Goal: Task Accomplishment & Management: Use online tool/utility

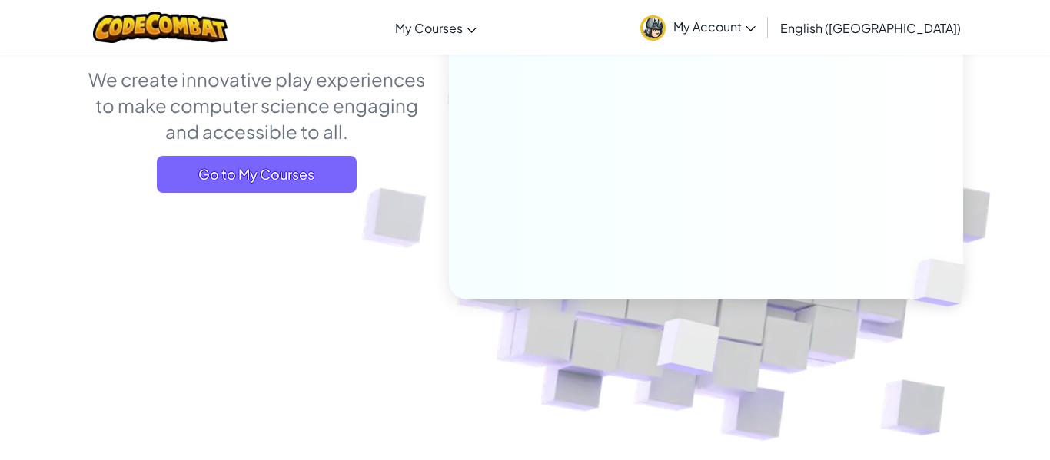
scroll to position [226, 0]
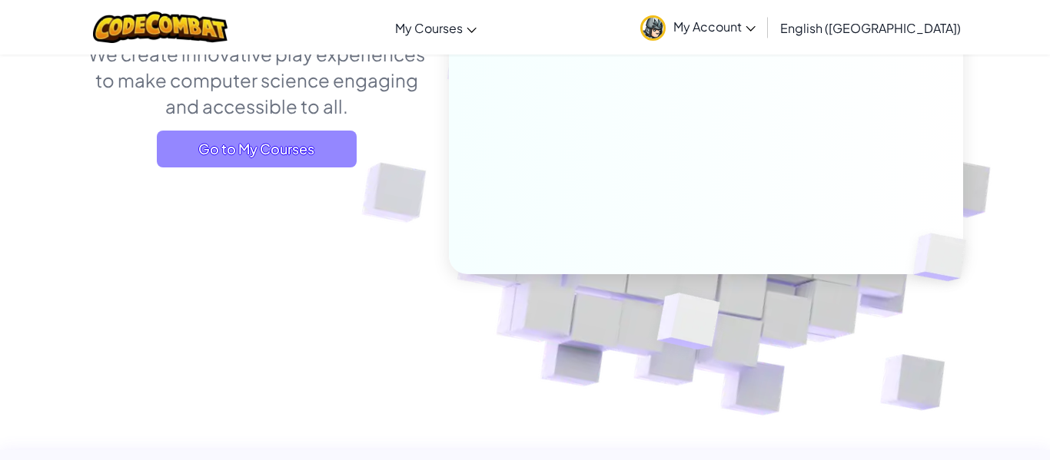
click at [270, 151] on span "Go to My Courses" at bounding box center [257, 149] width 200 height 37
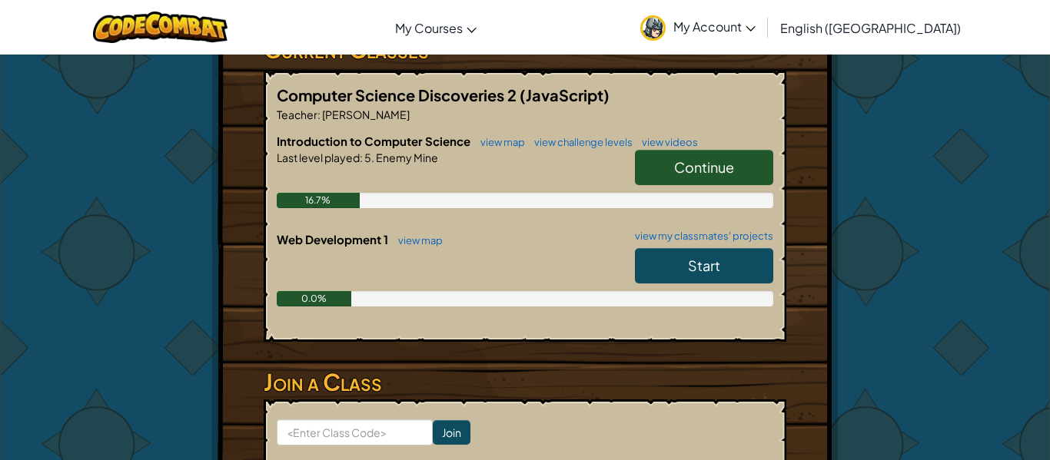
scroll to position [294, 0]
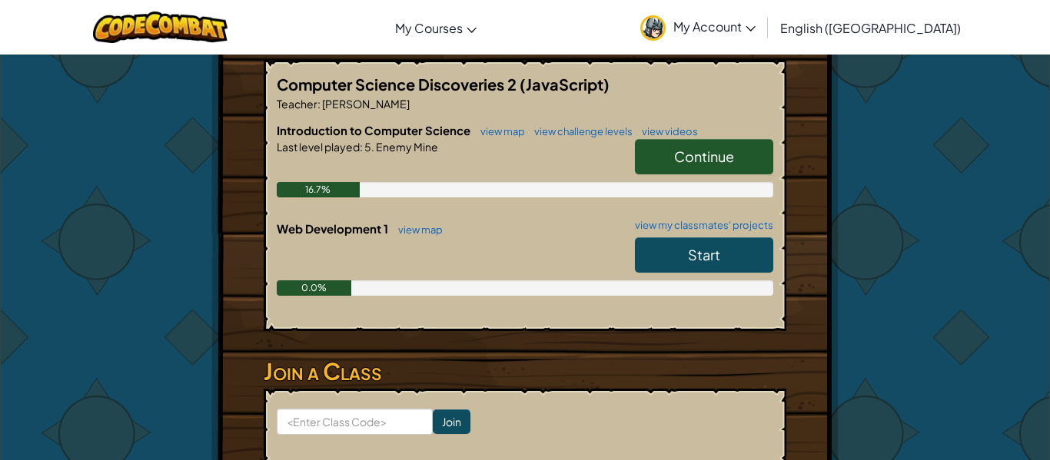
click at [697, 144] on link "Continue" at bounding box center [704, 156] width 138 height 35
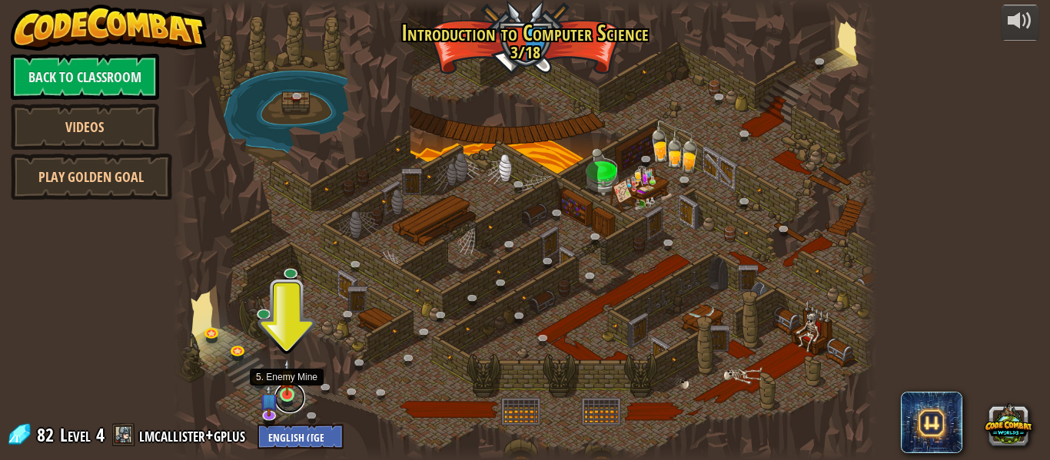
click at [289, 398] on link at bounding box center [289, 398] width 31 height 31
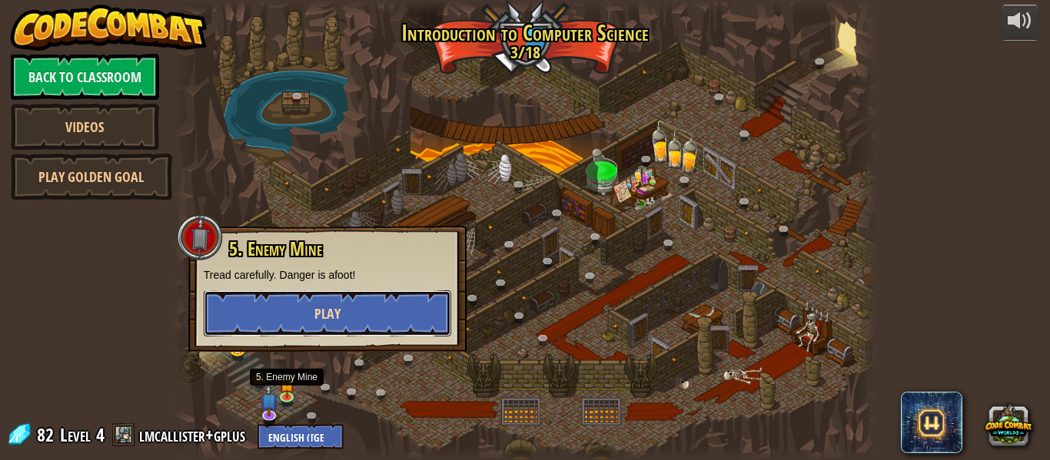
click at [307, 313] on button "Play" at bounding box center [327, 314] width 247 height 46
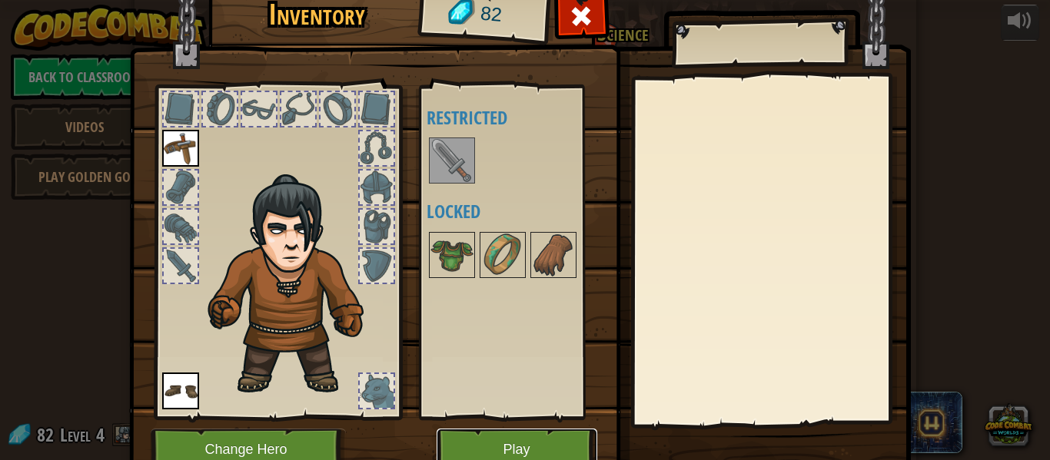
click at [504, 435] on button "Play" at bounding box center [517, 450] width 161 height 42
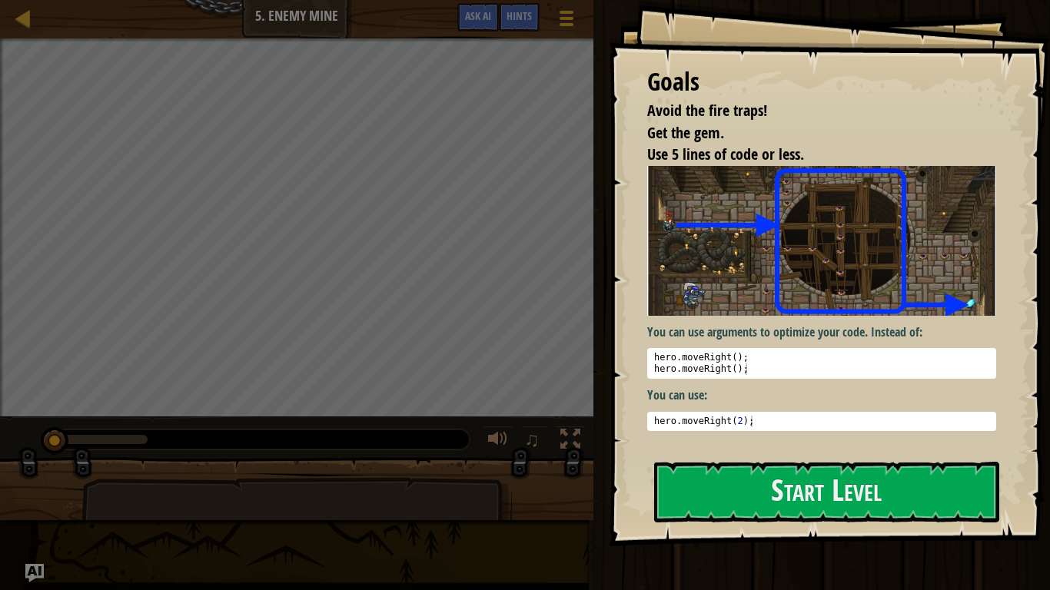
click at [757, 460] on div "Goals Avoid the fire traps! Get the gem. Use 5 lines of code or less. You can u…" at bounding box center [829, 273] width 441 height 546
click at [761, 460] on button "Start Level" at bounding box center [826, 492] width 345 height 61
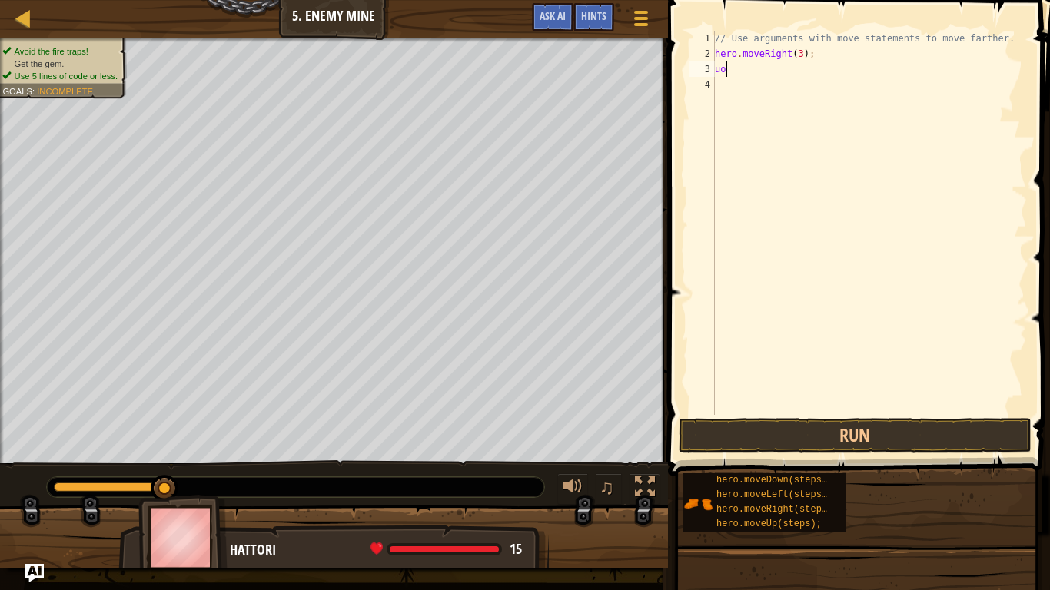
scroll to position [7, 0]
type textarea "up"
type textarea "r"
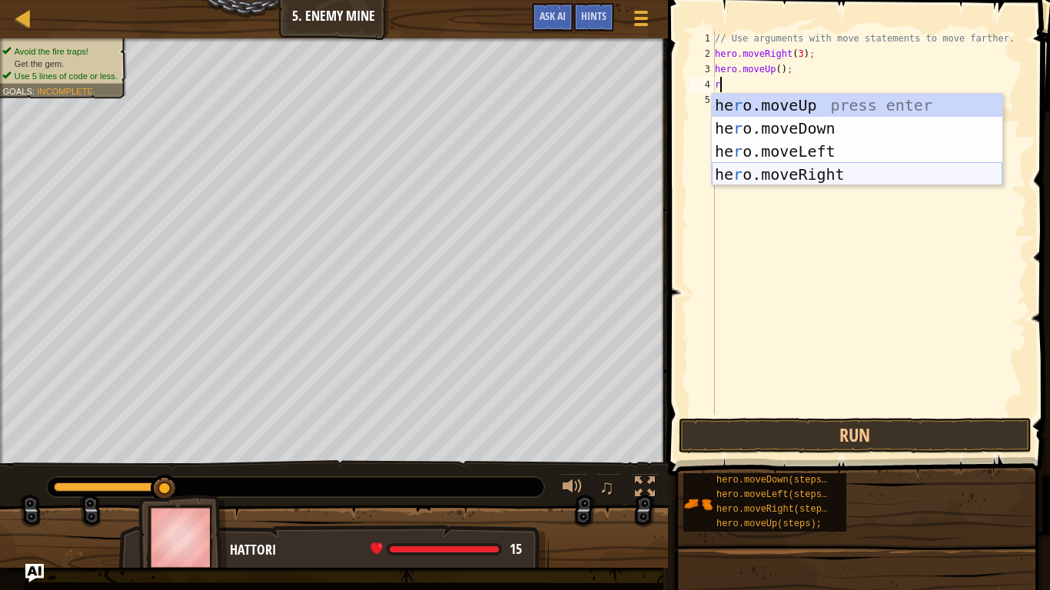
click at [831, 178] on div "he r o.moveUp press enter he r o.moveDown press enter he r o.moveLeft press ent…" at bounding box center [857, 163] width 291 height 138
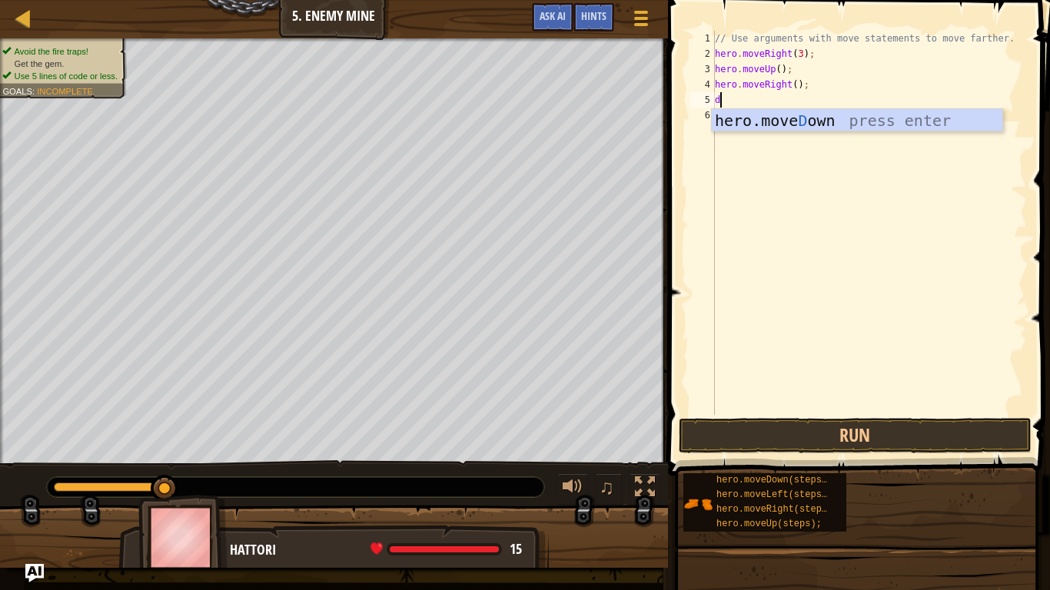
type textarea "do"
click at [851, 127] on div "hero.move Do wn press enter" at bounding box center [857, 143] width 291 height 69
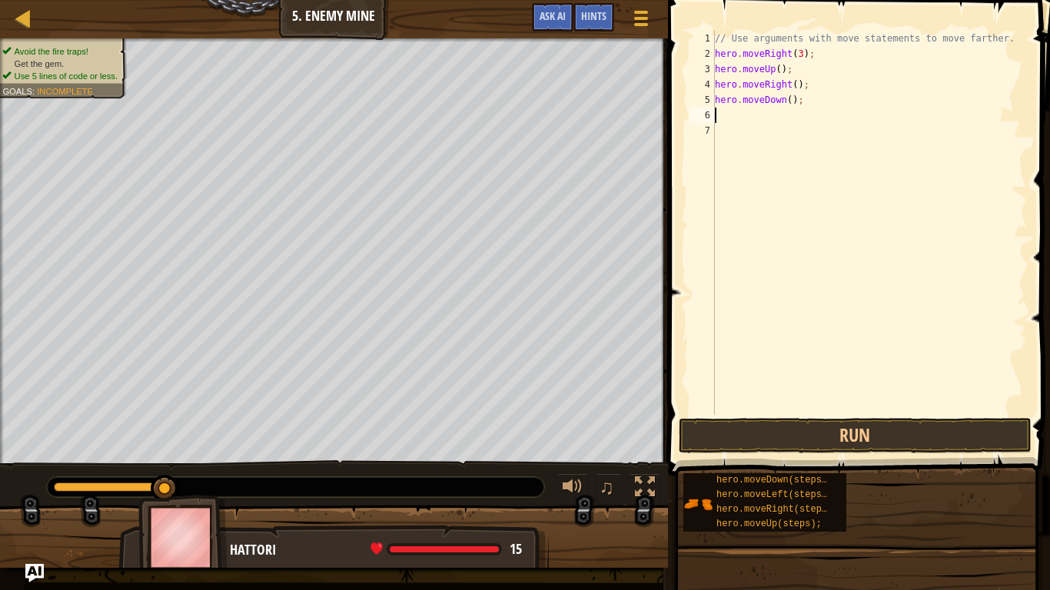
click at [792, 101] on div "// Use arguments with move statements to move farther. hero . moveRight ( 3 ) ;…" at bounding box center [869, 238] width 315 height 415
type textarea "hero.moveDown(3);"
click at [762, 117] on div "// Use arguments with move statements to move farther. hero . moveRight ( 3 ) ;…" at bounding box center [869, 238] width 315 height 415
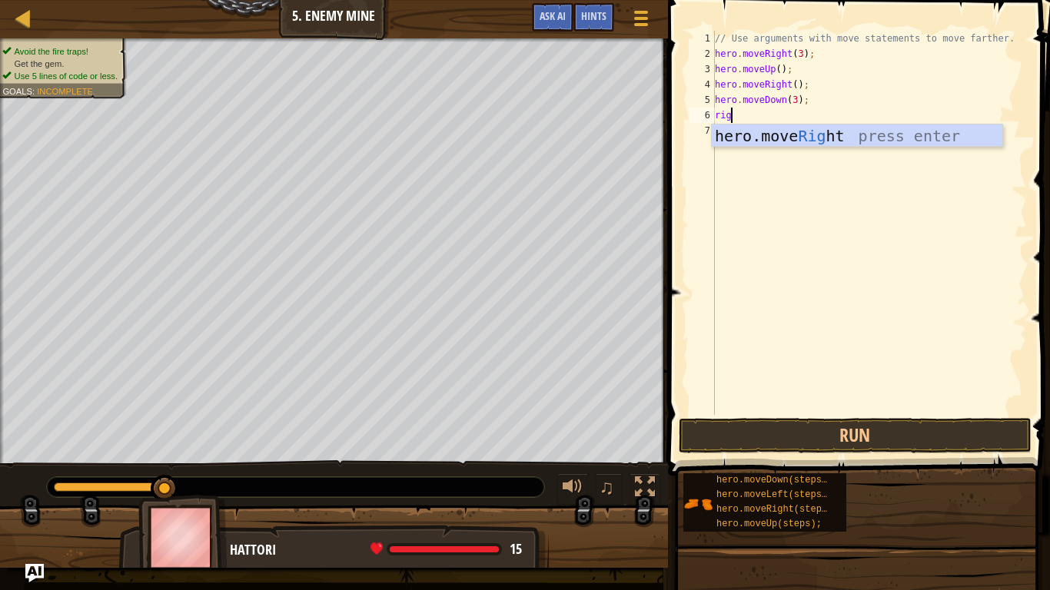
type textarea "right"
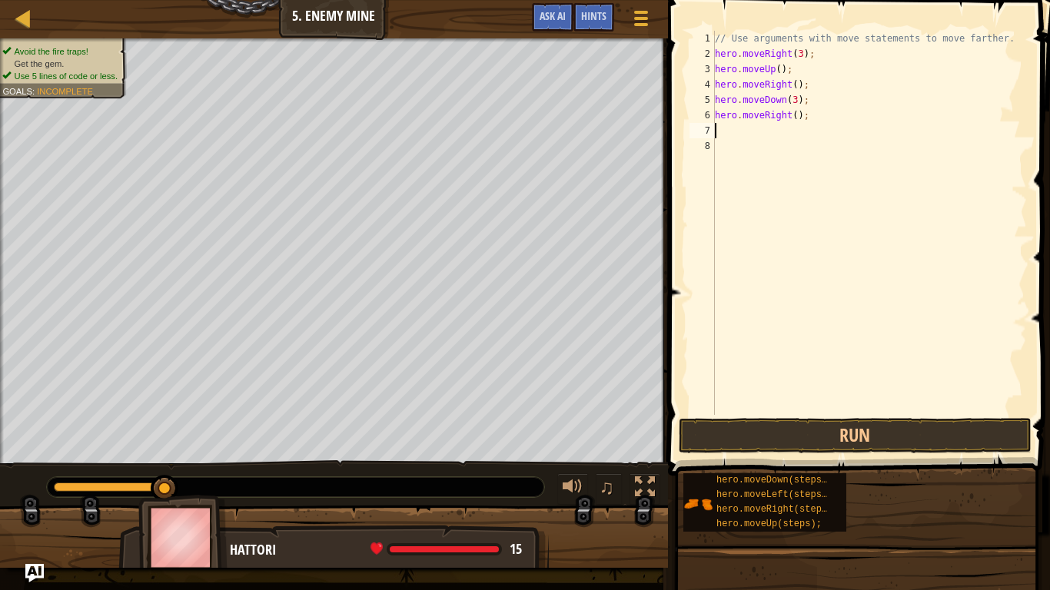
click at [795, 115] on div "// Use arguments with move statements to move farther. hero . moveRight ( 3 ) ;…" at bounding box center [869, 238] width 315 height 415
type textarea "hero.moveRight(2);"
click at [792, 450] on button "Run" at bounding box center [855, 435] width 353 height 35
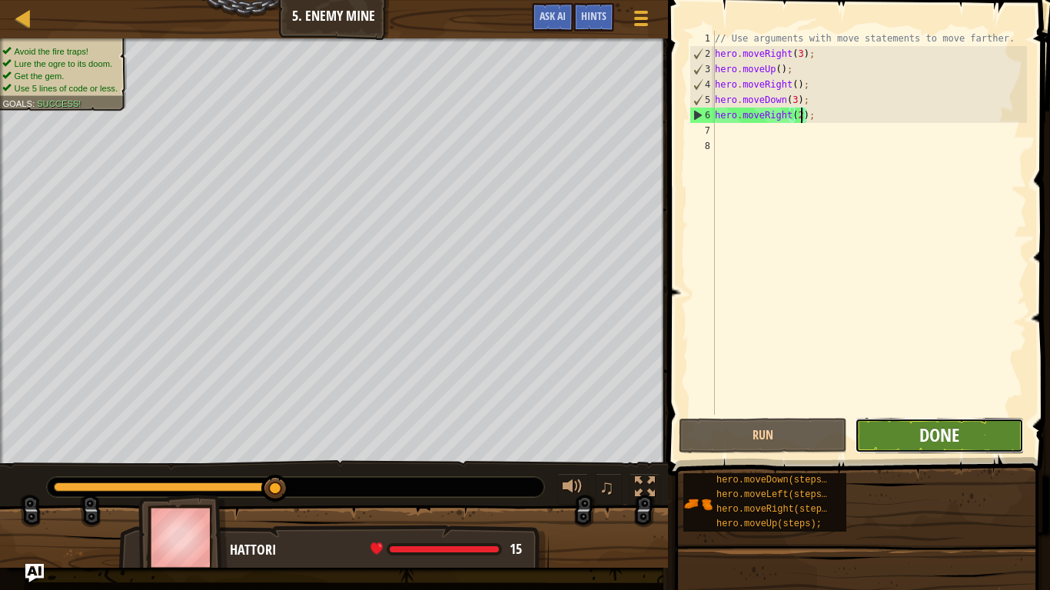
click at [926, 431] on span "Done" at bounding box center [939, 435] width 40 height 25
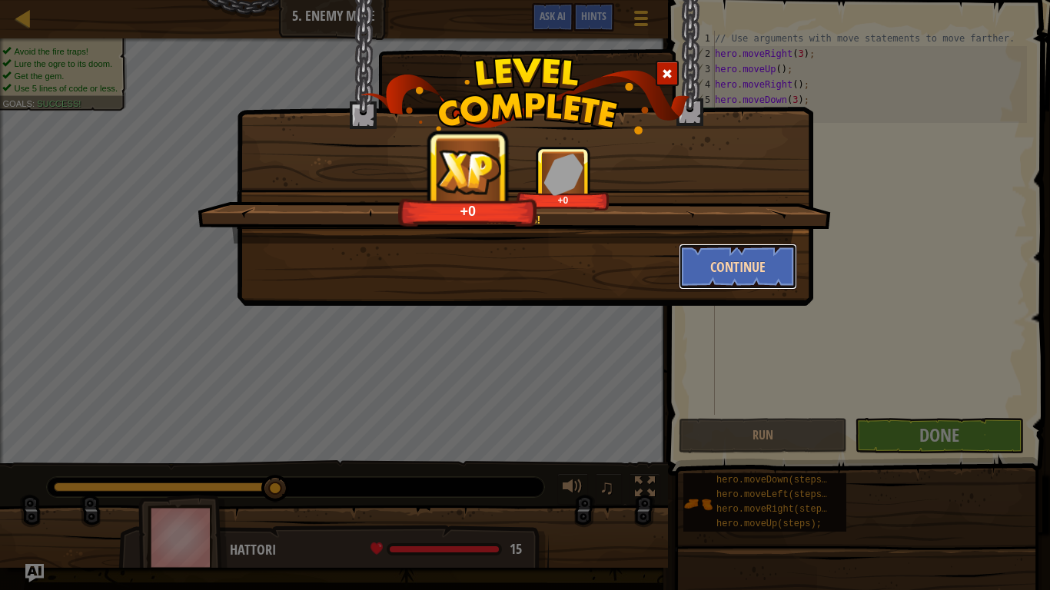
click at [711, 268] on button "Continue" at bounding box center [738, 267] width 119 height 46
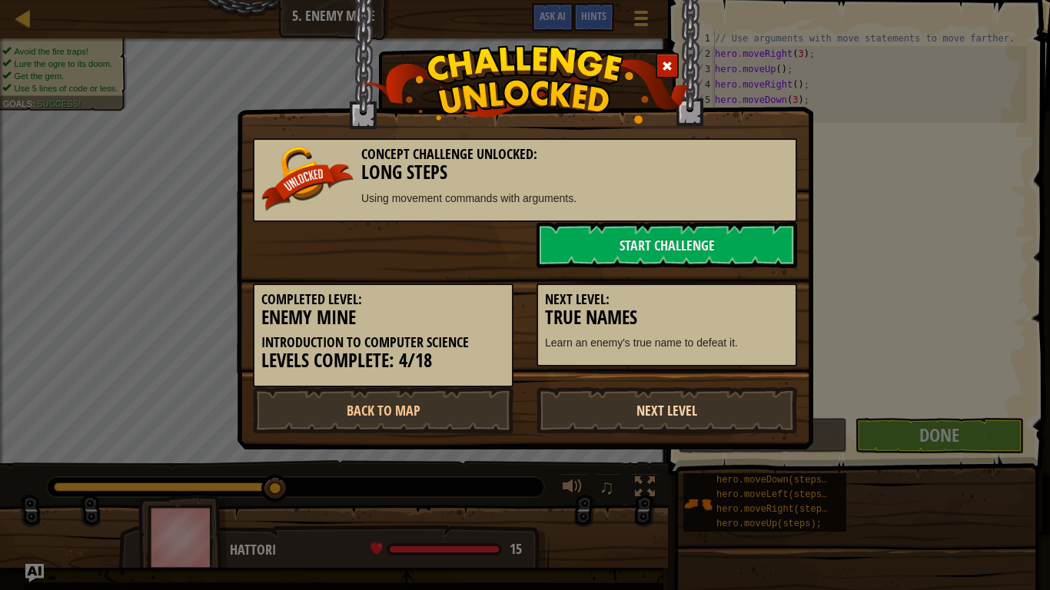
click at [617, 404] on link "Next Level" at bounding box center [666, 410] width 261 height 46
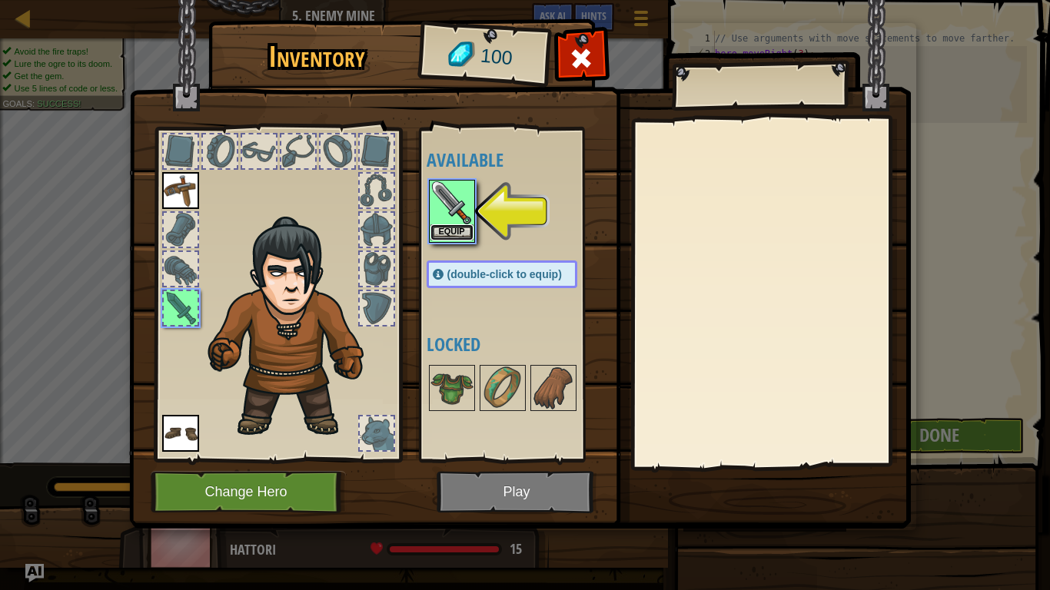
click at [446, 232] on button "Equip" at bounding box center [451, 232] width 43 height 16
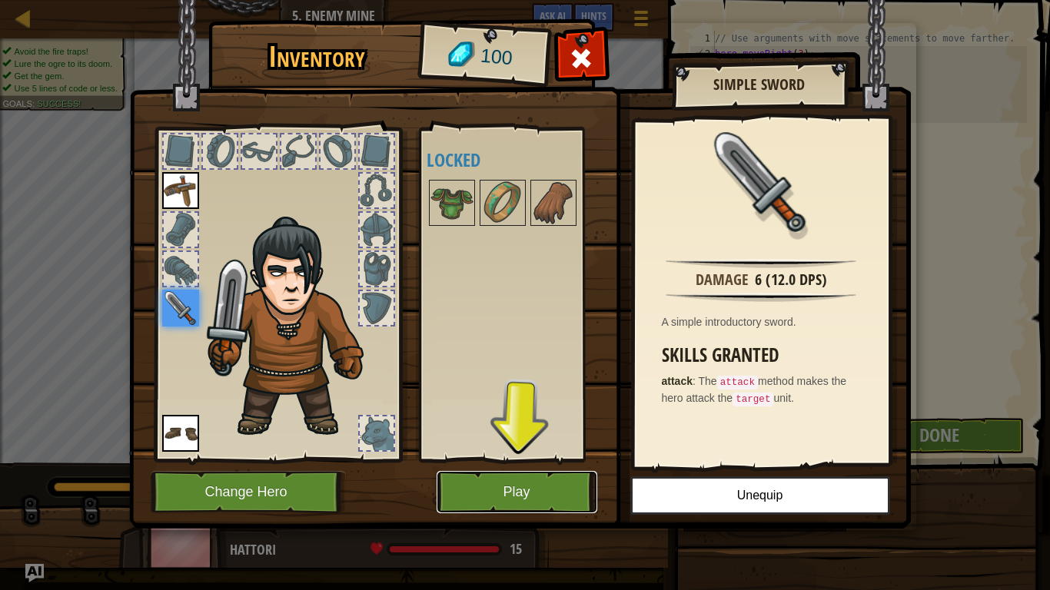
click at [488, 460] on button "Play" at bounding box center [517, 492] width 161 height 42
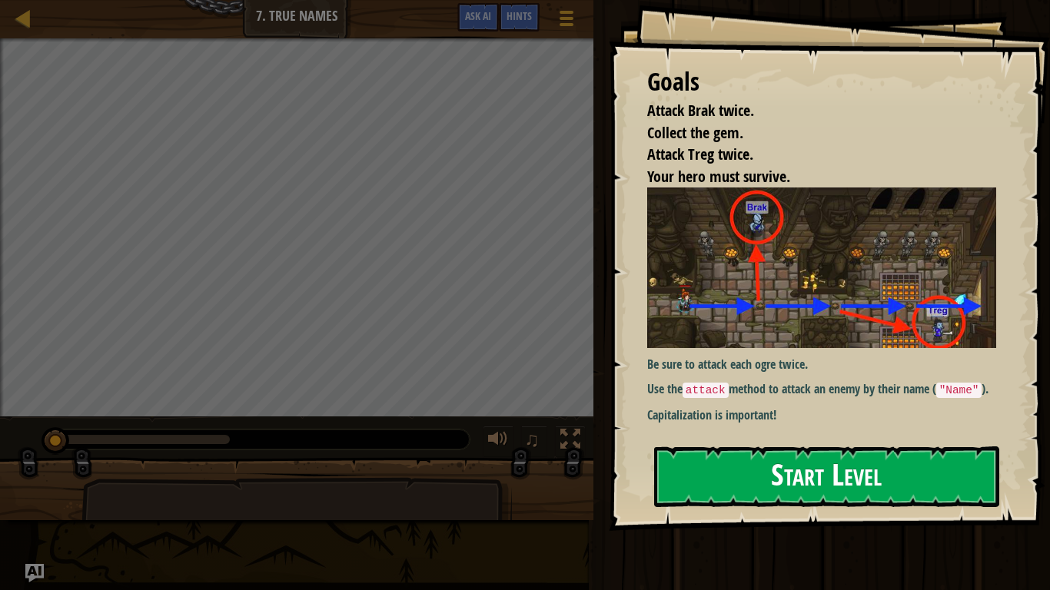
click at [722, 447] on button "Start Level" at bounding box center [826, 477] width 345 height 61
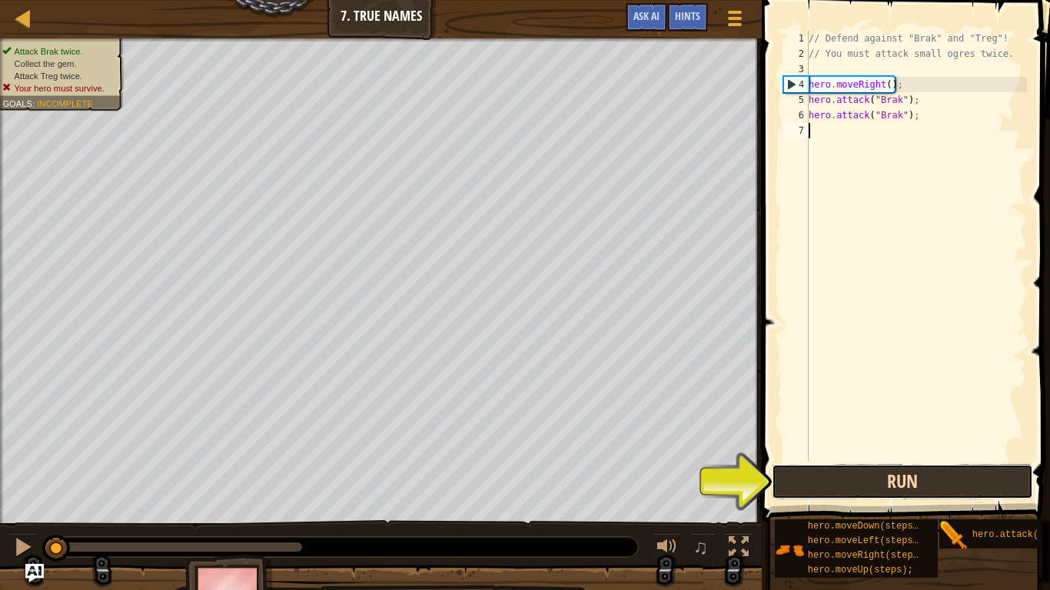
click at [817, 460] on button "Run" at bounding box center [902, 481] width 261 height 35
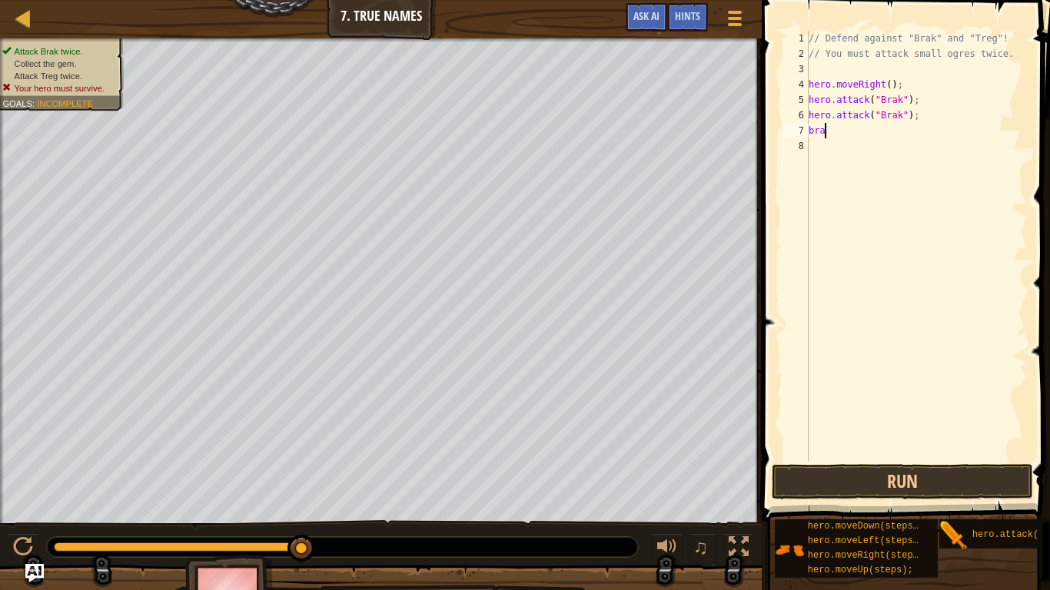
scroll to position [7, 1]
type textarea "b"
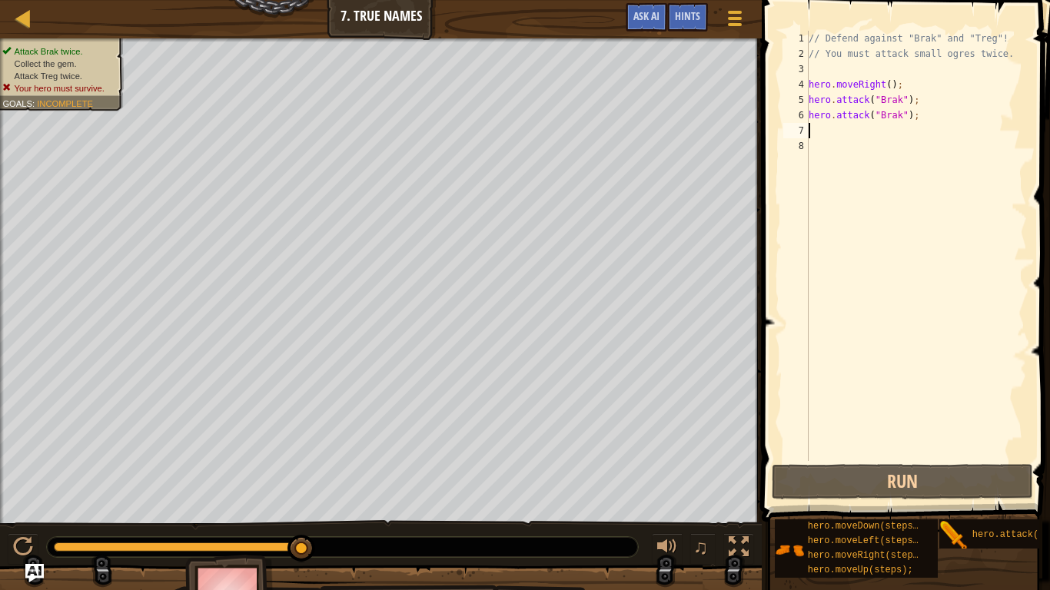
type textarea "b"
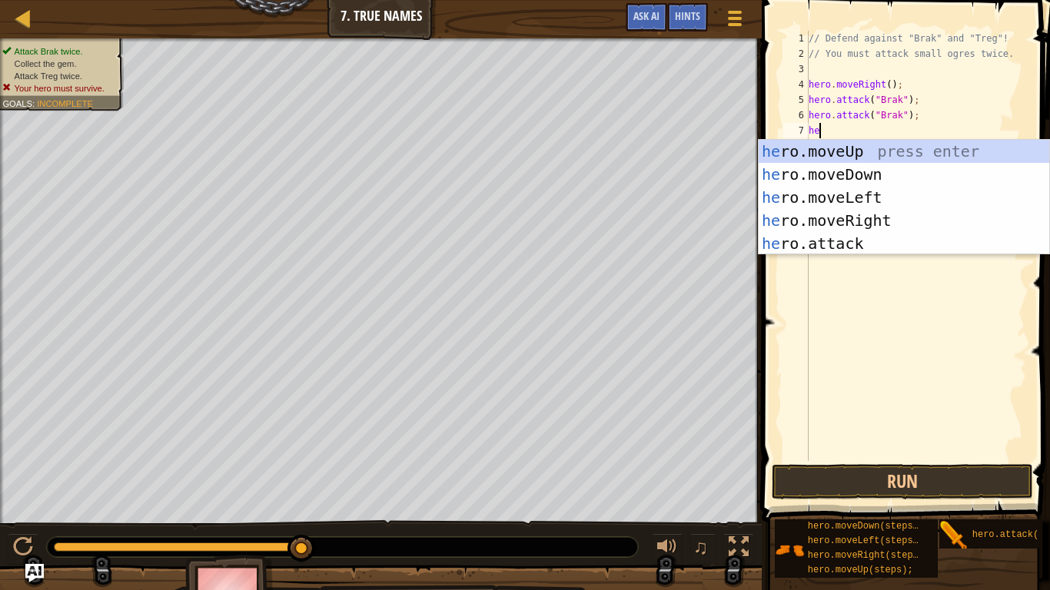
scroll to position [7, 1]
click at [859, 246] on div "he ro.moveUp press enter he ro.moveDown press enter he ro.moveLeft press enter …" at bounding box center [904, 220] width 291 height 161
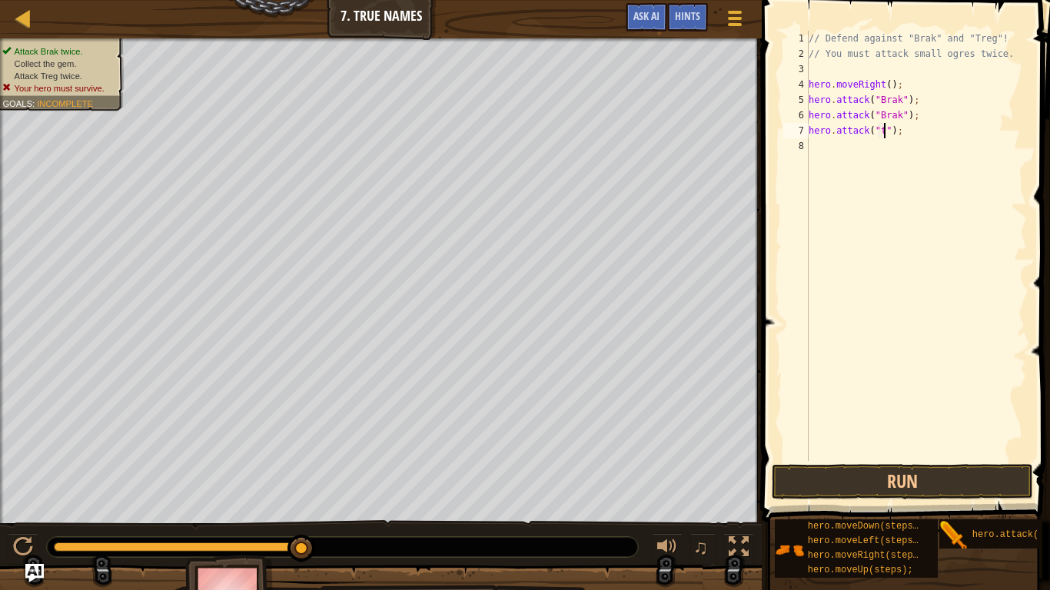
scroll to position [7, 12]
type textarea "hero.attack("treg");"
click at [833, 154] on div "// Defend against "Brak" and "Treg"! // You must attack small ogres twice. hero…" at bounding box center [915, 261] width 221 height 461
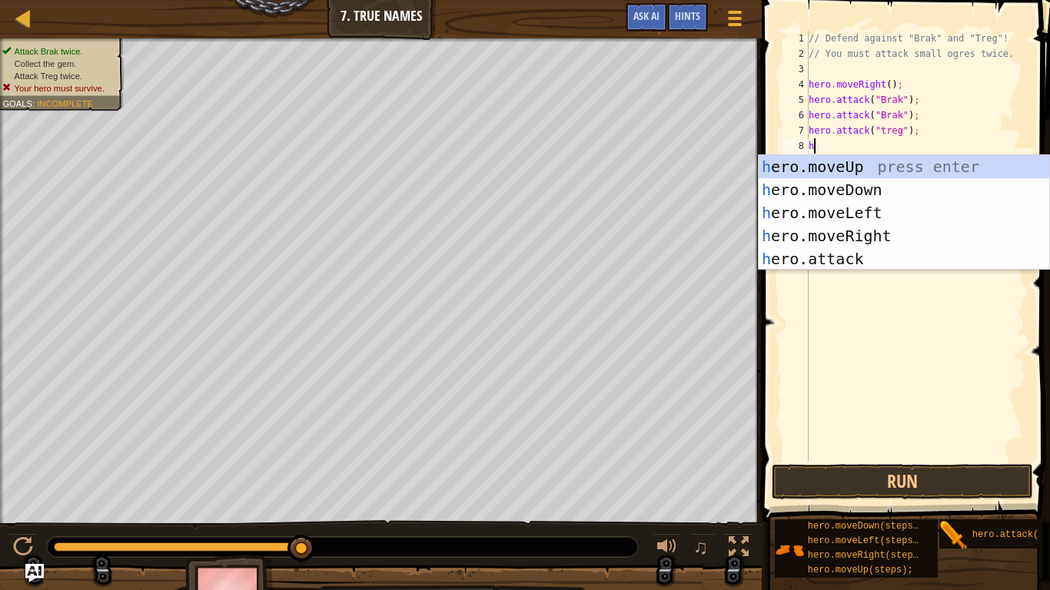
scroll to position [7, 1]
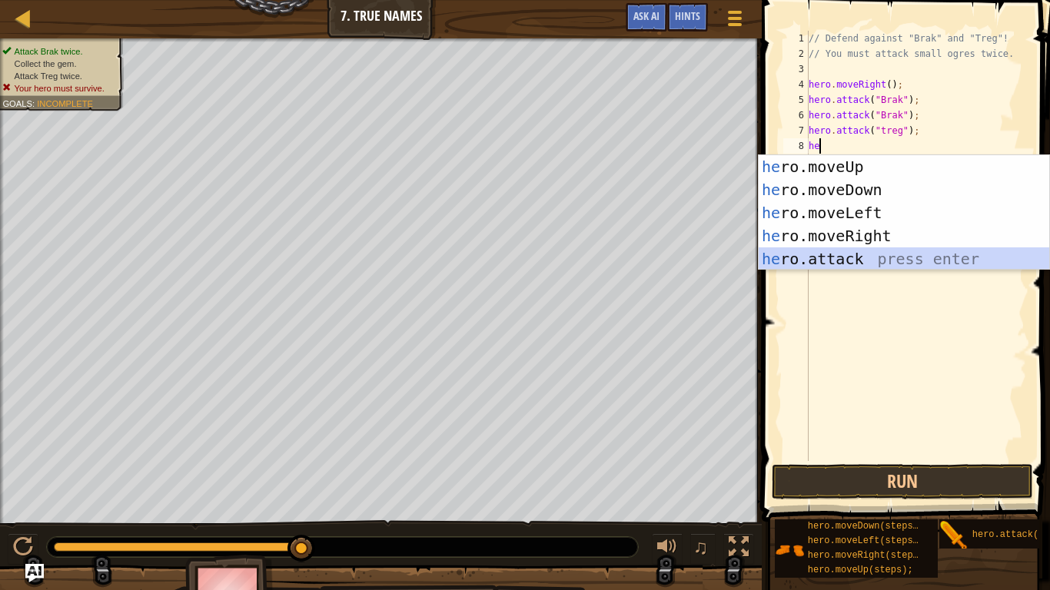
click at [811, 248] on div "he ro.moveUp press enter he ro.moveDown press enter he ro.moveLeft press enter …" at bounding box center [904, 235] width 291 height 161
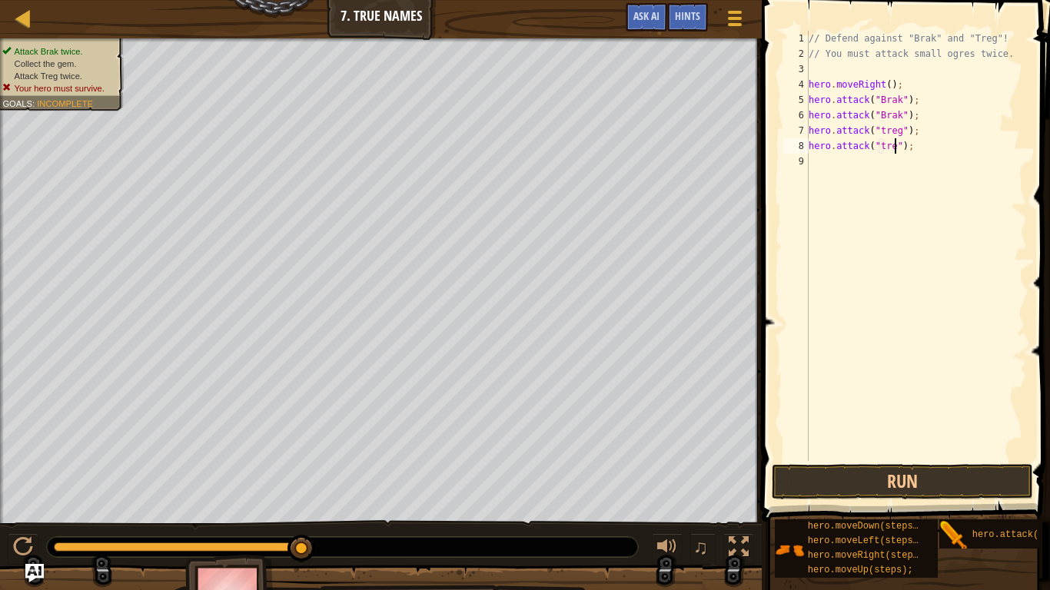
type textarea "hero.attack("treg");"
click at [857, 161] on div "// Defend against "Brak" and "Treg"! // You must attack small ogres twice. hero…" at bounding box center [915, 261] width 221 height 461
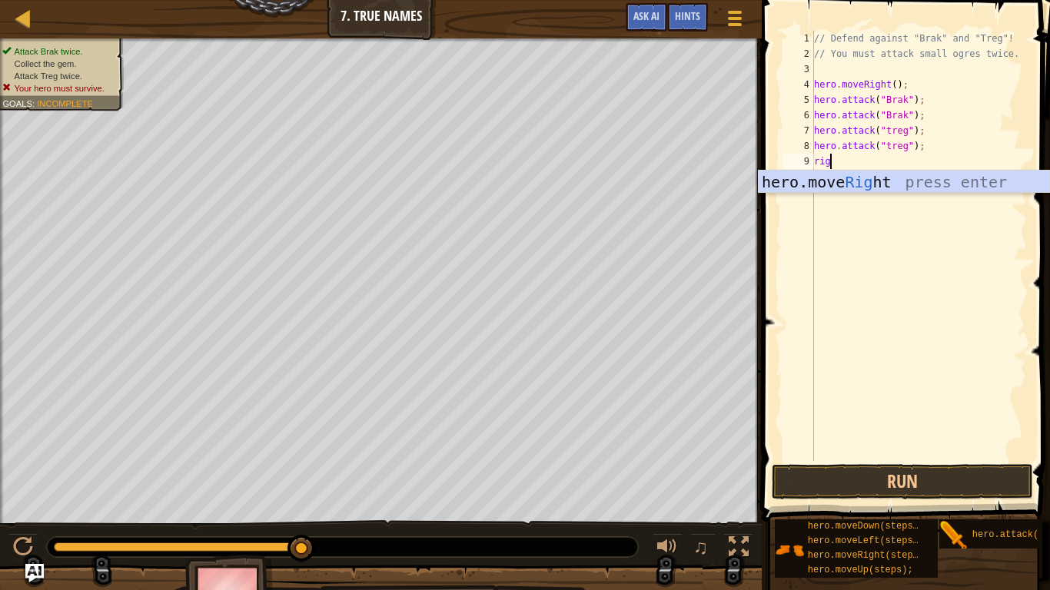
type textarea "right"
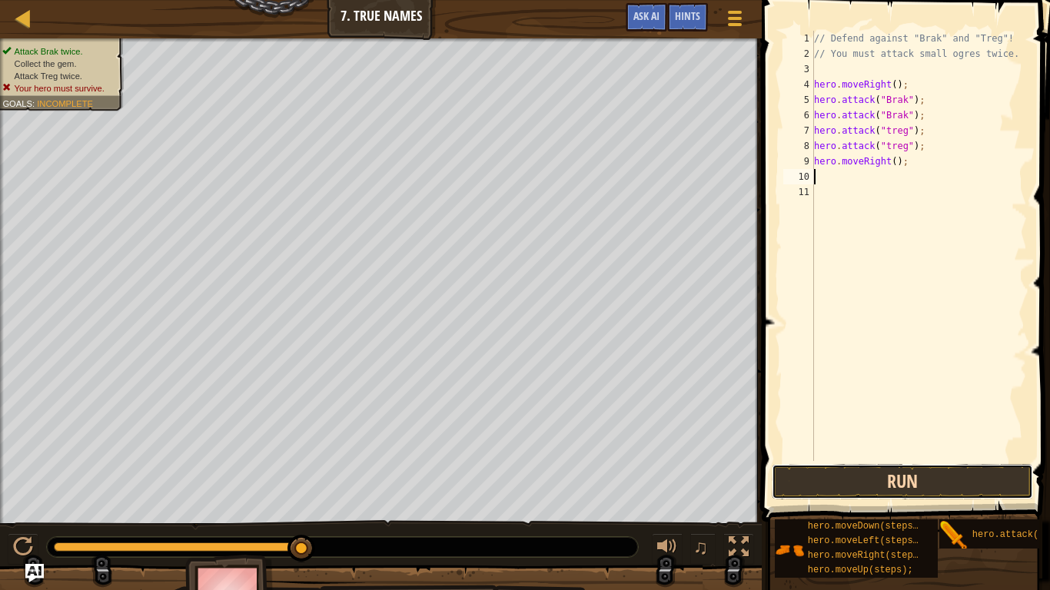
click at [838, 460] on button "Run" at bounding box center [902, 481] width 261 height 35
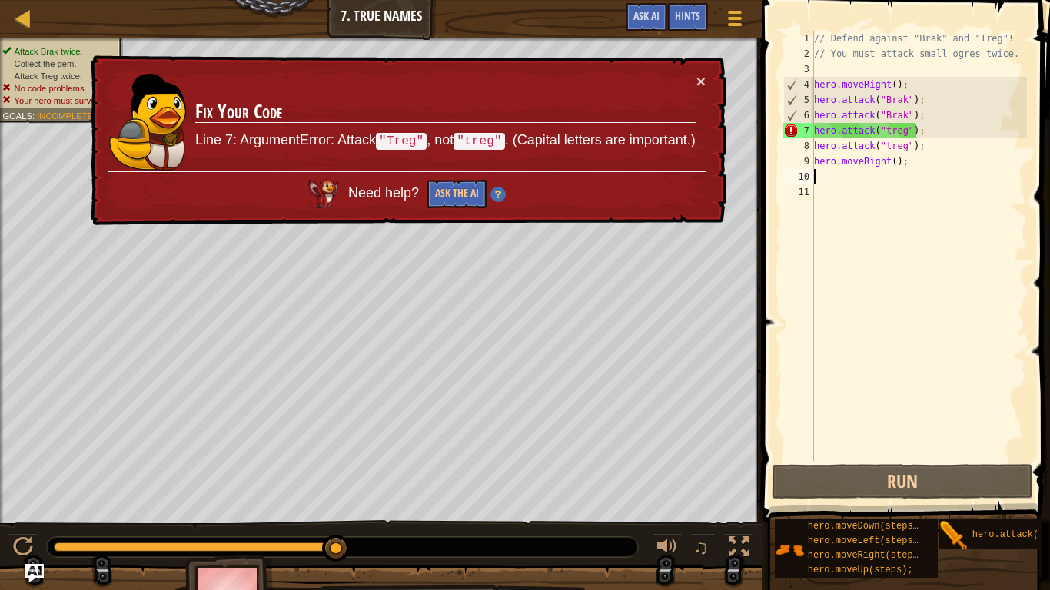
click at [888, 135] on div "// Defend against "Brak" and "Treg"! // You must attack small ogres twice. hero…" at bounding box center [919, 261] width 216 height 461
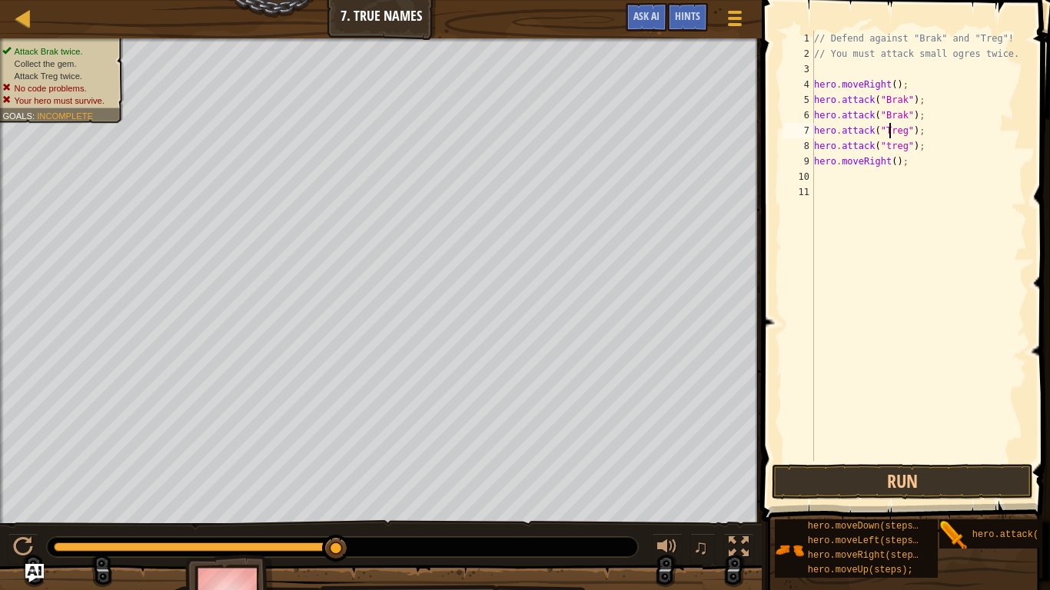
scroll to position [7, 12]
type textarea "hero.attack("Treg");"
click at [785, 460] on button "Run" at bounding box center [902, 481] width 261 height 35
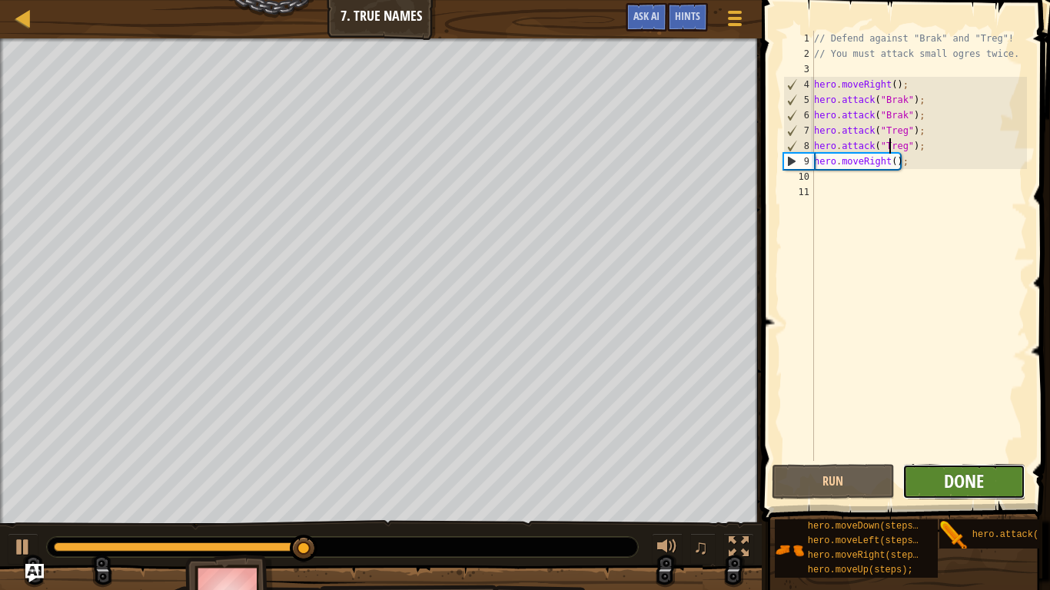
click at [948, 460] on span "Done" at bounding box center [964, 481] width 40 height 25
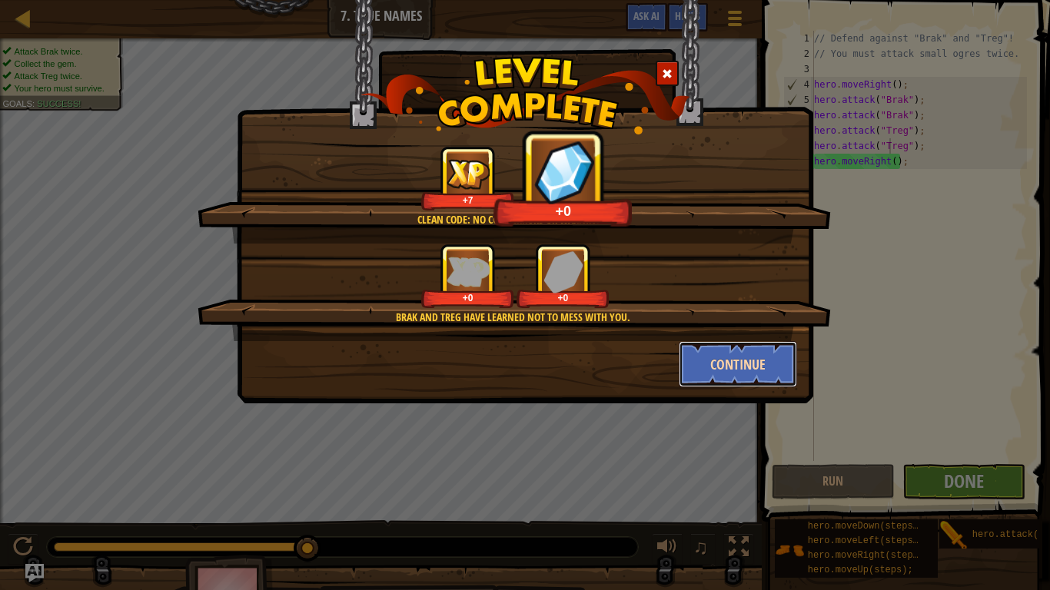
click at [761, 367] on button "Continue" at bounding box center [738, 364] width 119 height 46
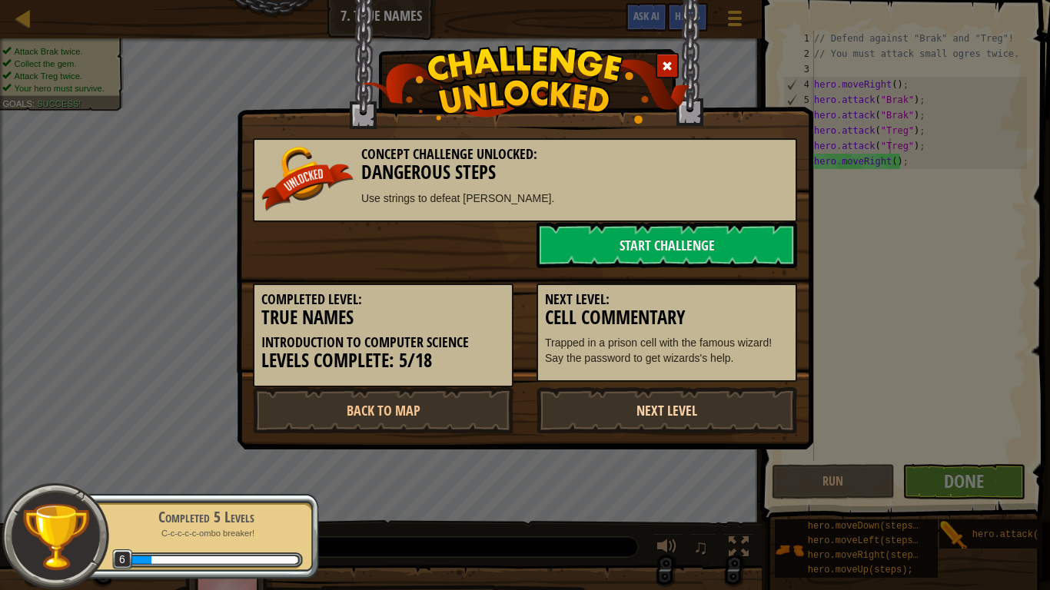
click at [683, 425] on link "Next Level" at bounding box center [666, 410] width 261 height 46
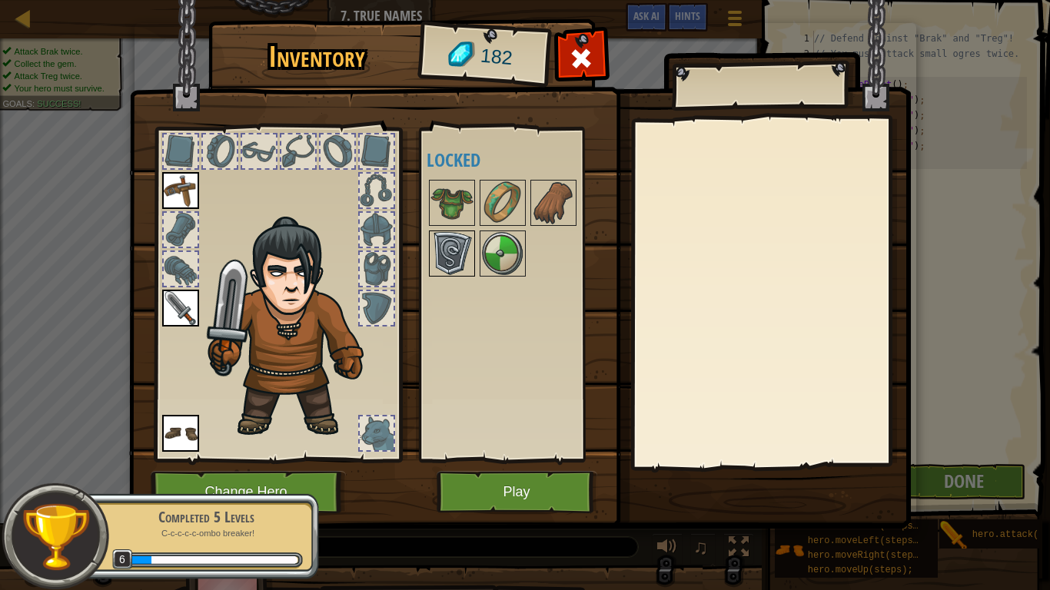
click at [464, 243] on img at bounding box center [451, 253] width 43 height 43
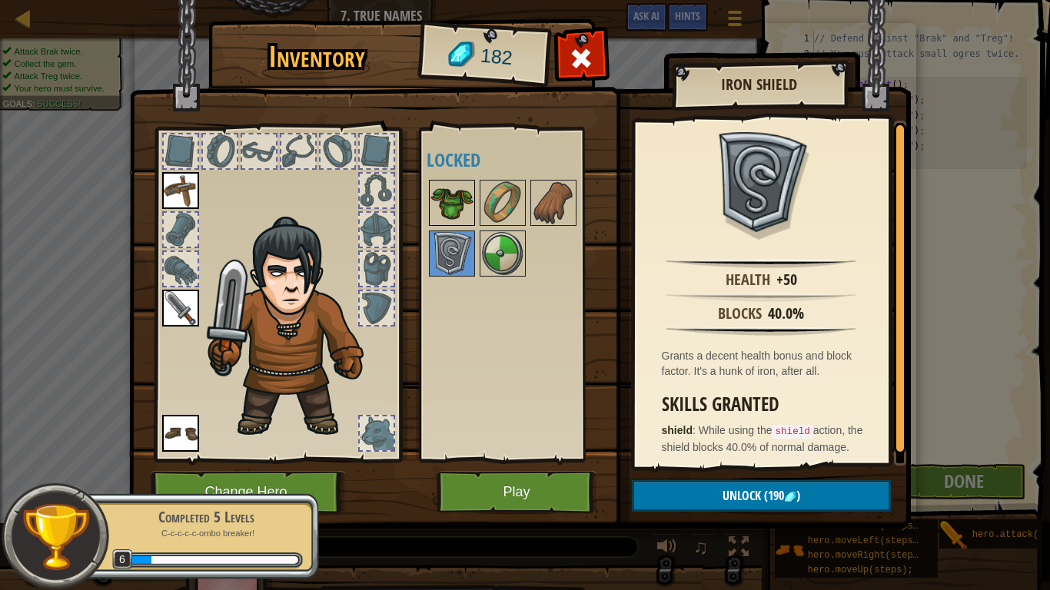
click at [463, 194] on img at bounding box center [451, 202] width 43 height 43
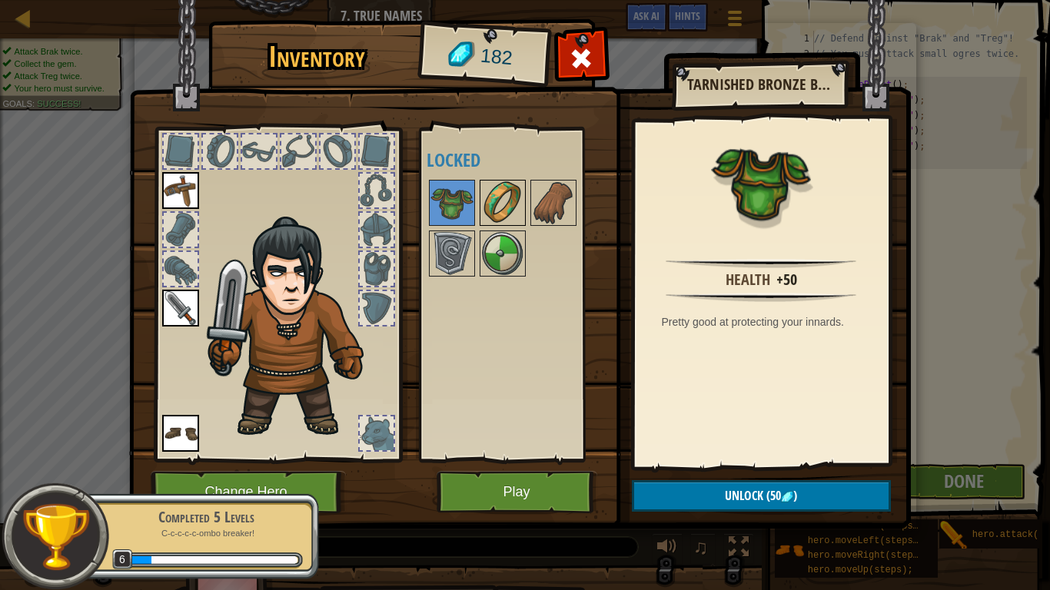
click at [497, 199] on img at bounding box center [502, 202] width 43 height 43
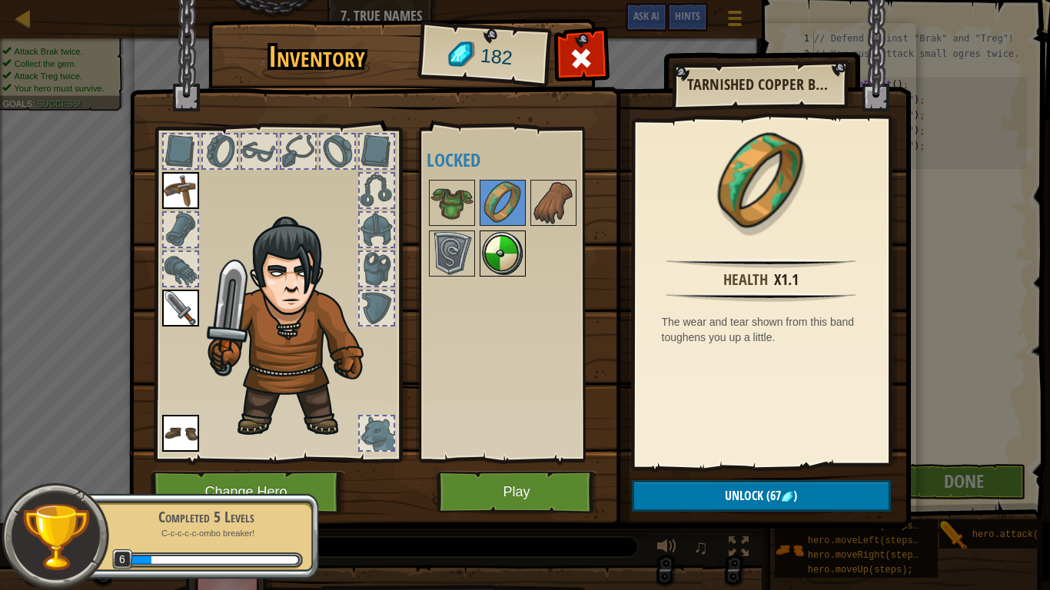
click at [506, 231] on div at bounding box center [503, 254] width 46 height 46
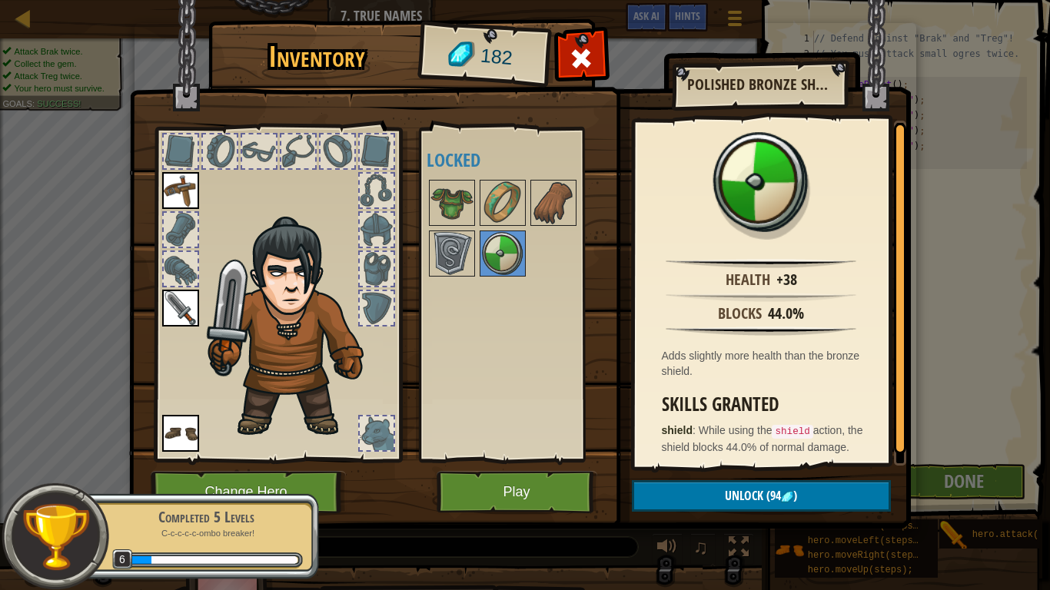
click at [578, 179] on div at bounding box center [517, 228] width 181 height 101
click at [589, 176] on div "Available Equip Equip Equip (double-click to equip) Locked" at bounding box center [517, 294] width 181 height 320
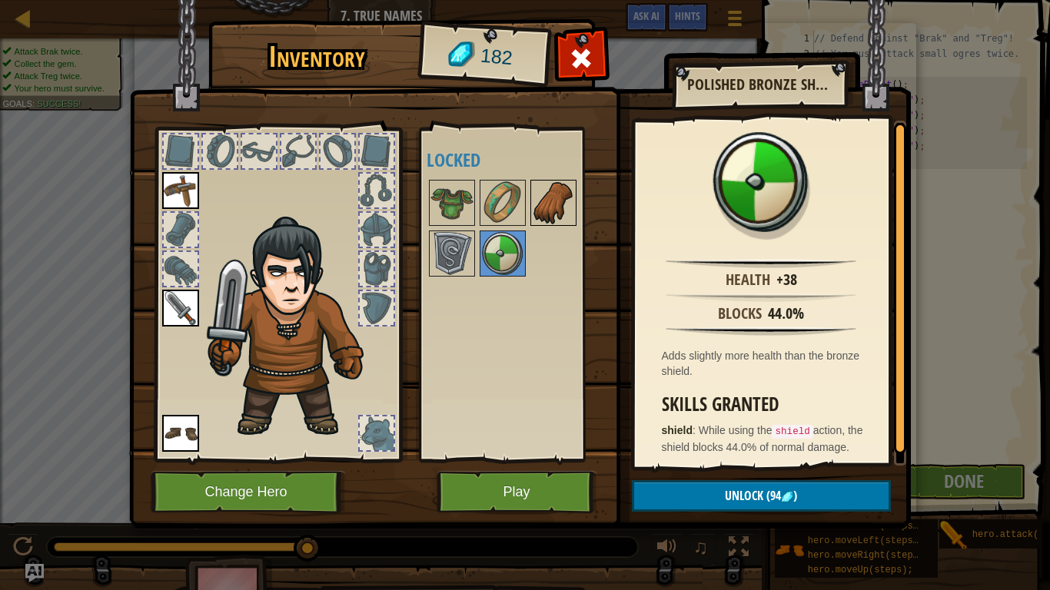
click at [559, 189] on img at bounding box center [553, 202] width 43 height 43
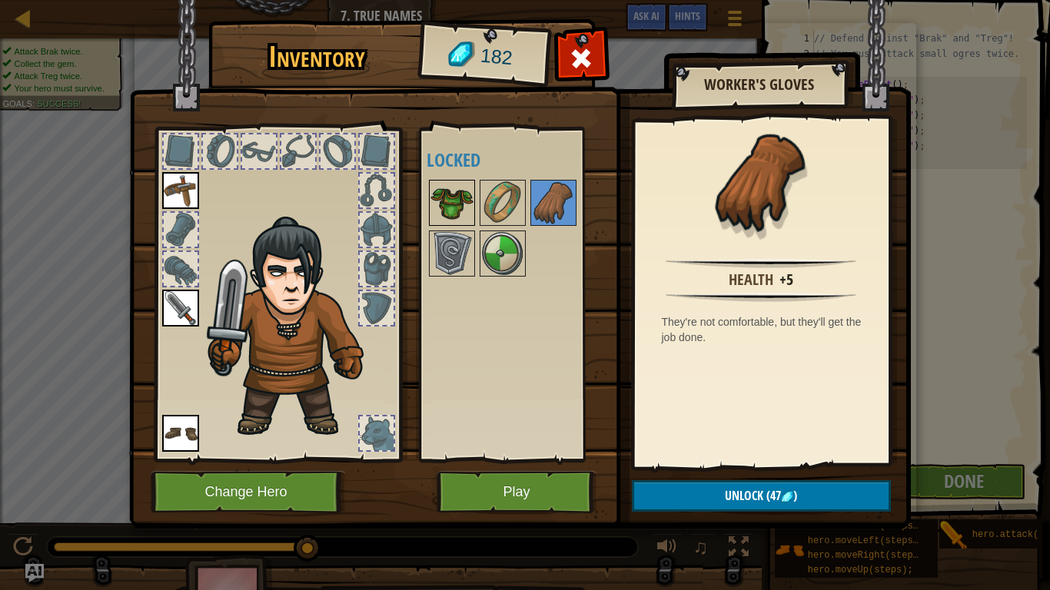
click at [448, 194] on img at bounding box center [451, 202] width 43 height 43
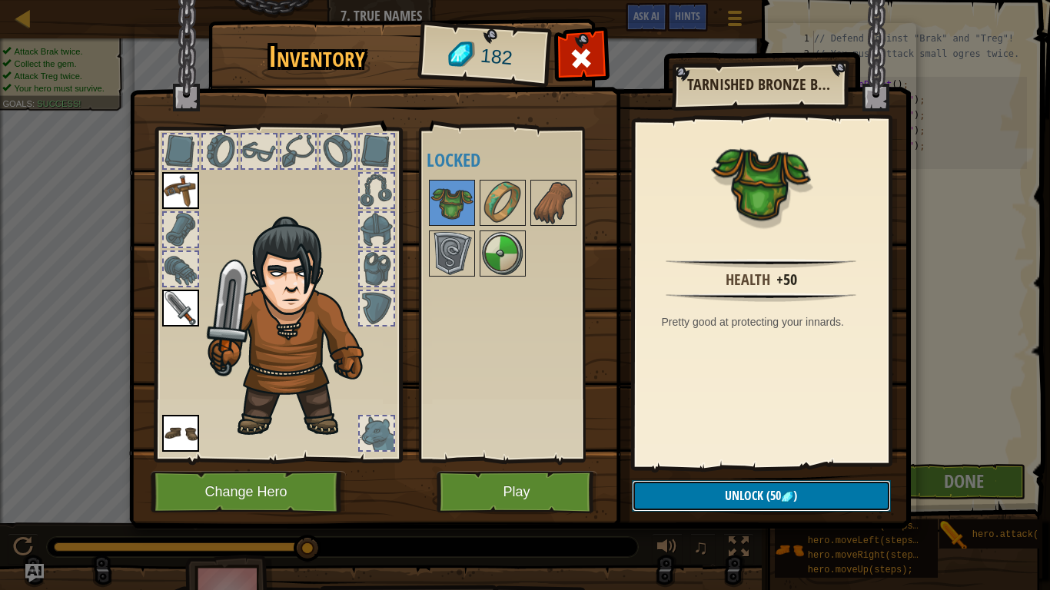
click at [708, 460] on button "Unlock (50 )" at bounding box center [761, 496] width 259 height 32
click at [716, 460] on button "Confirm" at bounding box center [761, 496] width 259 height 32
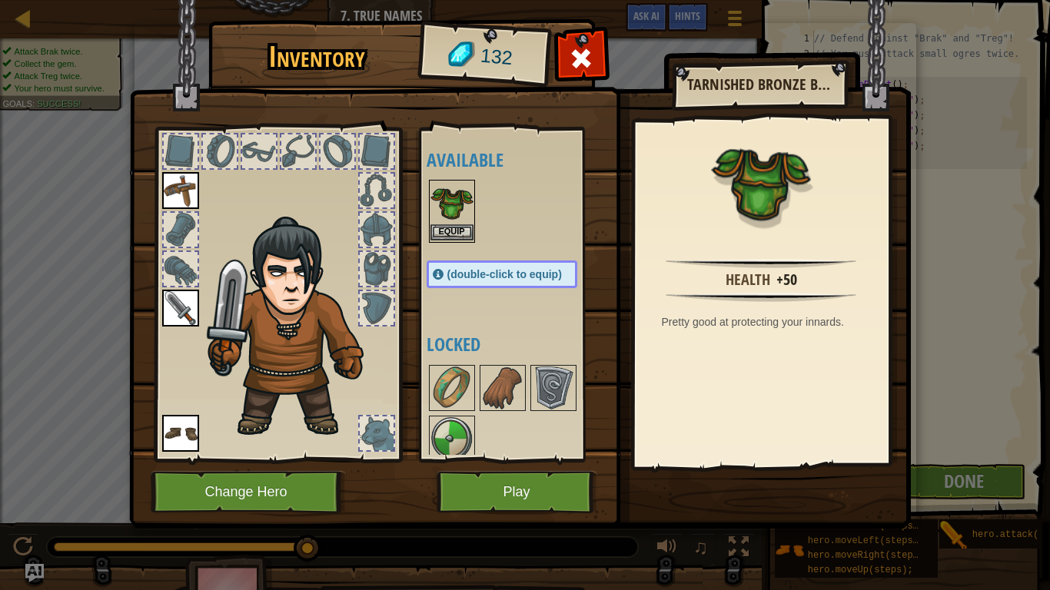
click at [457, 220] on img at bounding box center [451, 202] width 43 height 43
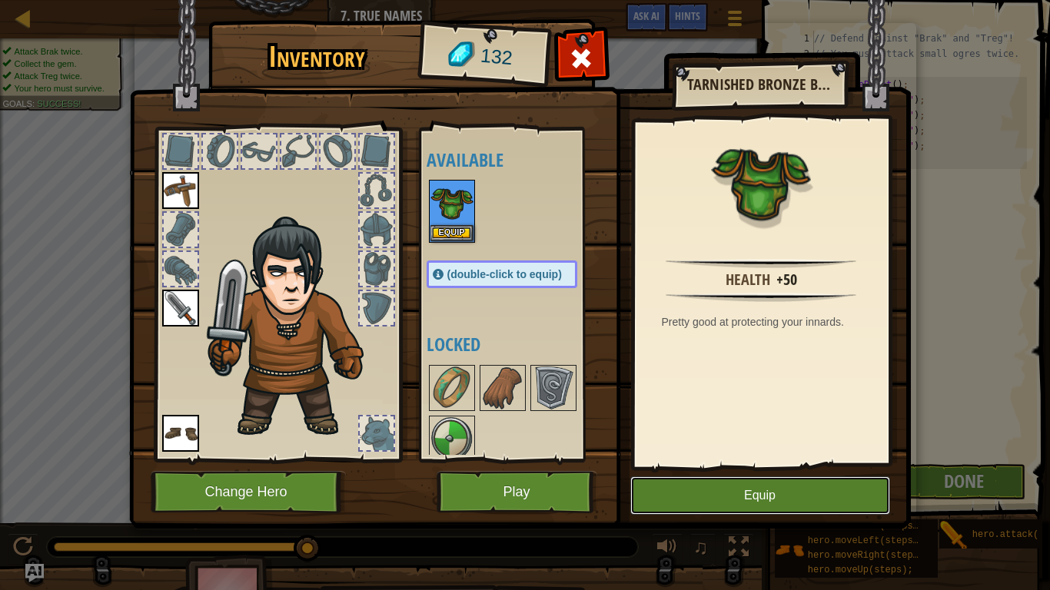
click at [685, 460] on button "Equip" at bounding box center [760, 495] width 260 height 38
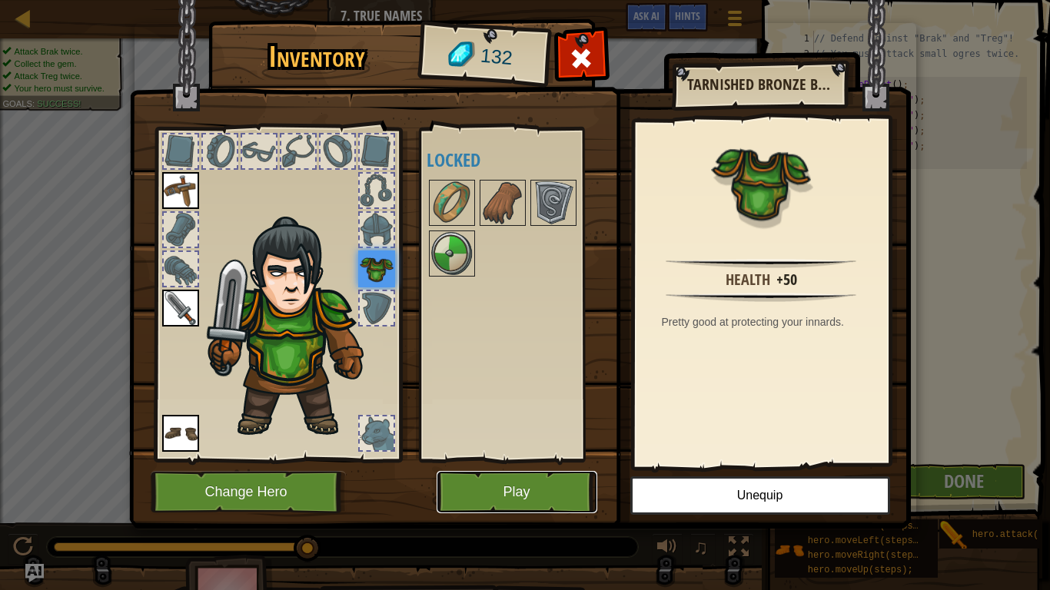
click at [530, 460] on button "Play" at bounding box center [517, 492] width 161 height 42
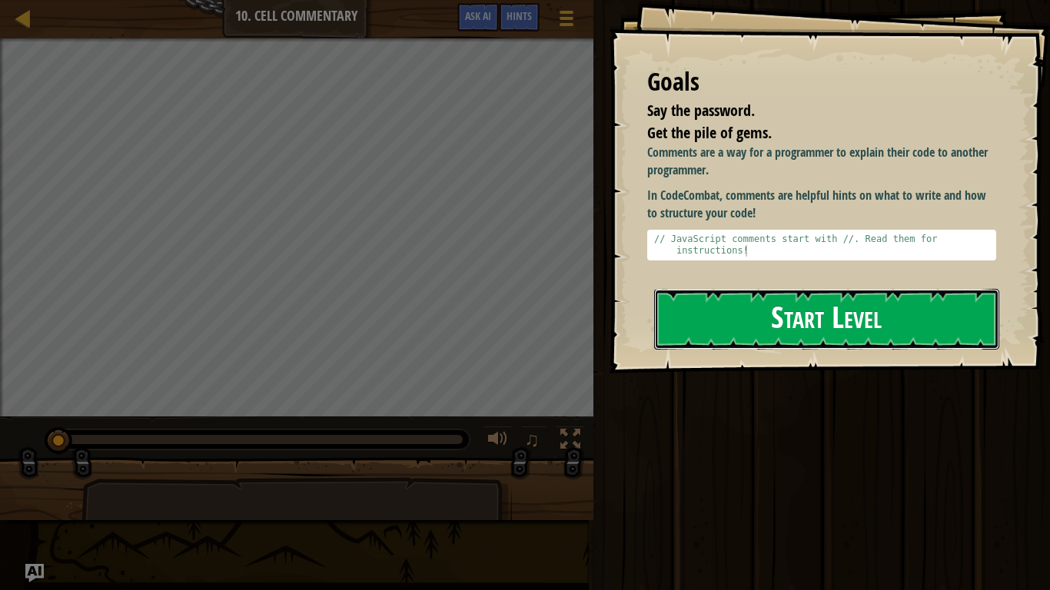
click at [696, 304] on button "Start Level" at bounding box center [826, 319] width 345 height 61
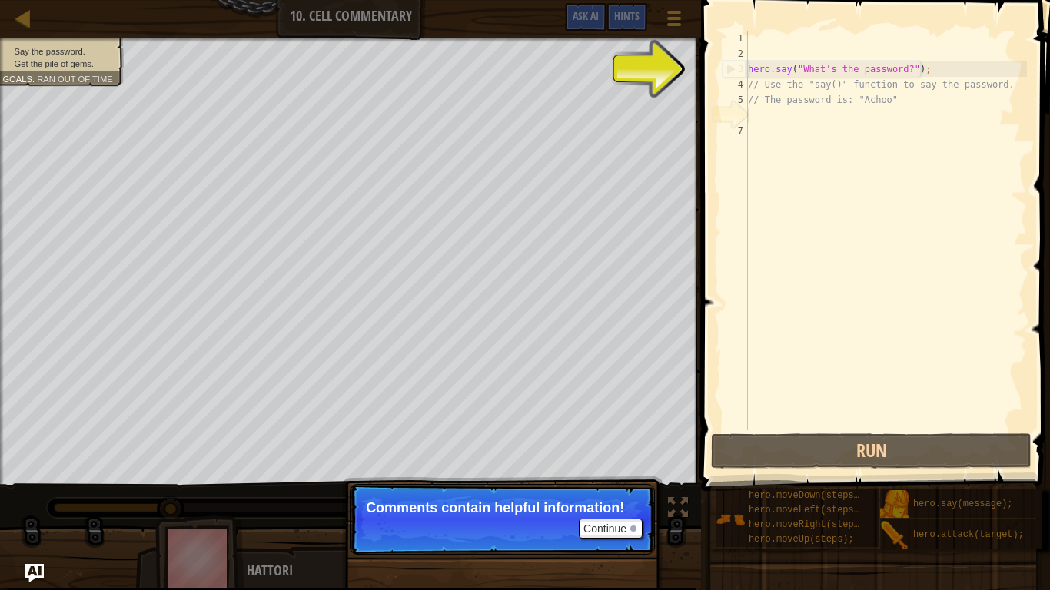
click at [851, 67] on div "hero . say ( "What's the password?" ) ; // Use the "say()" function to say the …" at bounding box center [886, 246] width 282 height 430
type textarea "hero.say("What's the password?");"
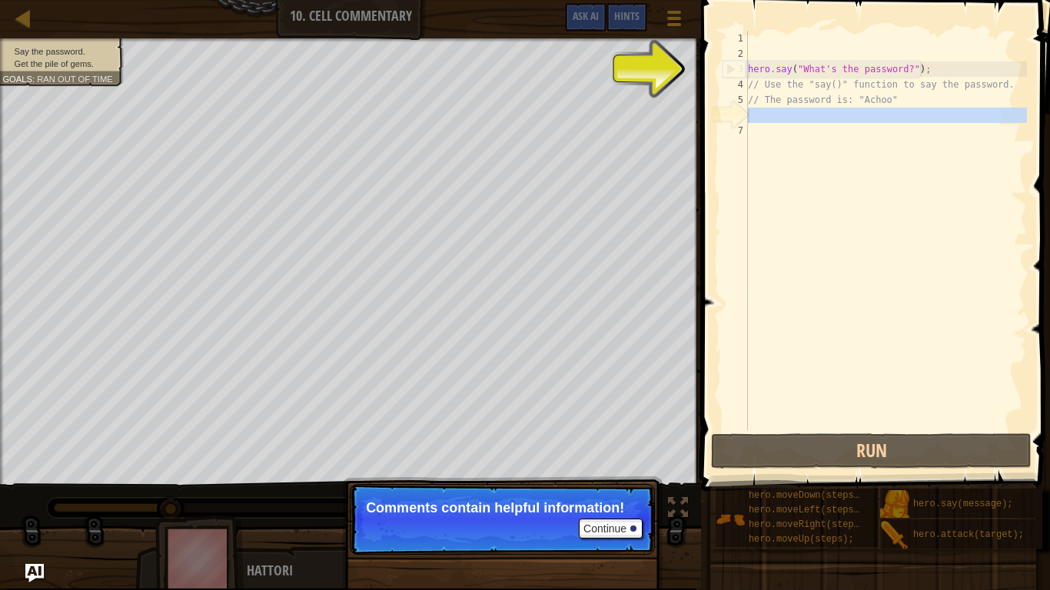
click at [736, 116] on div "6" at bounding box center [734, 115] width 25 height 15
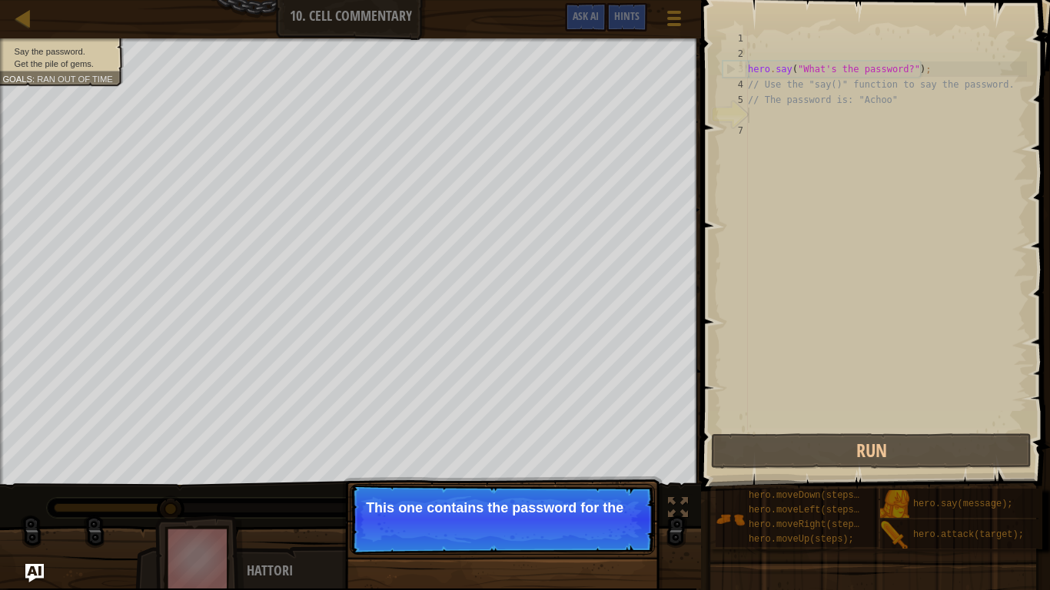
click at [507, 460] on p "This one contains the password for the" at bounding box center [502, 507] width 273 height 15
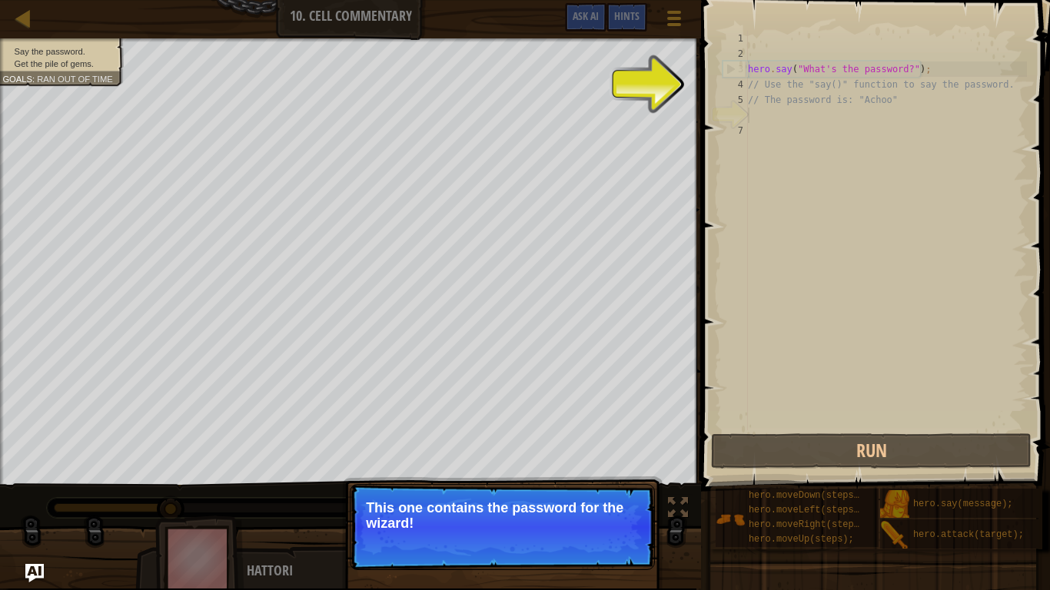
click at [507, 460] on p "This one contains the password for the wizard!" at bounding box center [502, 515] width 273 height 31
click at [626, 460] on p "Continue This one contains the password for the wizard!" at bounding box center [502, 527] width 305 height 86
click at [627, 460] on button "Continue" at bounding box center [611, 544] width 64 height 20
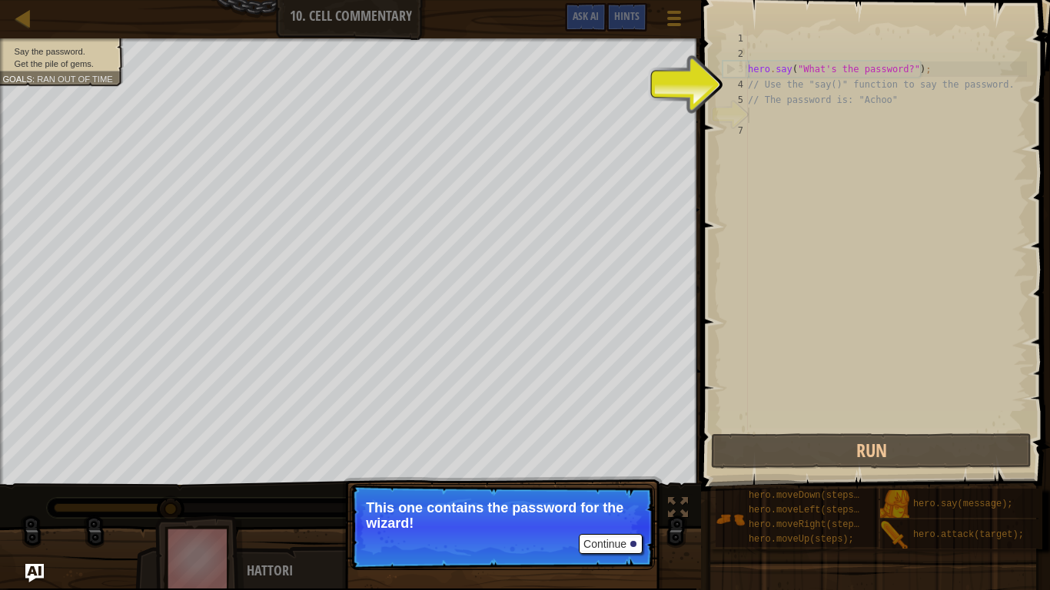
scroll to position [7, 0]
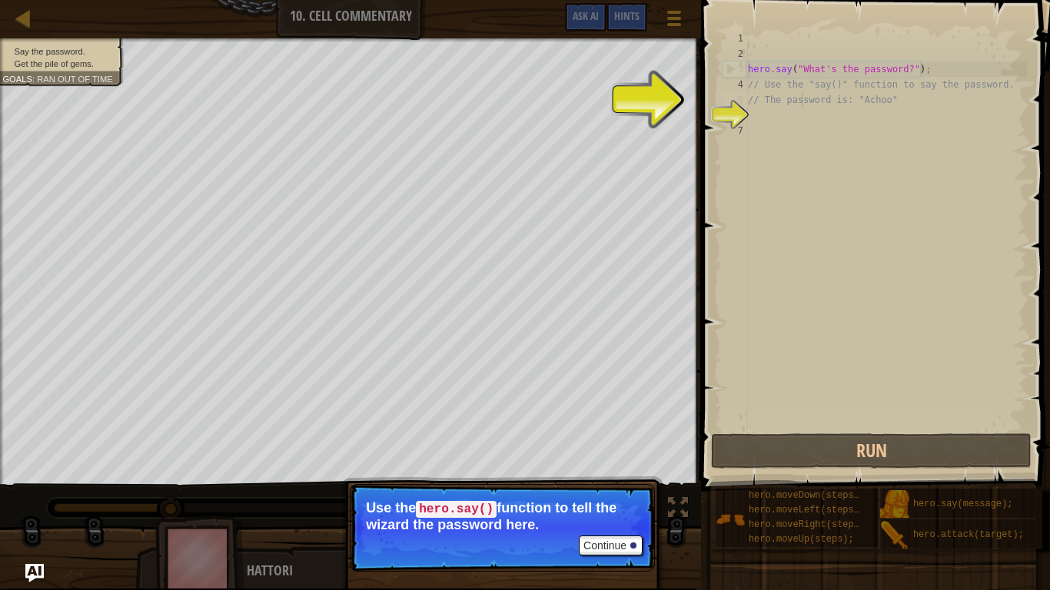
click at [803, 92] on div "hero . say ( "What's the password?" ) ; // Use the "say()" function to say the …" at bounding box center [886, 246] width 282 height 430
type textarea "// The password is: "Achoo""
click at [739, 112] on div "6" at bounding box center [734, 115] width 25 height 15
click at [606, 460] on button "Continue" at bounding box center [611, 546] width 64 height 20
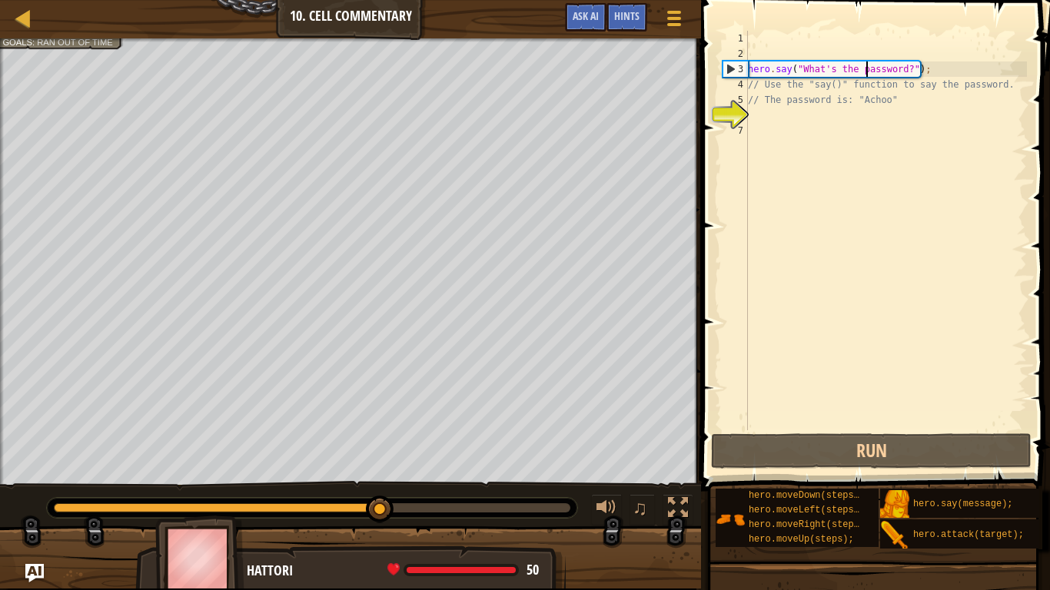
click at [864, 69] on div "hero . say ( "What's the password?" ) ; // Use the "say()" function to say the …" at bounding box center [886, 246] width 282 height 430
click at [864, 70] on div "hero . say ( "What's the password?" ) ; // Use the "say()" function to say the …" at bounding box center [886, 231] width 282 height 400
click at [864, 70] on div "hero . say ( "What's the password?" ) ; // Use the "say()" function to say the …" at bounding box center [886, 246] width 282 height 430
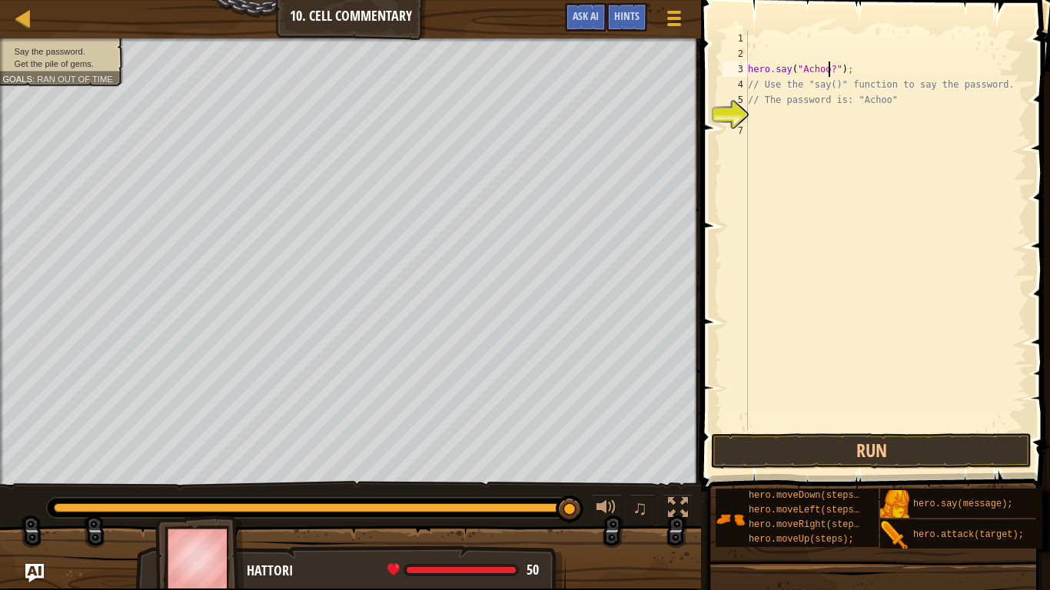
scroll to position [7, 12]
type textarea "hero.say("Achoo?");"
click at [804, 453] on button "Run" at bounding box center [871, 450] width 320 height 35
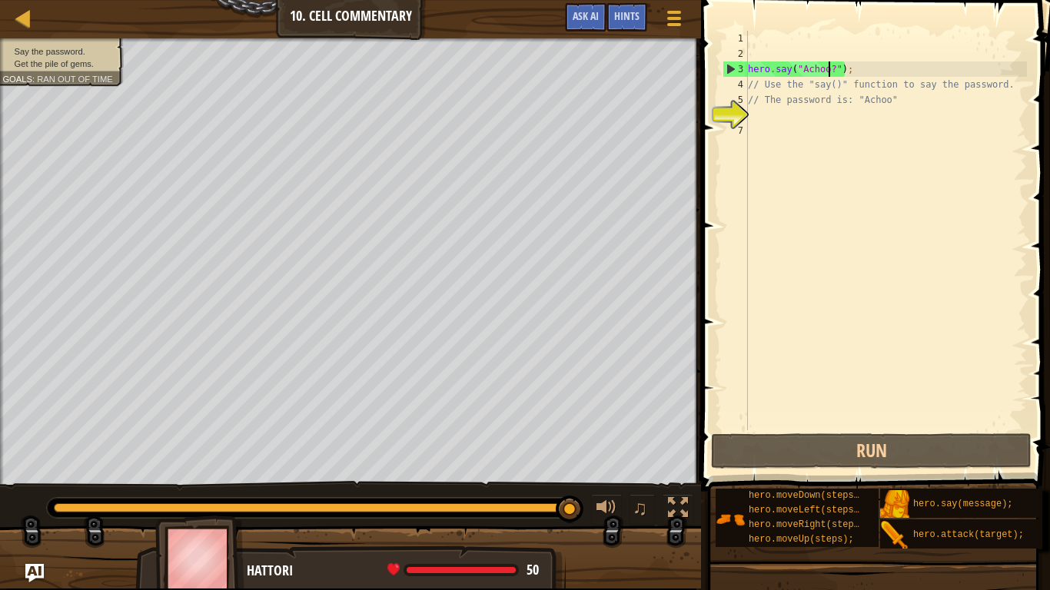
click at [780, 125] on div "hero . say ( "Achoo?" ) ; // Use the "say()" function to say the password. // T…" at bounding box center [886, 246] width 282 height 430
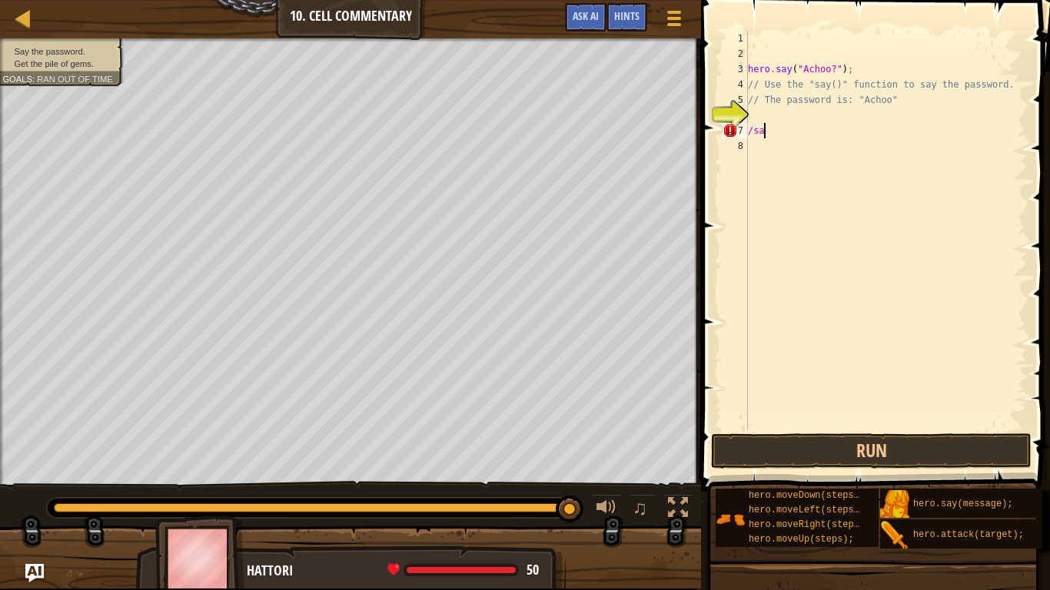
scroll to position [7, 1]
type textarea "/"
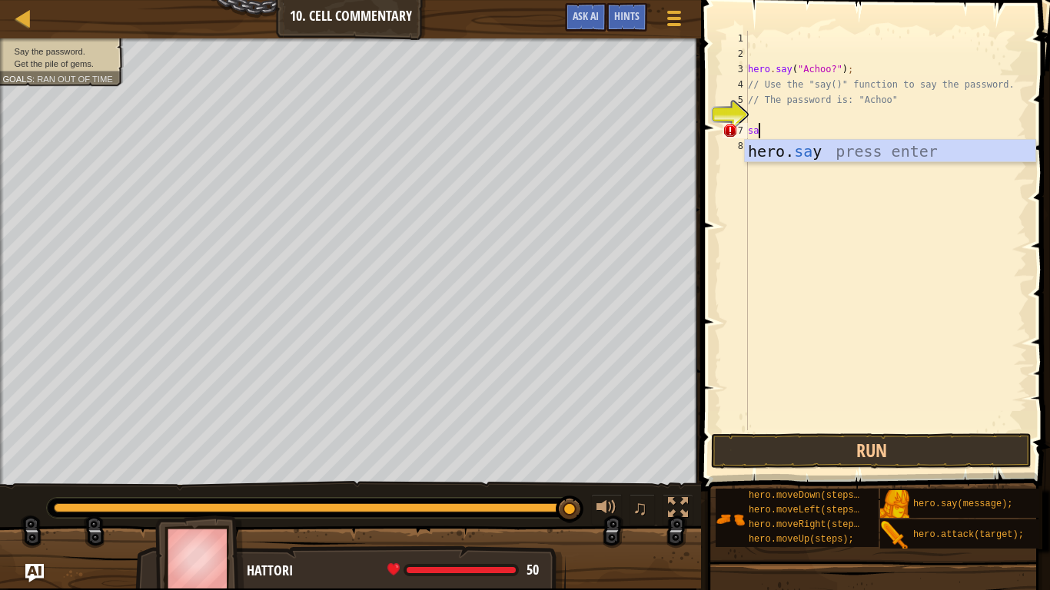
scroll to position [7, 2]
type textarea "hero.say("message");"
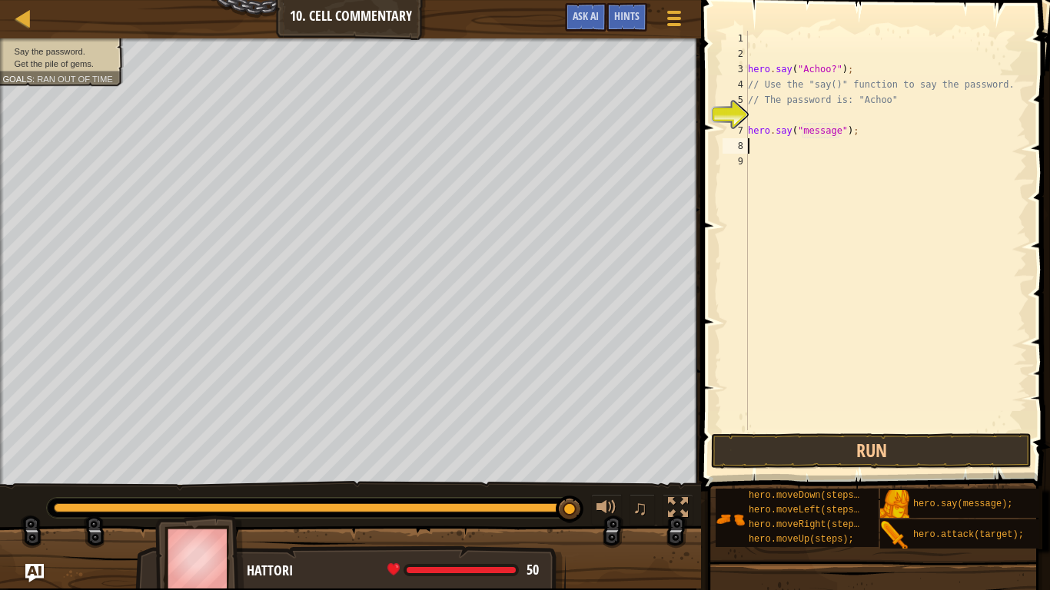
scroll to position [7, 0]
click at [827, 128] on div "hero . say ( "Achoo?" ) ; // Use the "say()" function to say the password. // T…" at bounding box center [888, 246] width 277 height 430
click at [839, 105] on div "hero . say ( "Achoo?" ) ; // Use the "say()" function to say the password. // T…" at bounding box center [888, 246] width 277 height 430
click at [825, 133] on div "hero . say ( "Achoo?" ) ; // Use the "say()" function to say the password. // T…" at bounding box center [888, 246] width 277 height 430
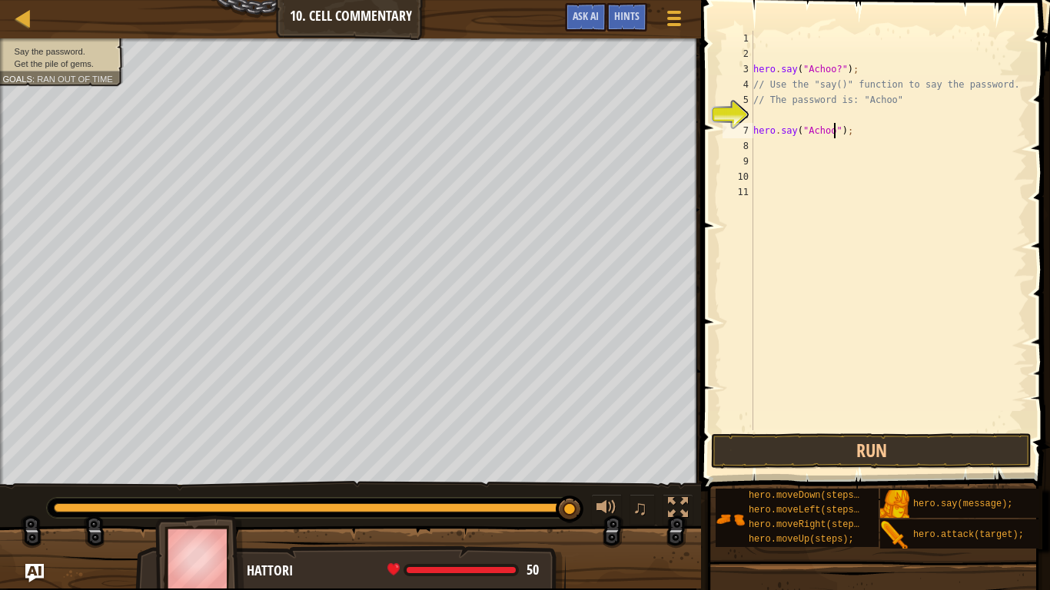
scroll to position [7, 12]
type textarea "hero.say("Achoo");"
click at [790, 447] on button "Run" at bounding box center [871, 450] width 320 height 35
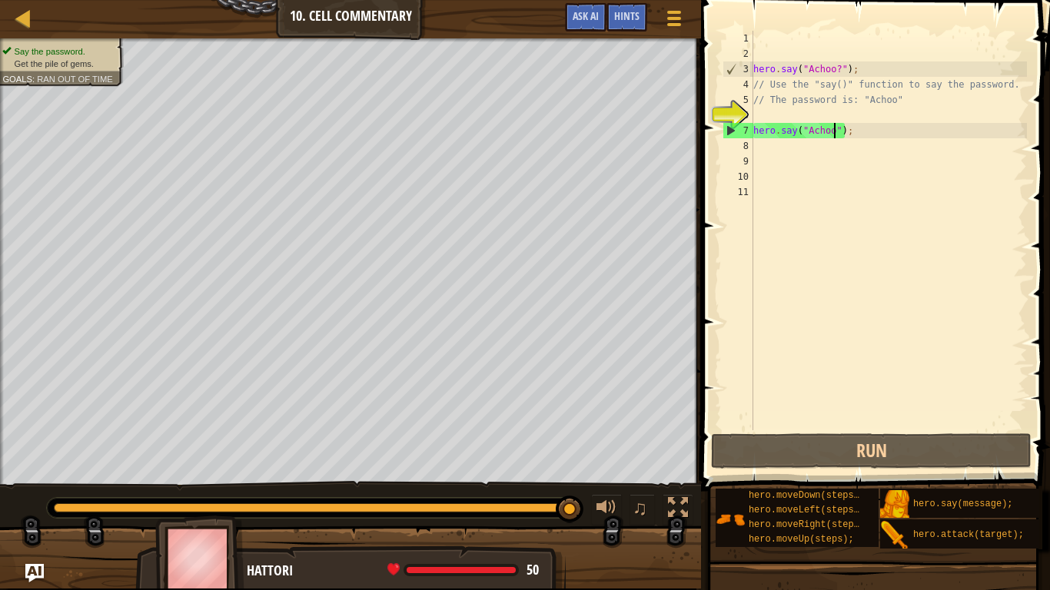
click at [764, 152] on div "hero . say ( "Achoo?" ) ; // Use the "say()" function to say the password. // T…" at bounding box center [888, 246] width 277 height 430
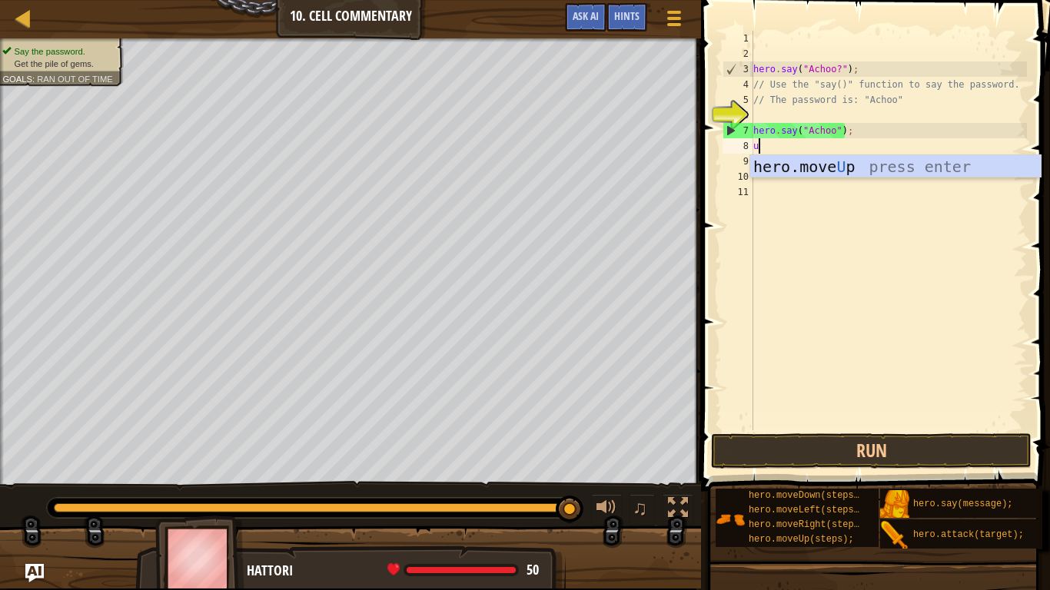
type textarea "up"
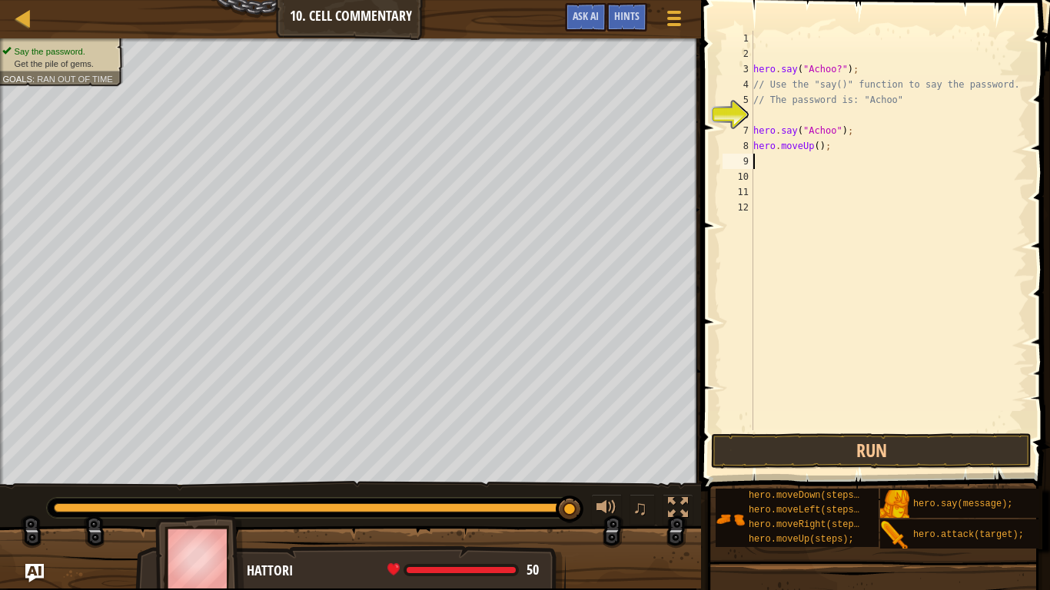
click at [819, 148] on div "hero . say ( "Achoo?" ) ; // Use the "say()" function to say the password. // T…" at bounding box center [888, 246] width 277 height 430
type textarea "hero.moveUp(10000);"
click at [937, 443] on button "Run" at bounding box center [871, 450] width 320 height 35
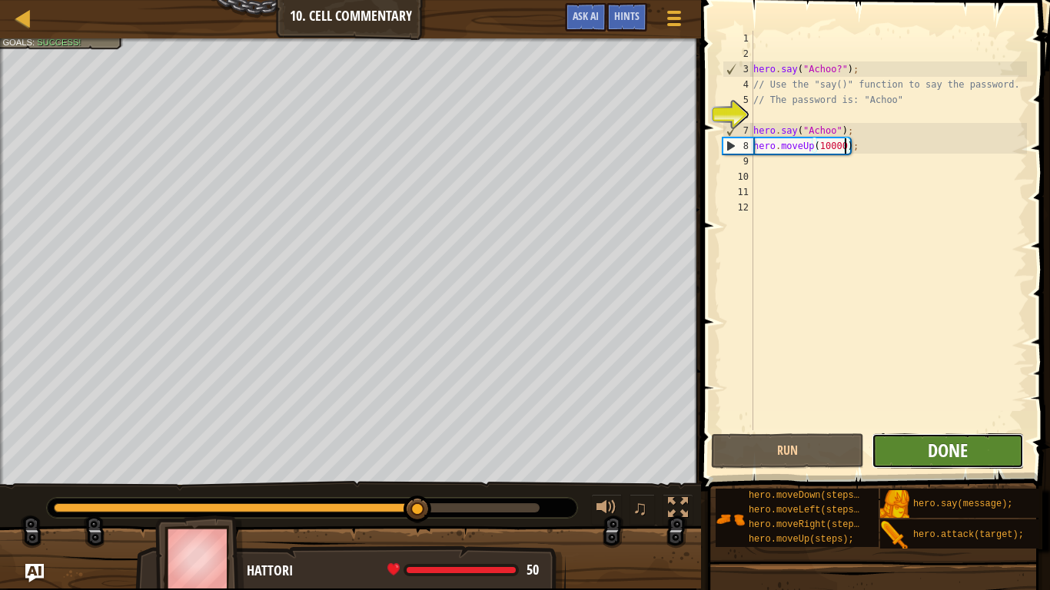
click at [932, 452] on span "Done" at bounding box center [948, 450] width 40 height 25
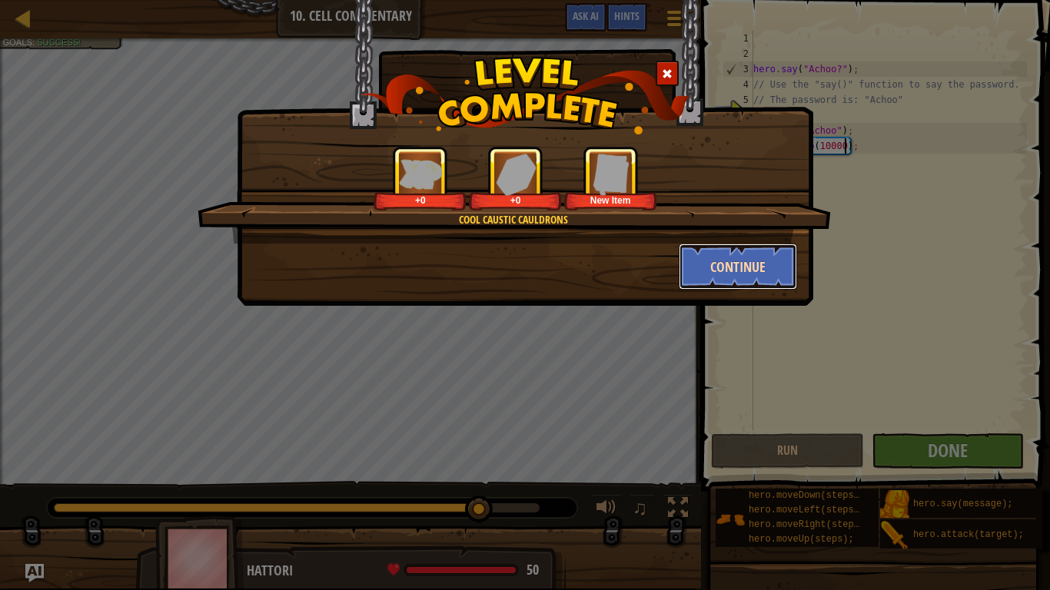
click at [730, 254] on button "Continue" at bounding box center [738, 267] width 119 height 46
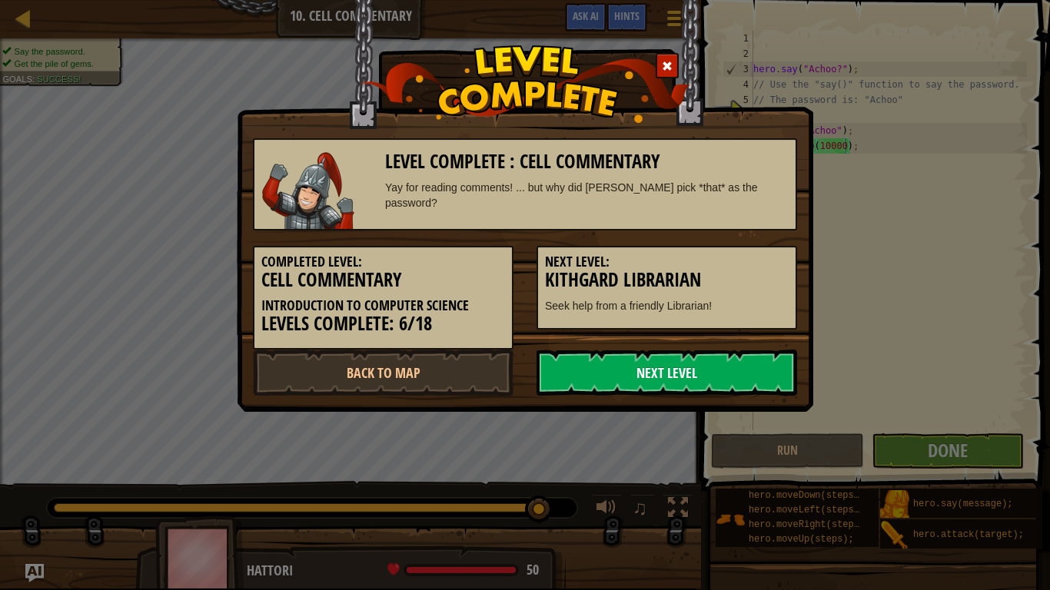
click at [679, 372] on link "Next Level" at bounding box center [666, 373] width 261 height 46
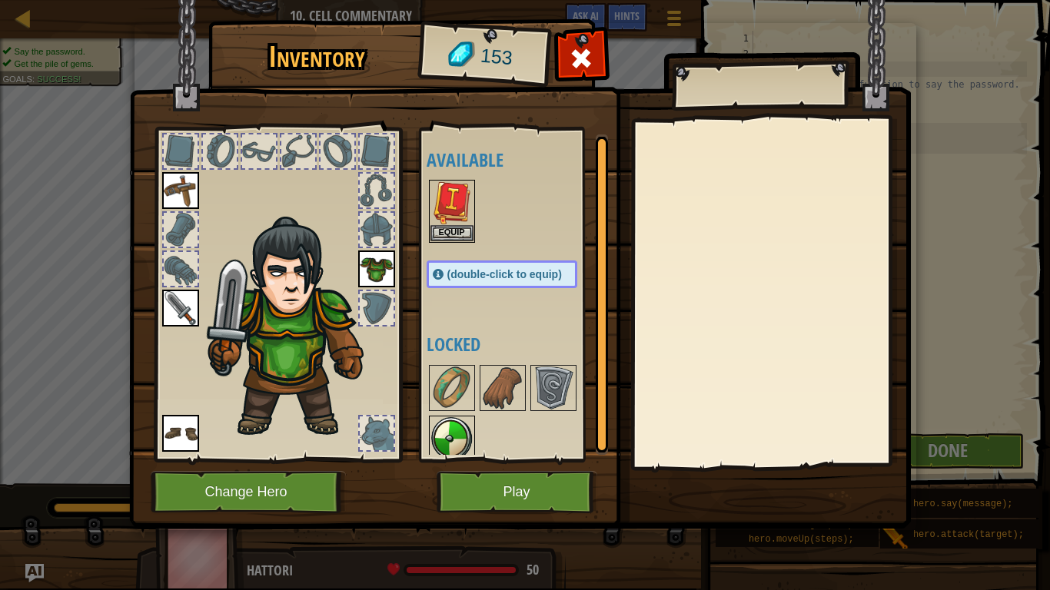
click at [443, 428] on img at bounding box center [451, 438] width 43 height 43
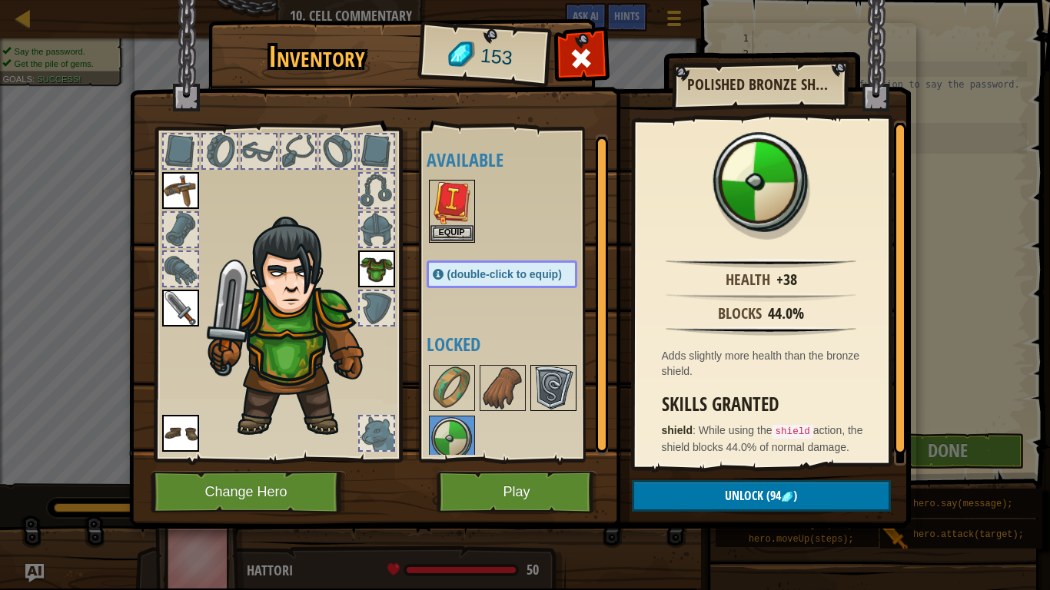
click at [572, 393] on img at bounding box center [553, 388] width 43 height 43
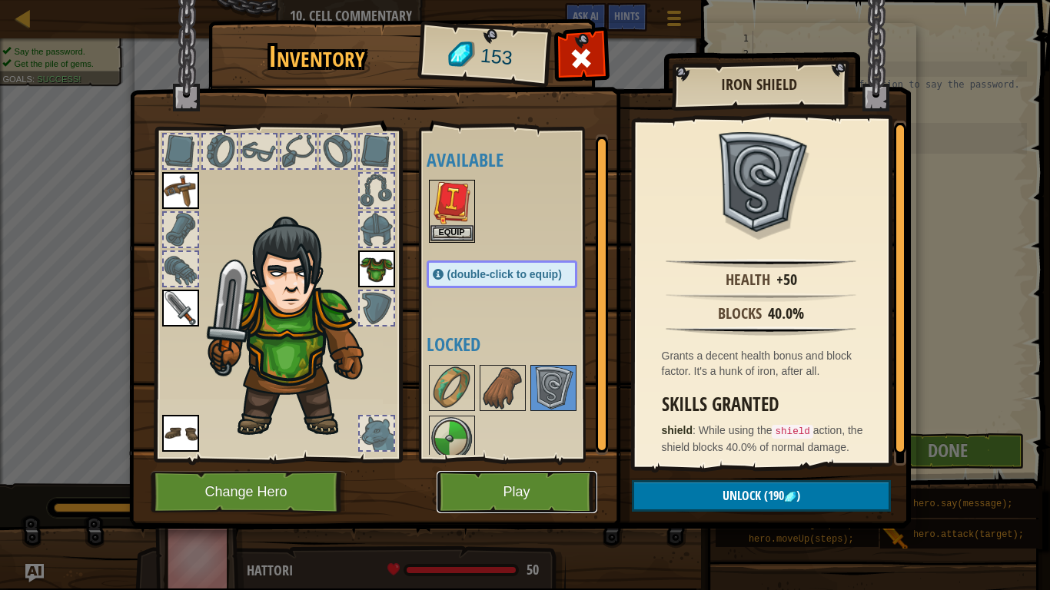
click at [563, 460] on button "Play" at bounding box center [517, 492] width 161 height 42
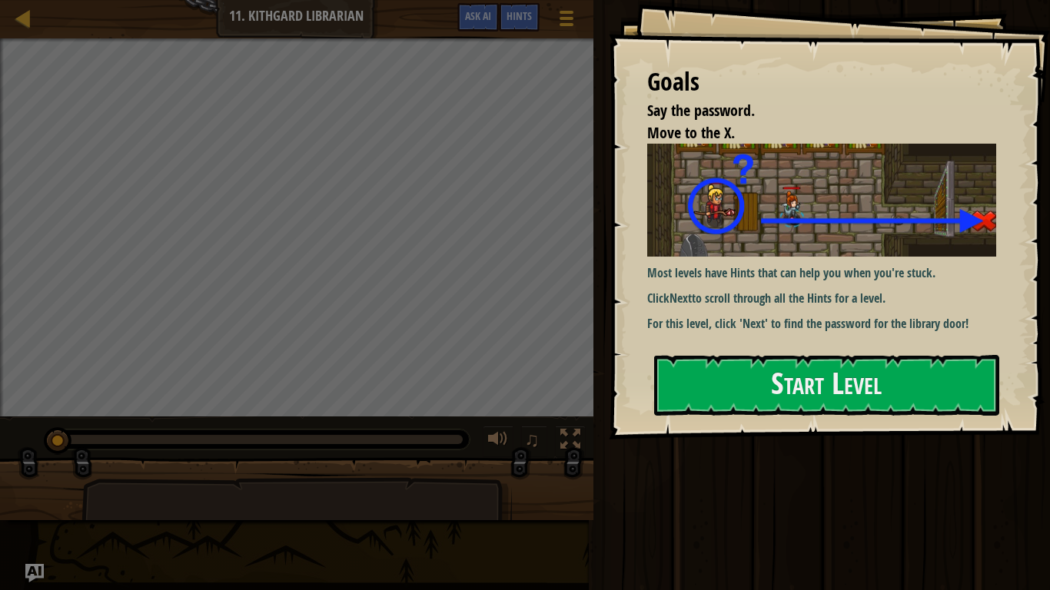
click at [797, 271] on p "Most levels have Hints that can help you when you're stuck." at bounding box center [821, 273] width 349 height 18
click at [760, 381] on button "Start Level" at bounding box center [826, 385] width 345 height 61
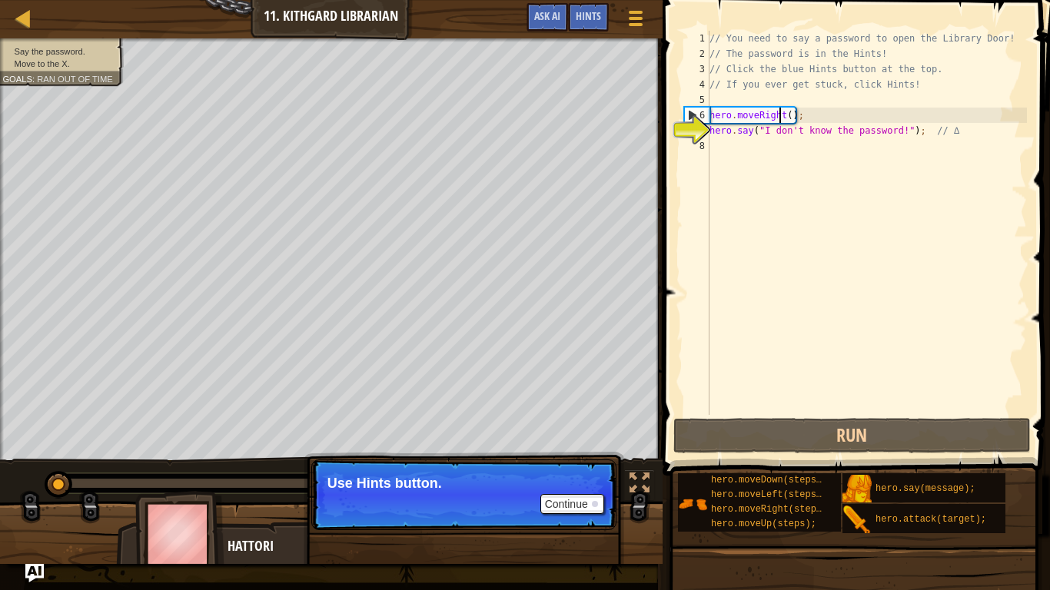
click at [779, 121] on div "// You need to say a password to open the Library Door! // The password is in t…" at bounding box center [866, 238] width 320 height 415
click at [692, 130] on div "7" at bounding box center [696, 130] width 25 height 15
click at [569, 460] on button "Continue" at bounding box center [572, 504] width 64 height 20
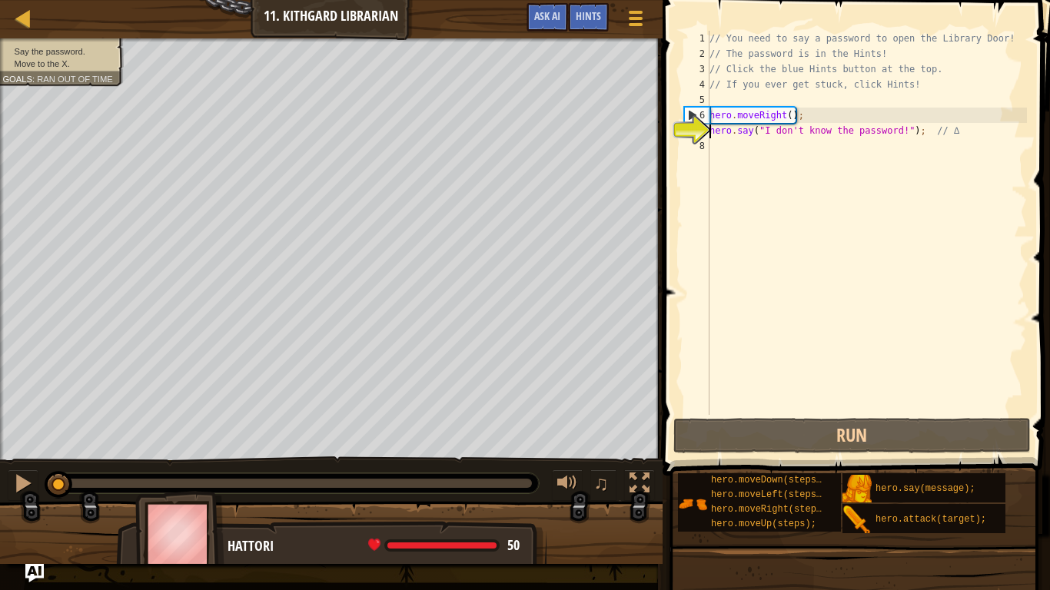
click at [696, 132] on div "7" at bounding box center [696, 130] width 25 height 15
click at [692, 123] on div "7" at bounding box center [696, 130] width 25 height 15
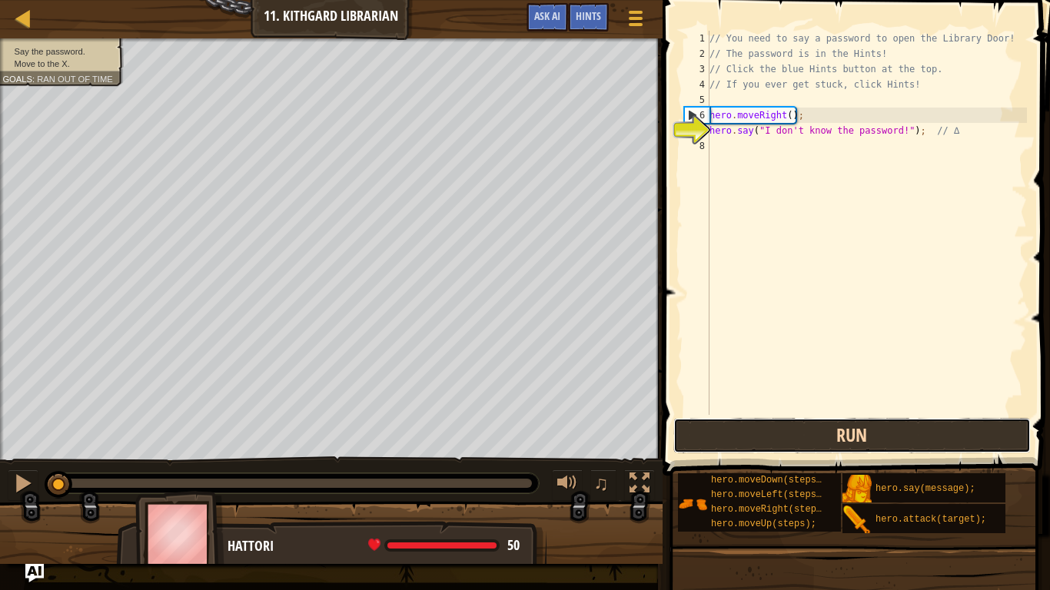
click at [788, 429] on button "Run" at bounding box center [852, 435] width 358 height 35
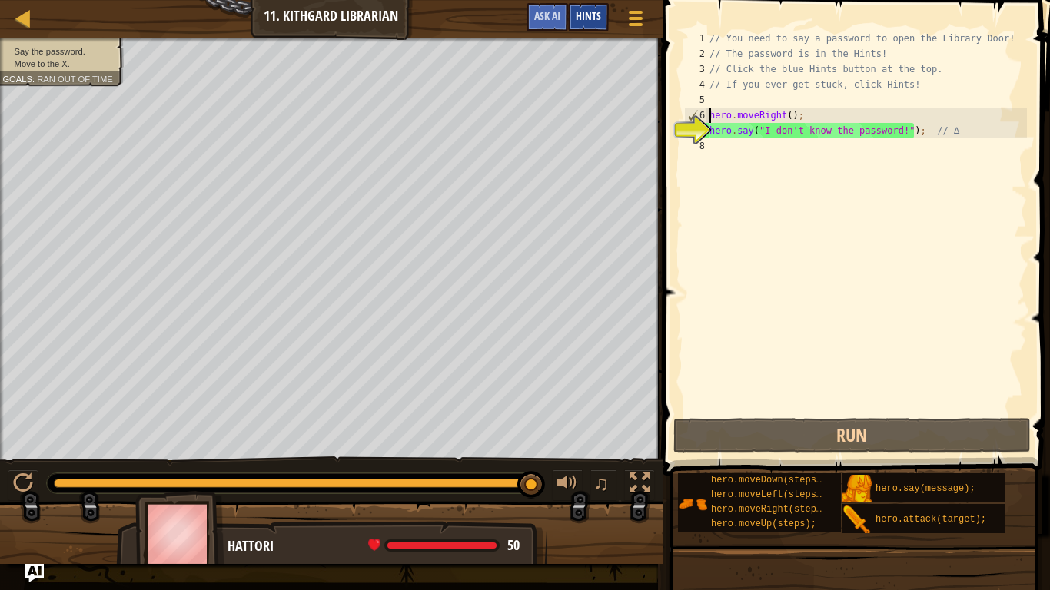
click at [576, 16] on span "Hints" at bounding box center [588, 15] width 25 height 15
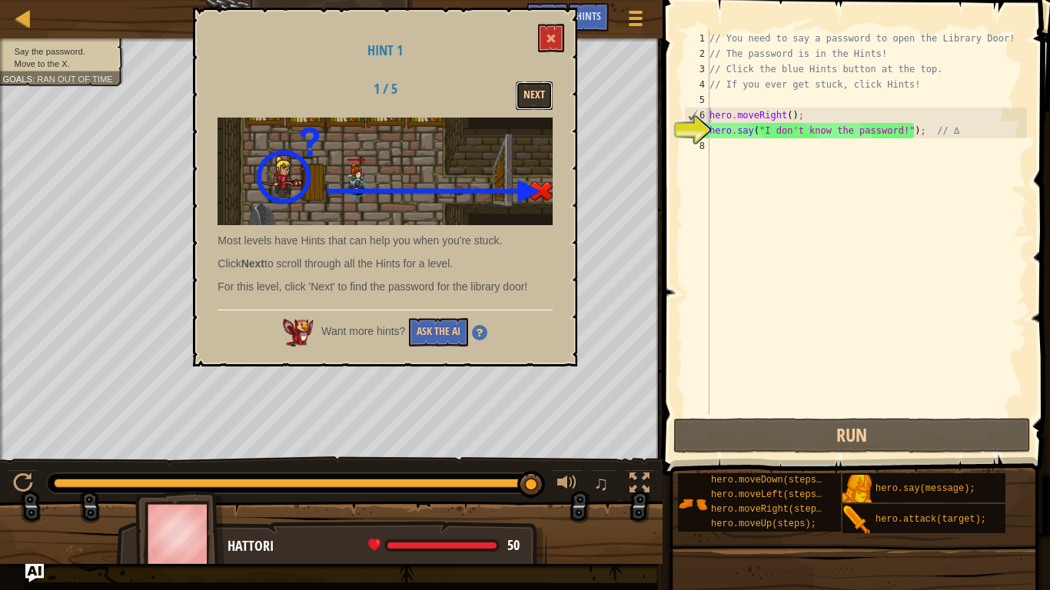
click at [528, 105] on button "Next" at bounding box center [534, 95] width 37 height 28
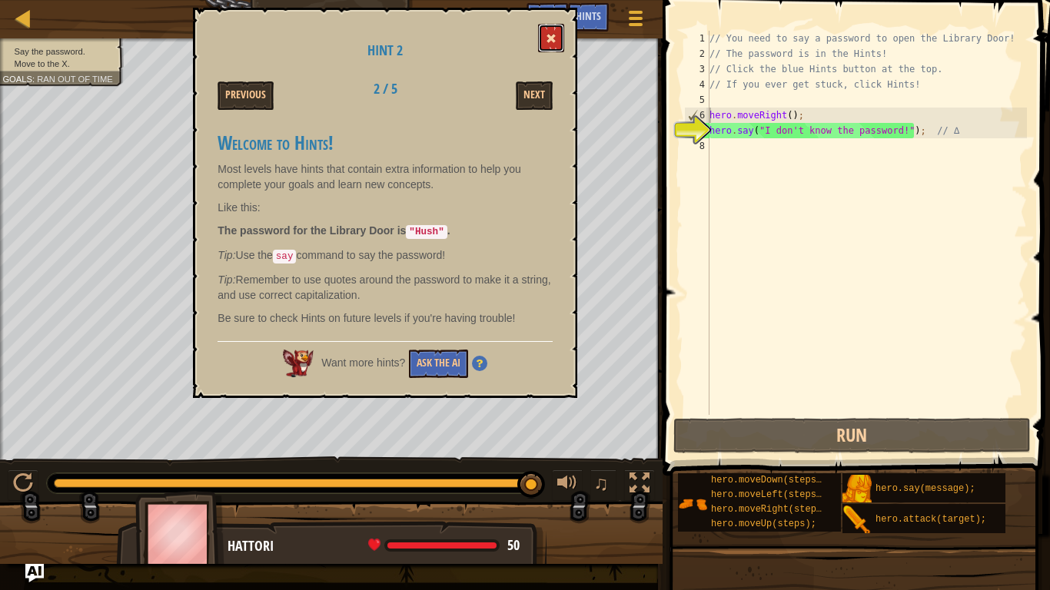
click at [550, 45] on button at bounding box center [551, 38] width 26 height 28
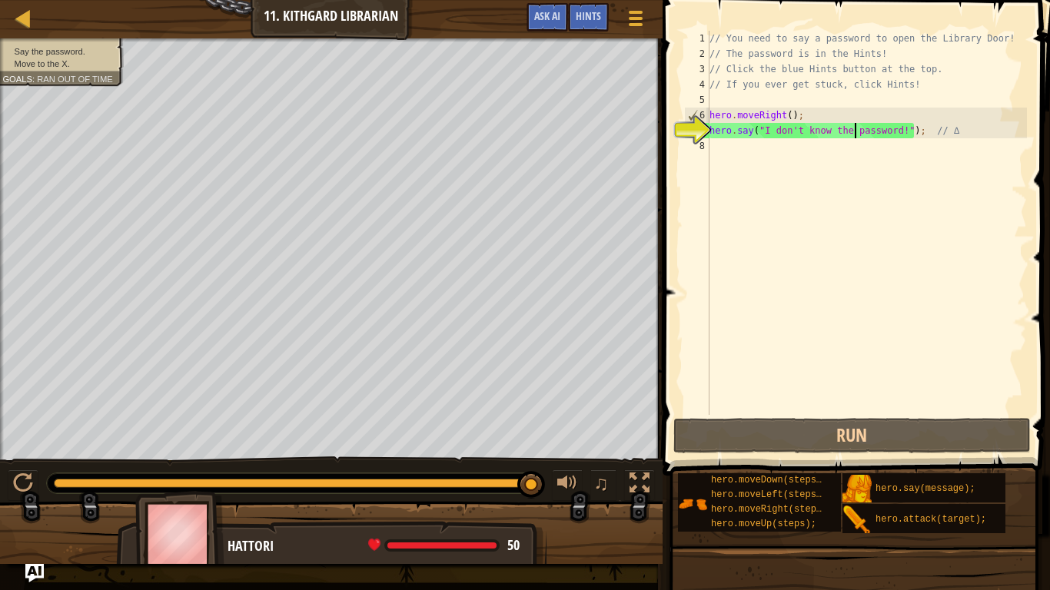
click at [856, 129] on div "// You need to say a password to open the Library Door! // The password is in t…" at bounding box center [866, 238] width 320 height 415
click at [856, 129] on div "// You need to say a password to open the Library Door! // The password is in t…" at bounding box center [866, 223] width 320 height 384
drag, startPoint x: 898, startPoint y: 131, endPoint x: 876, endPoint y: 131, distance: 21.5
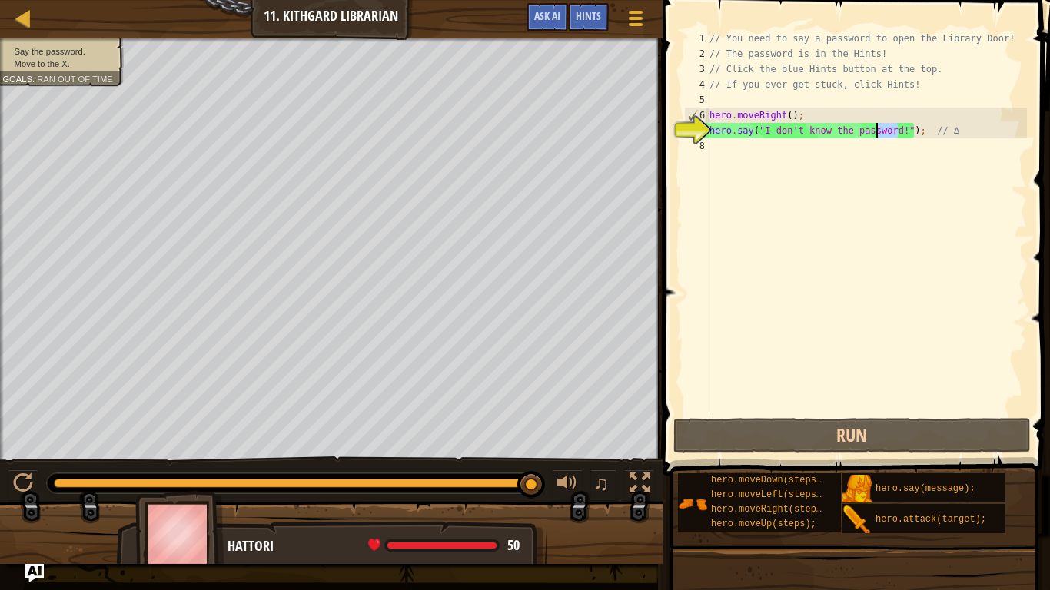
click at [876, 131] on div "// You need to say a password to open the Library Door! // The password is in t…" at bounding box center [866, 238] width 320 height 415
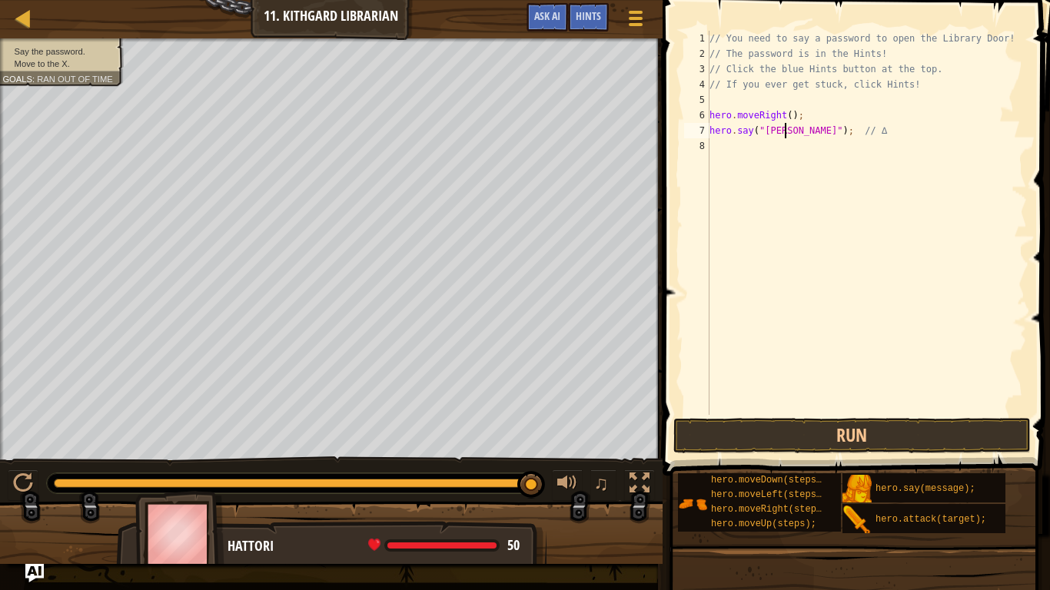
scroll to position [7, 11]
type textarea "hero.say("Hush"); // ∆"
click at [765, 447] on button "Run" at bounding box center [852, 435] width 358 height 35
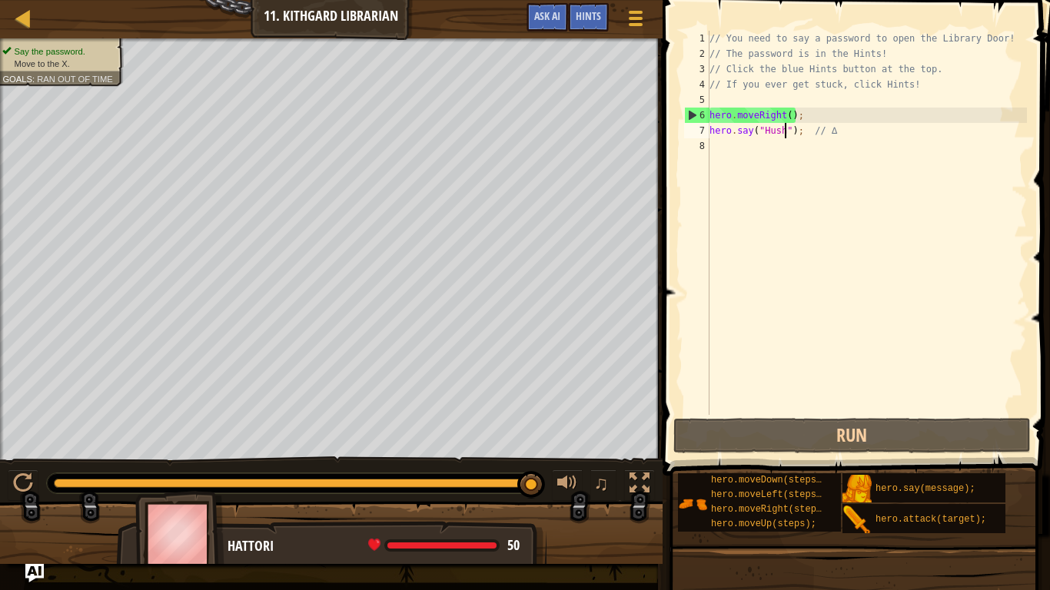
click at [716, 146] on div "// You need to say a password to open the Library Door! // The password is in t…" at bounding box center [866, 238] width 320 height 415
type textarea "m"
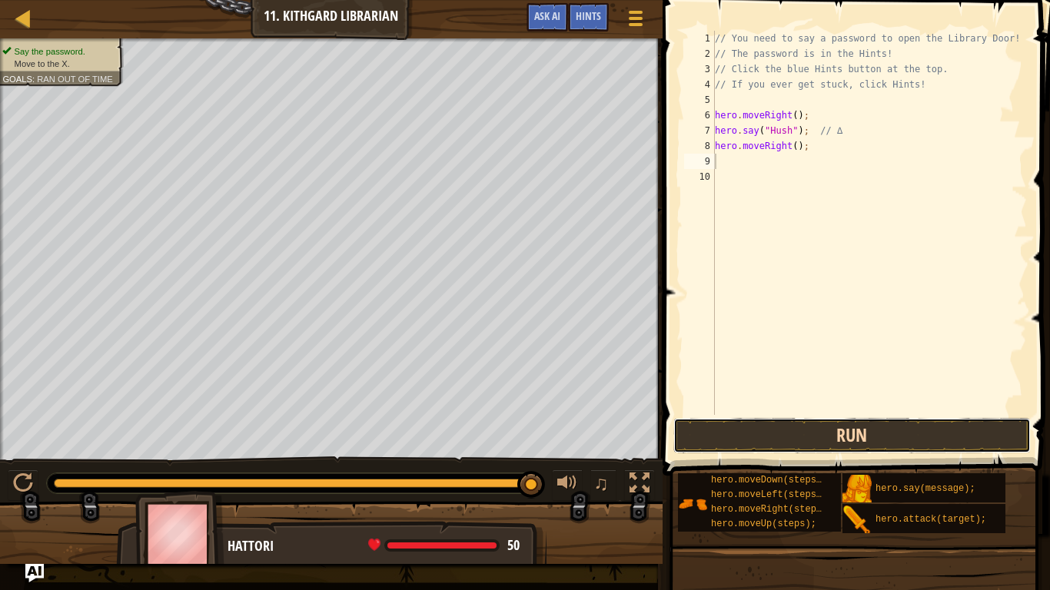
click at [711, 433] on button "Run" at bounding box center [852, 435] width 358 height 35
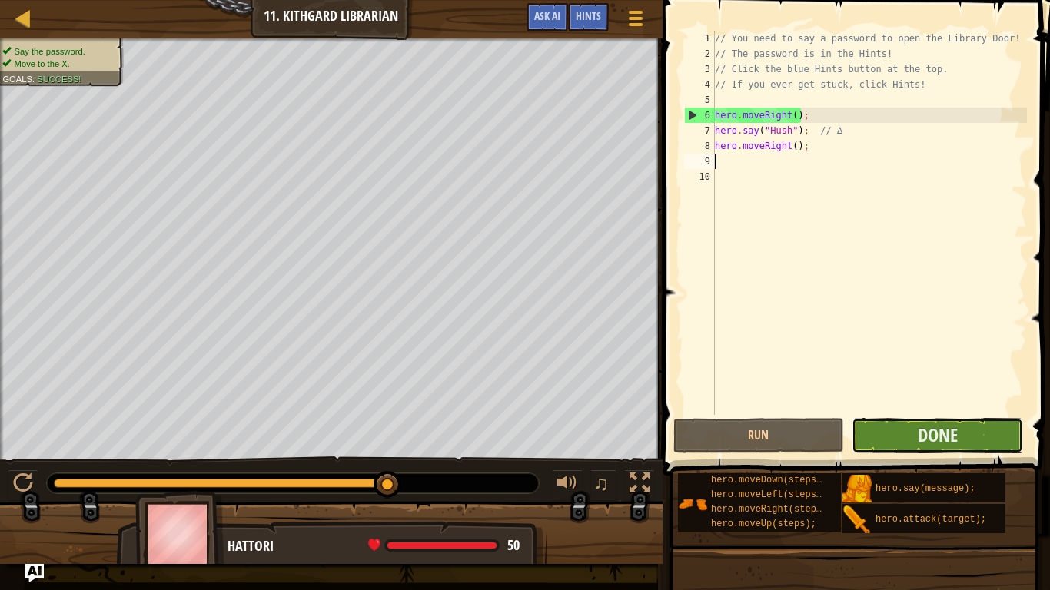
click at [857, 433] on button "Done" at bounding box center [937, 435] width 171 height 35
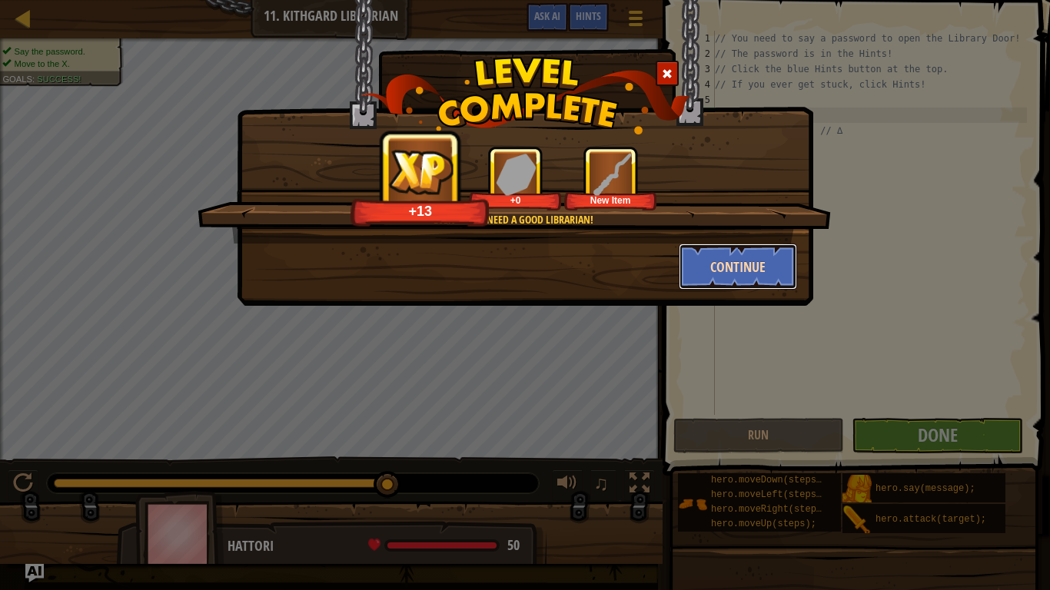
click at [718, 260] on button "Continue" at bounding box center [738, 267] width 119 height 46
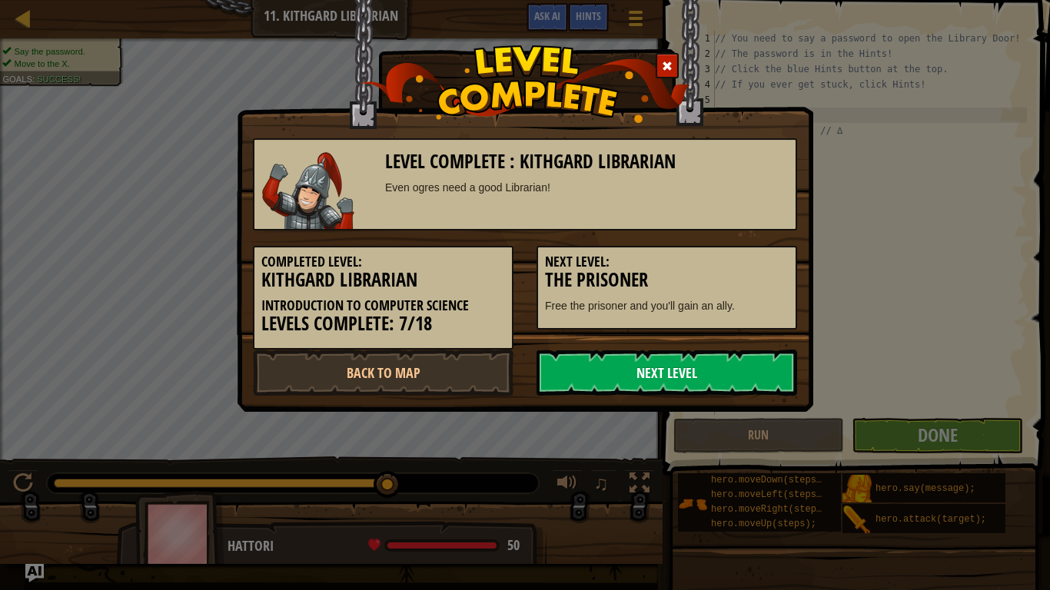
click at [641, 381] on link "Next Level" at bounding box center [666, 373] width 261 height 46
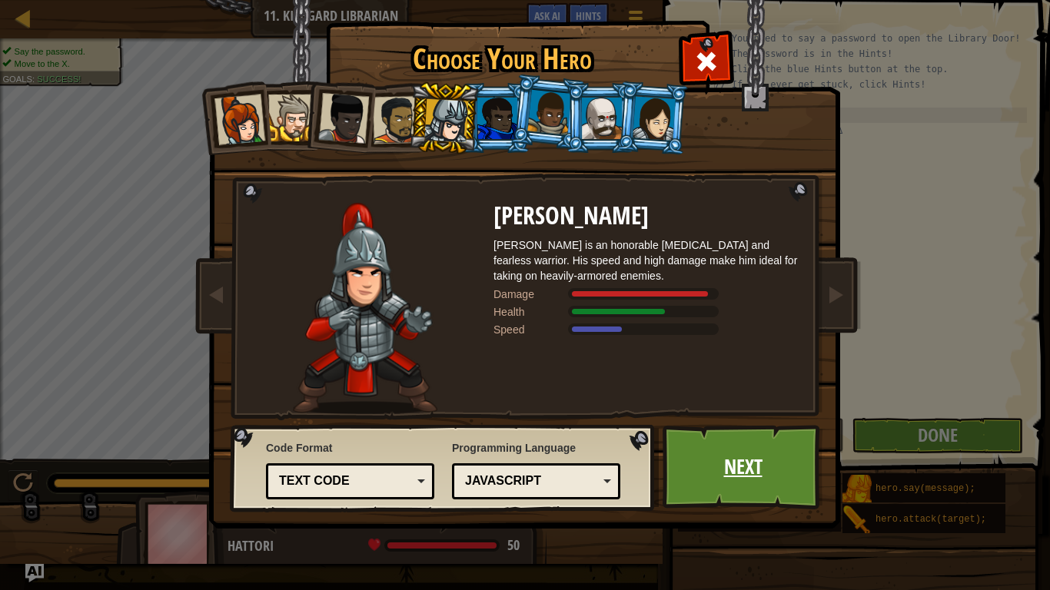
click at [716, 459] on link "Next" at bounding box center [742, 467] width 161 height 85
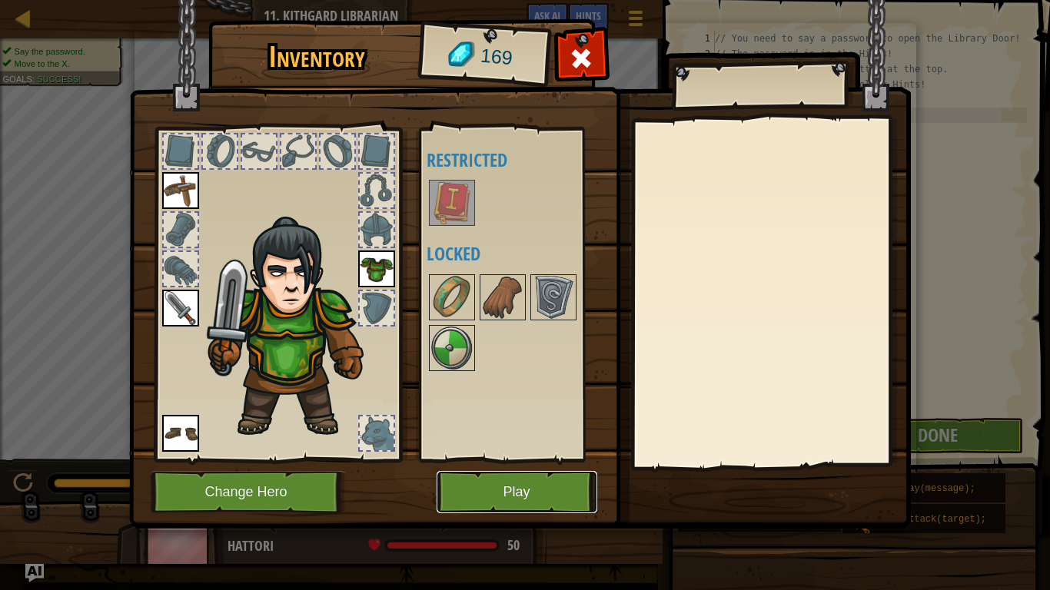
click at [549, 460] on button "Play" at bounding box center [517, 492] width 161 height 42
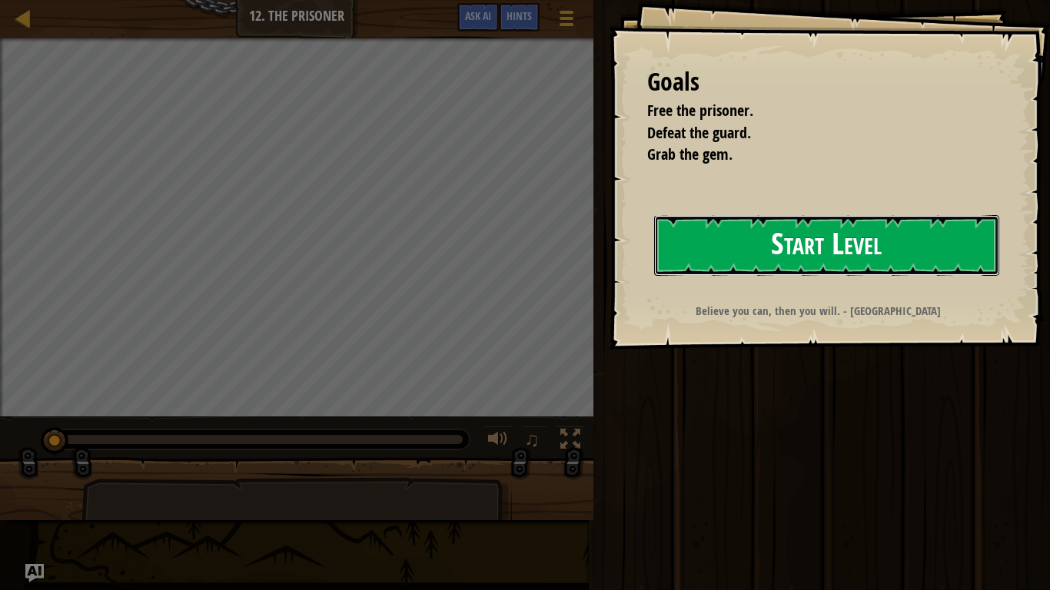
click at [773, 247] on button "Start Level" at bounding box center [826, 245] width 345 height 61
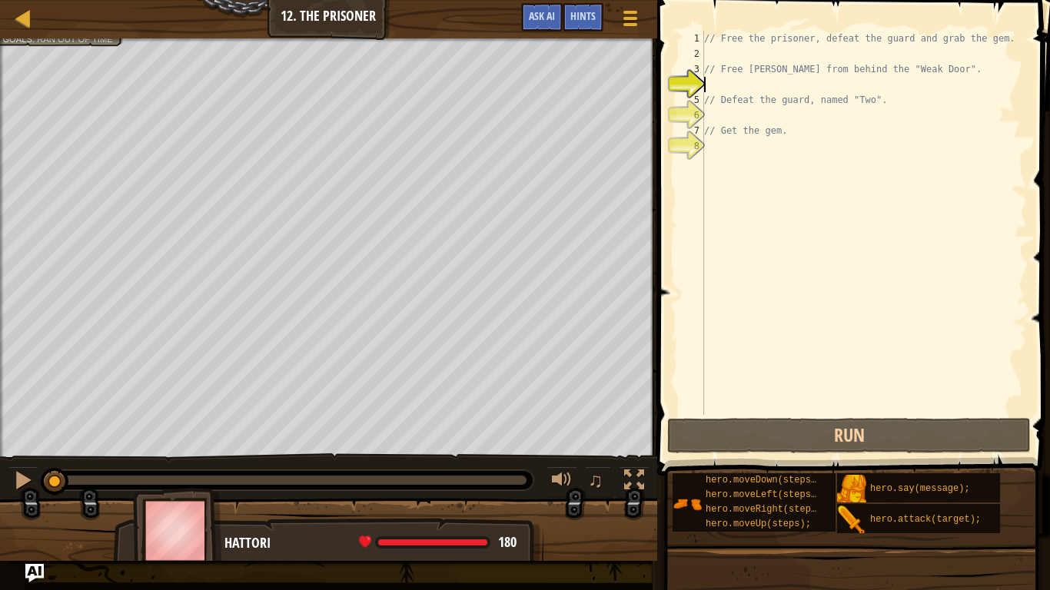
click at [725, 151] on div "// Free the prisoner, defeat the guard and grab the gem. // Free [PERSON_NAME] …" at bounding box center [864, 238] width 326 height 415
click at [726, 88] on div "// Free the prisoner, defeat the guard and grab the gem. // Free [PERSON_NAME] …" at bounding box center [864, 238] width 326 height 415
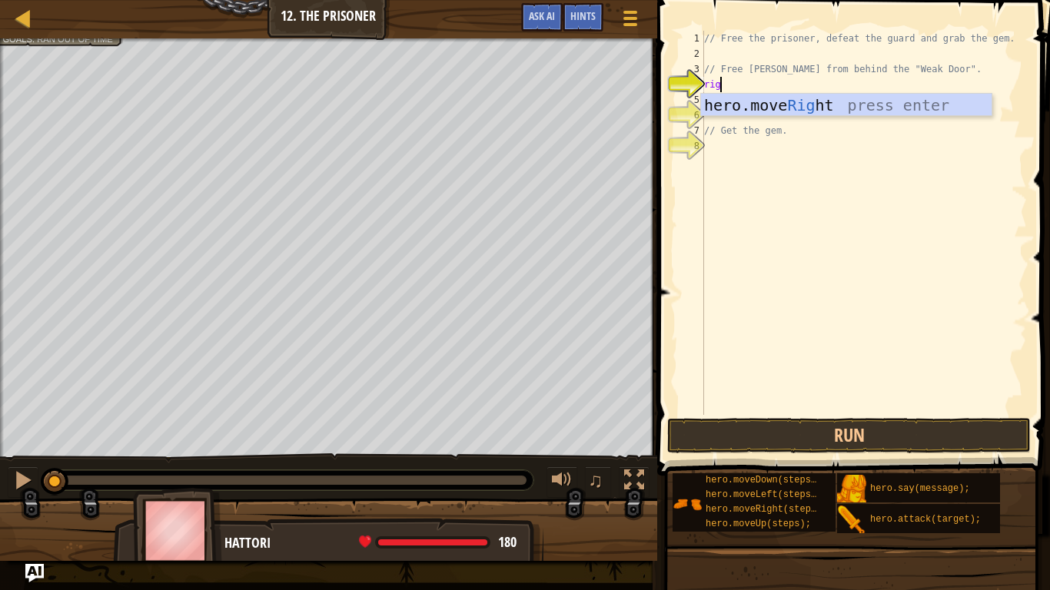
type textarea "right"
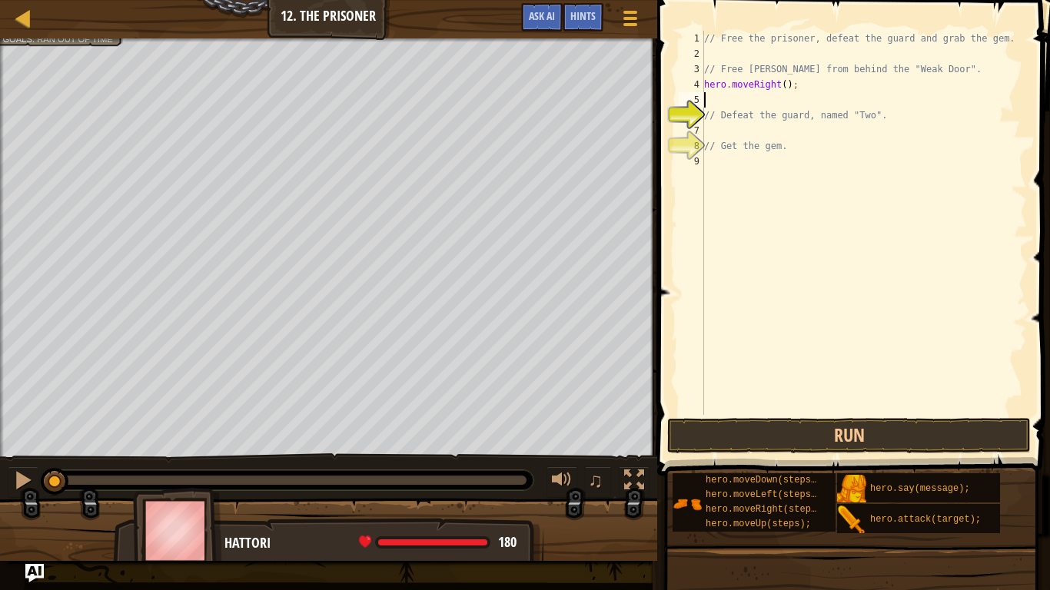
scroll to position [7, 0]
click at [737, 137] on div "// Free the prisoner, defeat the guard and grab the gem. // Free [PERSON_NAME] …" at bounding box center [864, 238] width 326 height 415
click at [737, 109] on div "// Free the prisoner, defeat the guard and grab the gem. // Free [PERSON_NAME] …" at bounding box center [864, 238] width 326 height 415
type textarea "// Defeat the guard, named "Two"."
click at [735, 103] on div "// Free the prisoner, defeat the guard and grab the gem. // Free [PERSON_NAME] …" at bounding box center [864, 238] width 326 height 415
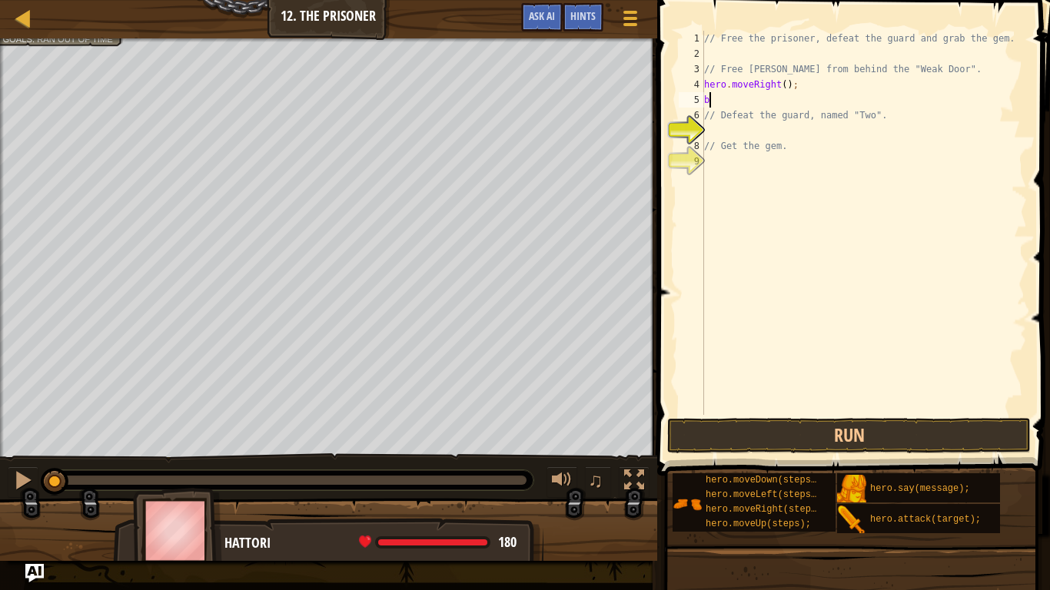
scroll to position [7, 1]
type textarea "b"
type textarea "hero.attack("Weak Door");"
click at [775, 440] on button "Run" at bounding box center [849, 435] width 364 height 35
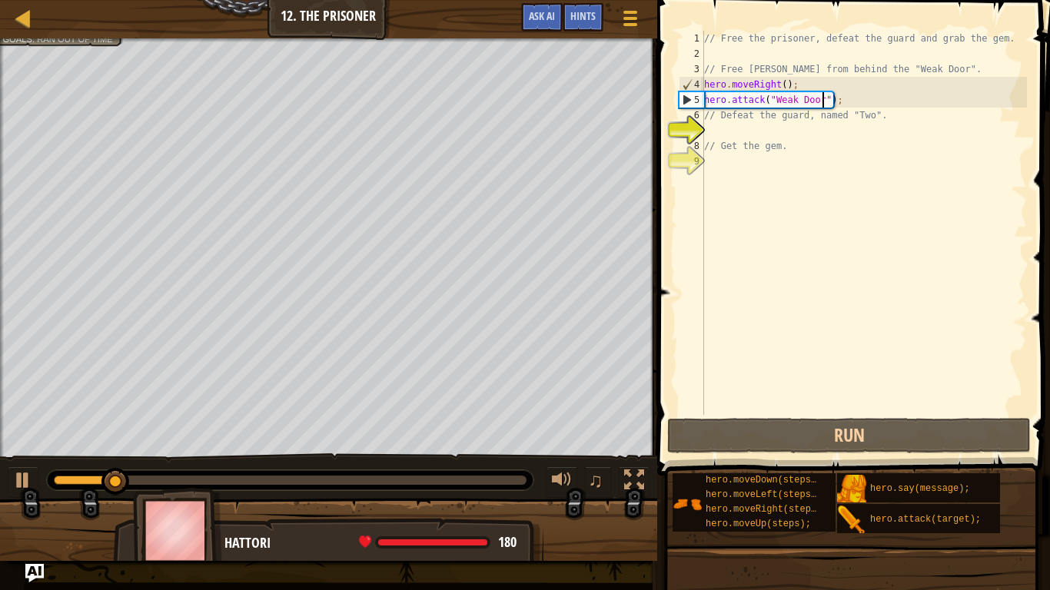
click at [784, 131] on div "// Free the prisoner, defeat the guard and grab the gem. // Free [PERSON_NAME] …" at bounding box center [864, 238] width 326 height 415
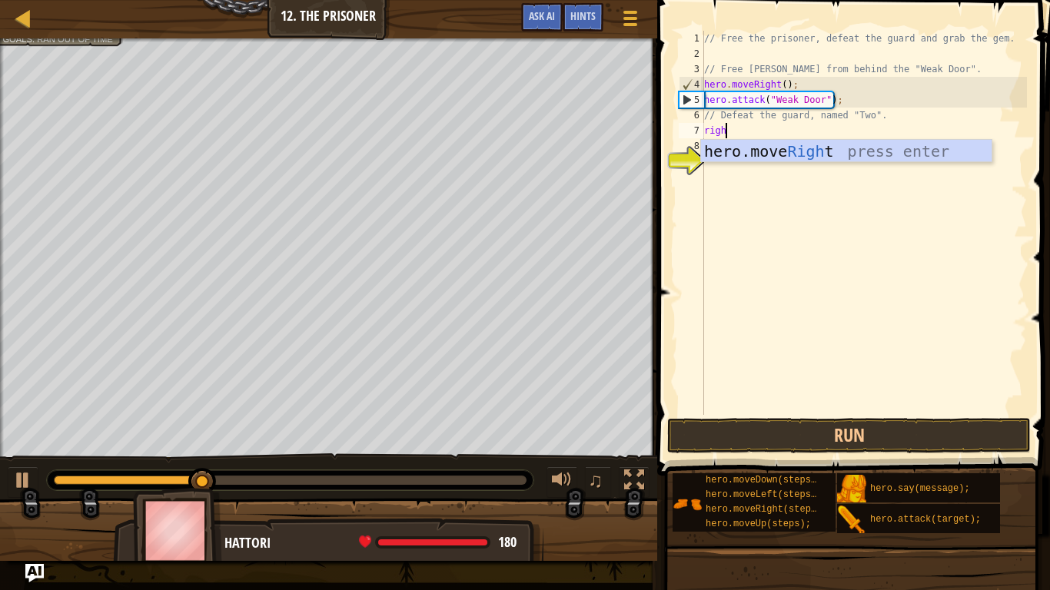
type textarea "right"
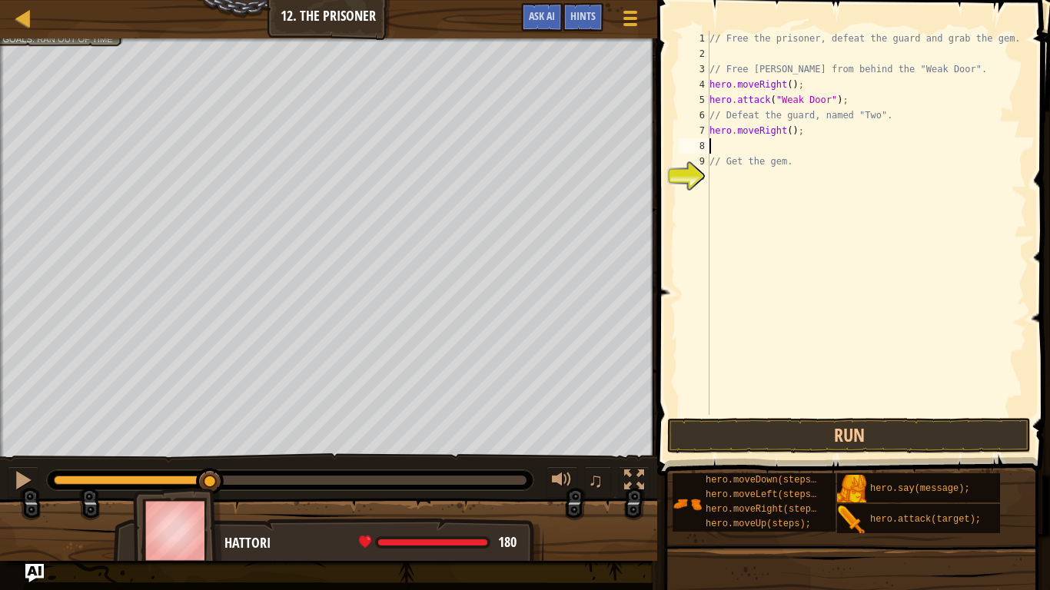
click at [791, 133] on div "// Free the prisoner, defeat the guard and grab the gem. // Free [PERSON_NAME] …" at bounding box center [866, 238] width 320 height 415
type textarea "hero.moveRight(3);"
click at [724, 144] on div "// Free the prisoner, defeat the guard and grab the gem. // Free [PERSON_NAME] …" at bounding box center [866, 238] width 320 height 415
click at [695, 449] on button "Run" at bounding box center [849, 435] width 364 height 35
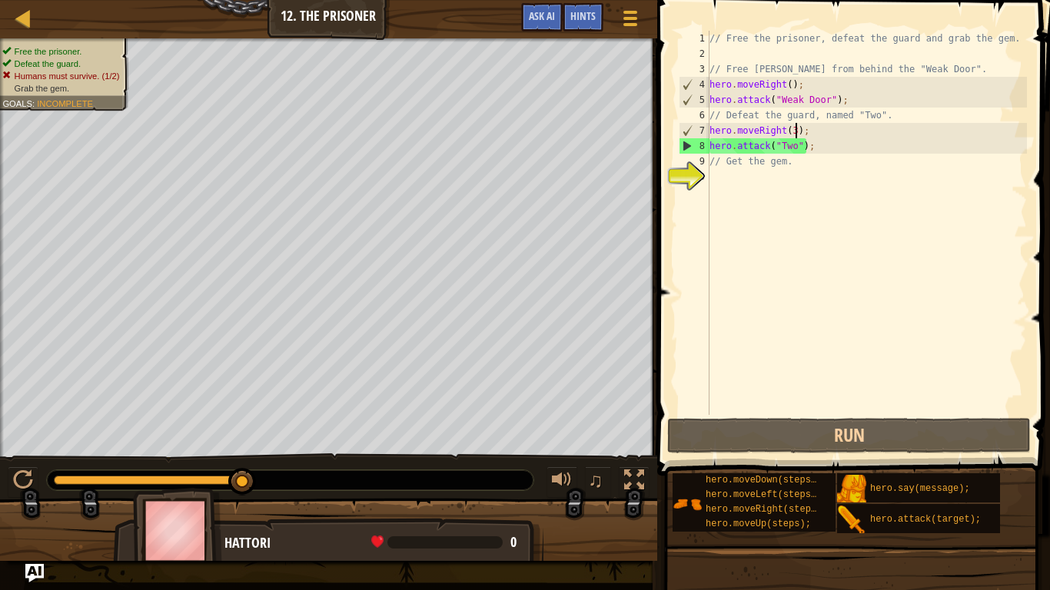
click at [798, 126] on div "// Free the prisoner, defeat the guard and grab the gem. // Free [PERSON_NAME] …" at bounding box center [866, 238] width 320 height 415
click at [789, 159] on div "// Free the prisoner, defeat the guard and grab the gem. // Free [PERSON_NAME] …" at bounding box center [866, 238] width 320 height 415
type textarea "// Get the gem."
click at [759, 188] on div "// Free the prisoner, defeat the guard and grab the gem. // Free [PERSON_NAME] …" at bounding box center [866, 238] width 320 height 415
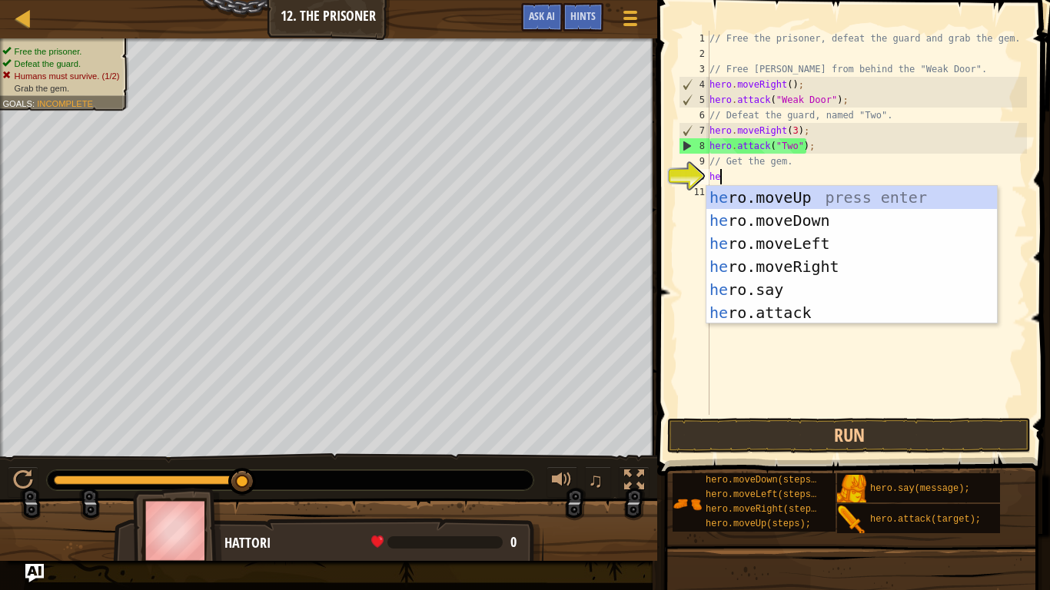
scroll to position [7, 1]
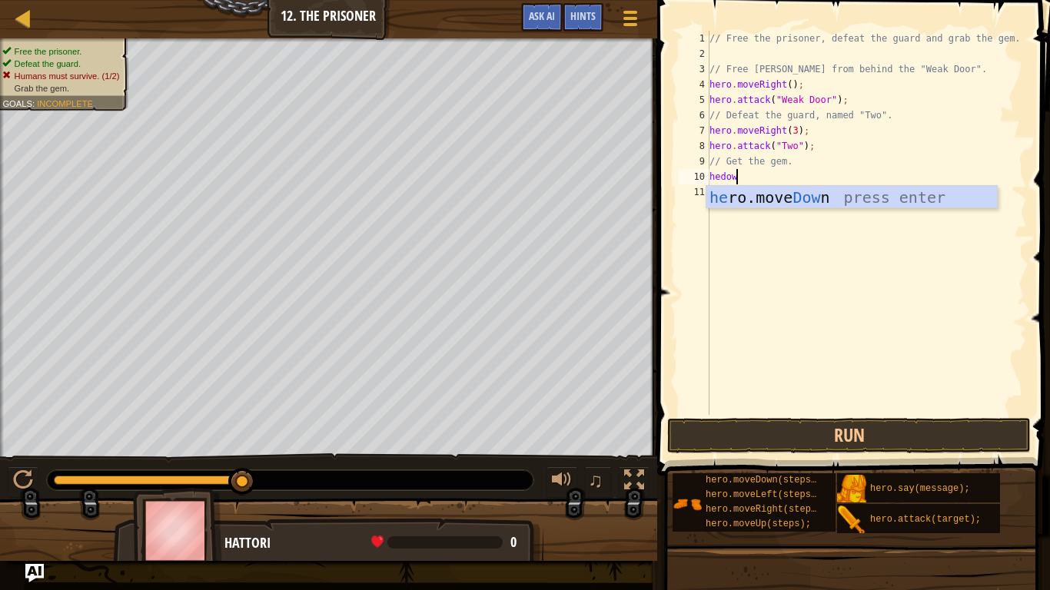
type textarea "hedown"
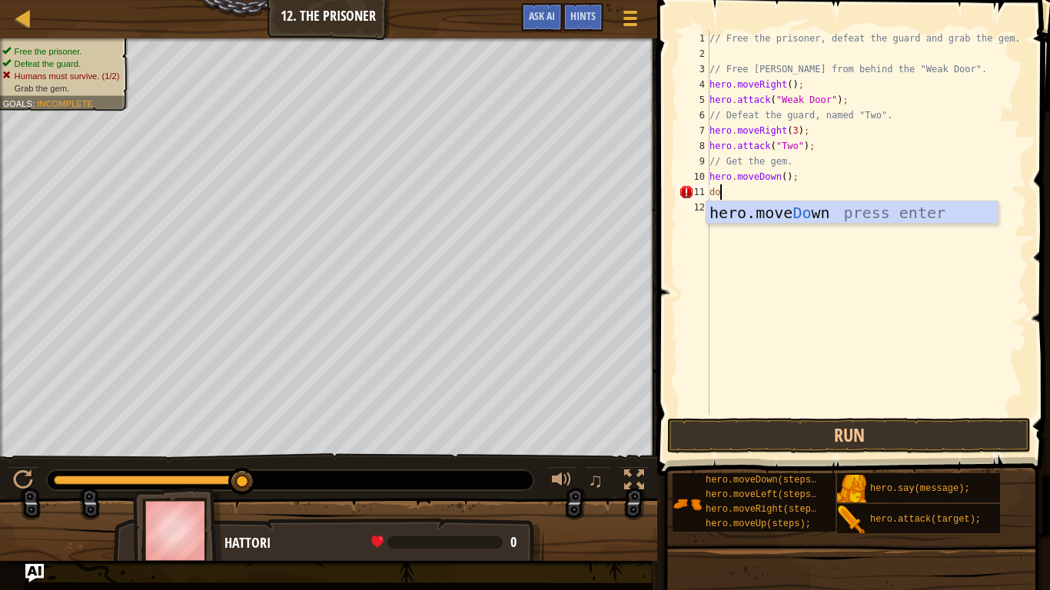
click at [806, 154] on div "// Free the prisoner, defeat the guard and grab the gem. // Free [PERSON_NAME] …" at bounding box center [866, 238] width 320 height 415
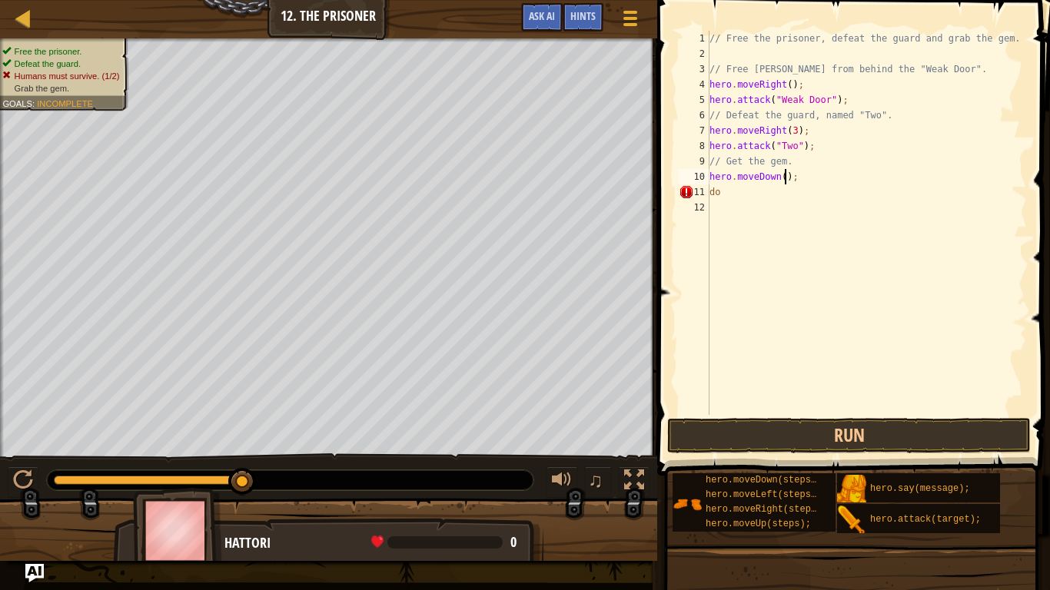
click at [784, 182] on div "// Free the prisoner, defeat the guard and grab the gem. // Free [PERSON_NAME] …" at bounding box center [866, 238] width 320 height 415
click at [744, 194] on div "// Free the prisoner, defeat the guard and grab the gem. // Free [PERSON_NAME] …" at bounding box center [866, 238] width 320 height 415
type textarea "d"
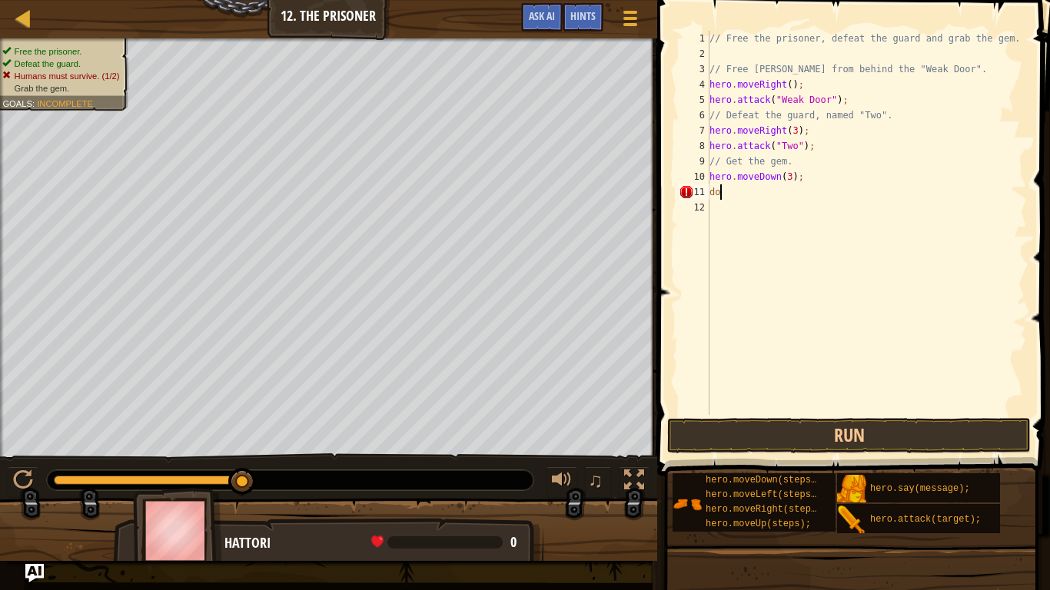
scroll to position [7, 0]
click at [815, 146] on div "// Free the prisoner, defeat the guard and grab the gem. // Free [PERSON_NAME] …" at bounding box center [866, 238] width 320 height 415
click at [798, 127] on div "// Free the prisoner, defeat the guard and grab the gem. // Free [PERSON_NAME] …" at bounding box center [866, 238] width 320 height 415
type textarea "hero.moveRight(2);"
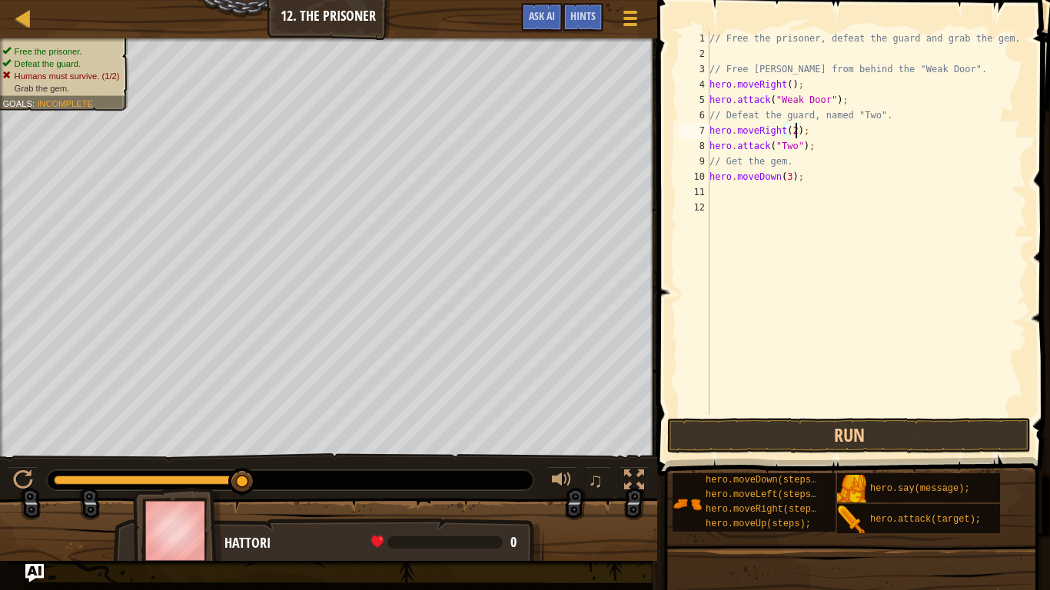
click at [749, 189] on div "// Free the prisoner, defeat the guard and grab the gem. // Free [PERSON_NAME] …" at bounding box center [866, 238] width 320 height 415
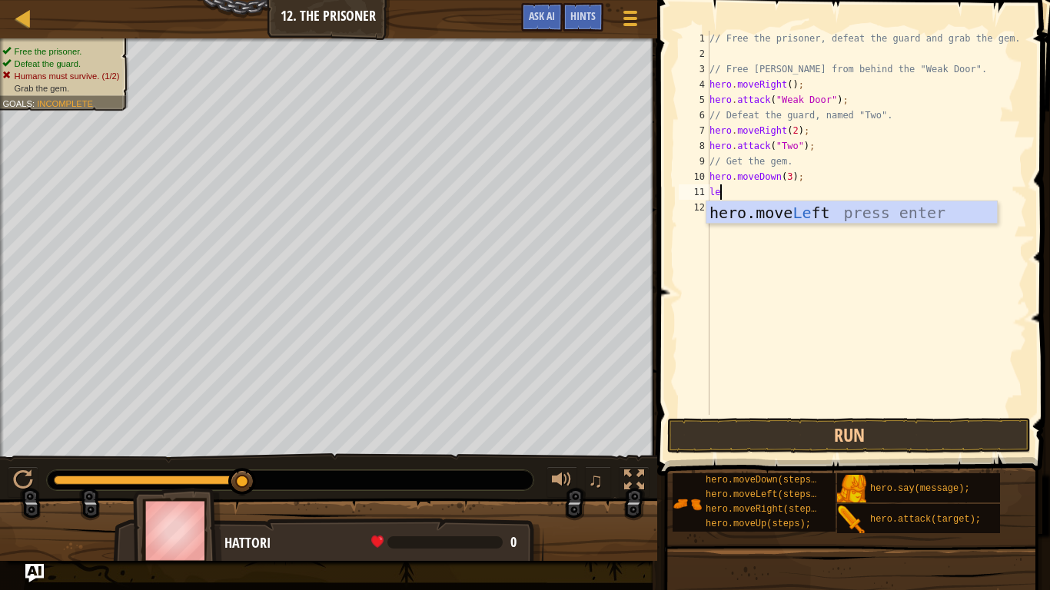
scroll to position [7, 1]
type textarea "l"
type textarea "right"
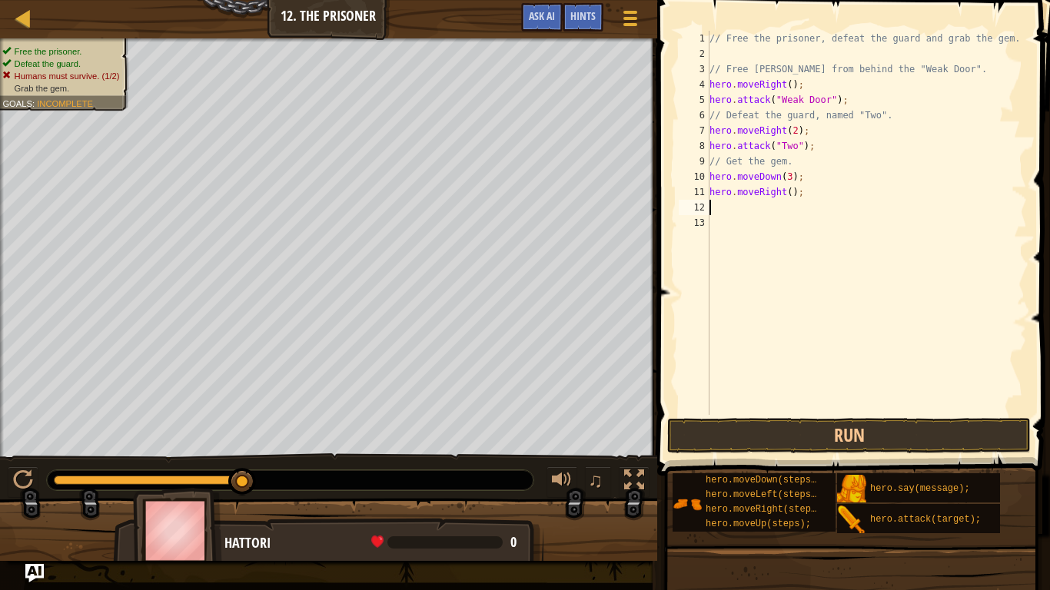
scroll to position [7, 0]
click at [729, 427] on button "Run" at bounding box center [849, 435] width 364 height 35
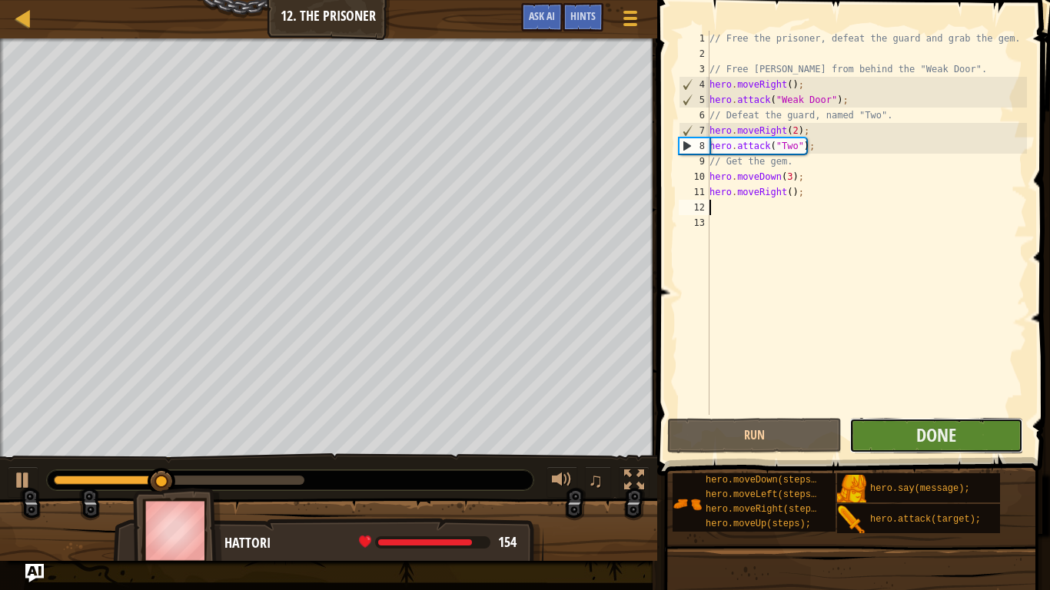
click at [908, 436] on button "Done" at bounding box center [936, 435] width 174 height 35
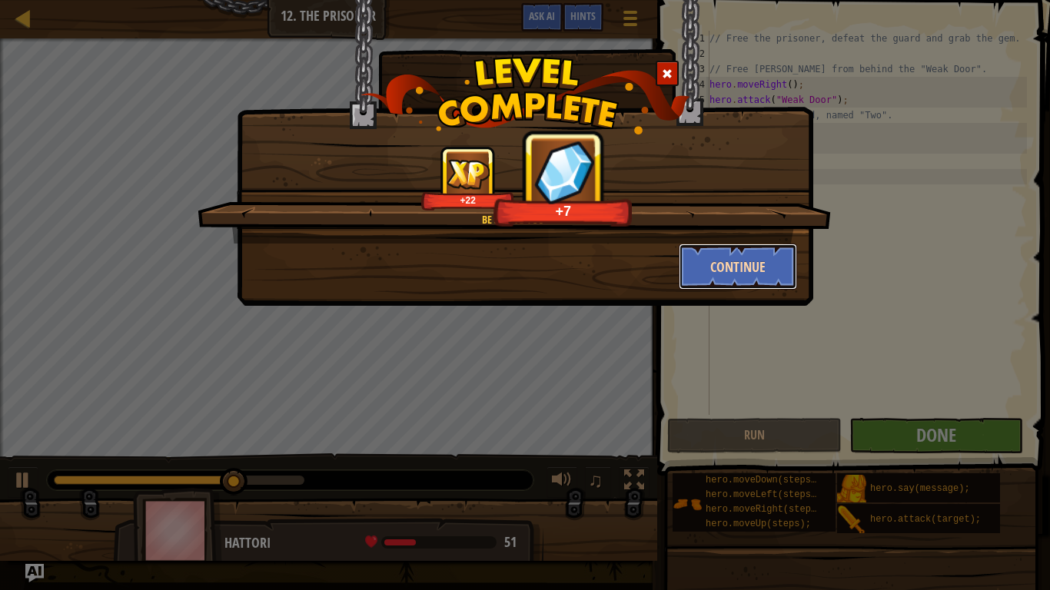
click at [698, 264] on button "Continue" at bounding box center [738, 267] width 119 height 46
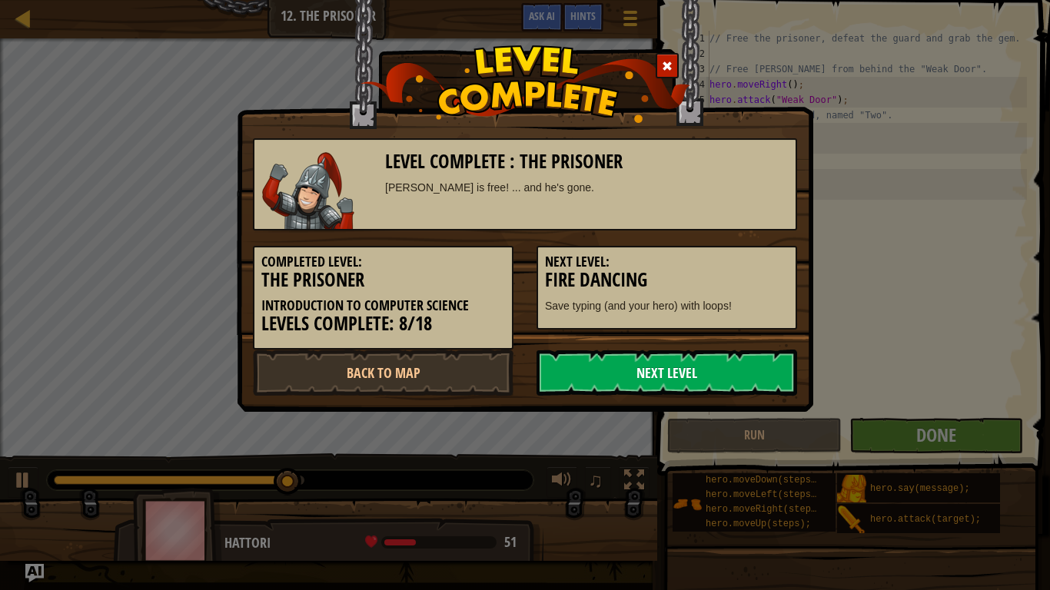
click at [616, 376] on link "Next Level" at bounding box center [666, 373] width 261 height 46
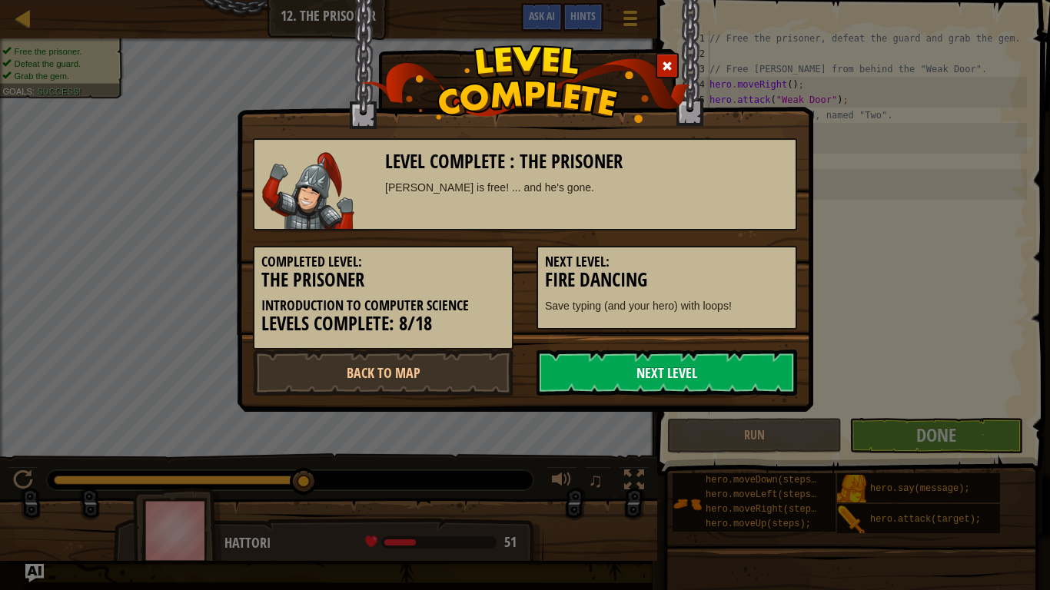
click at [616, 375] on link "Next Level" at bounding box center [666, 373] width 261 height 46
click at [619, 378] on link "Next Level" at bounding box center [666, 373] width 261 height 46
click at [745, 385] on link "Next Level" at bounding box center [666, 373] width 261 height 46
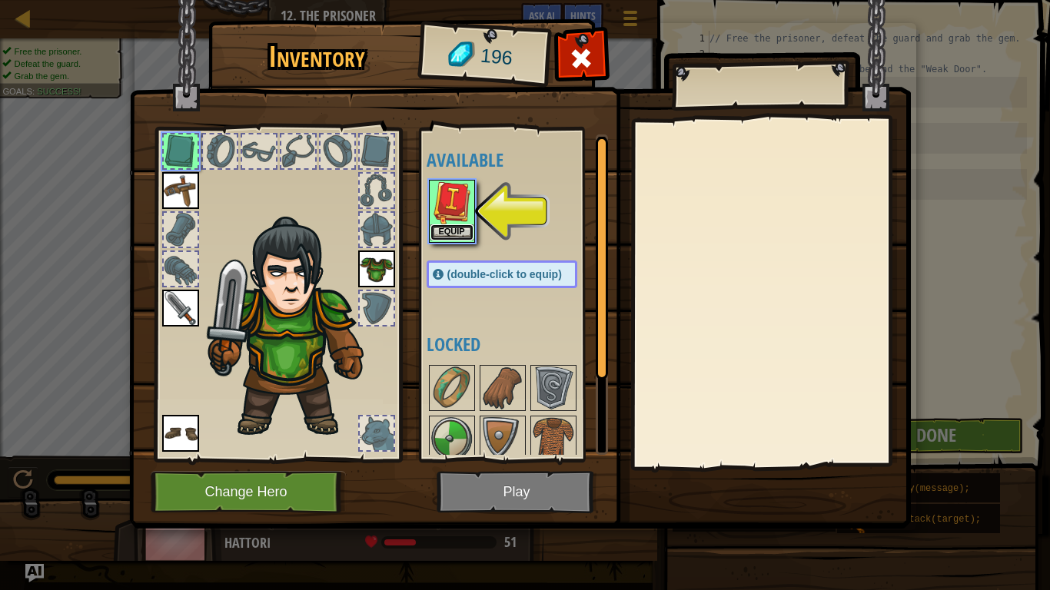
click at [460, 236] on button "Equip" at bounding box center [451, 232] width 43 height 16
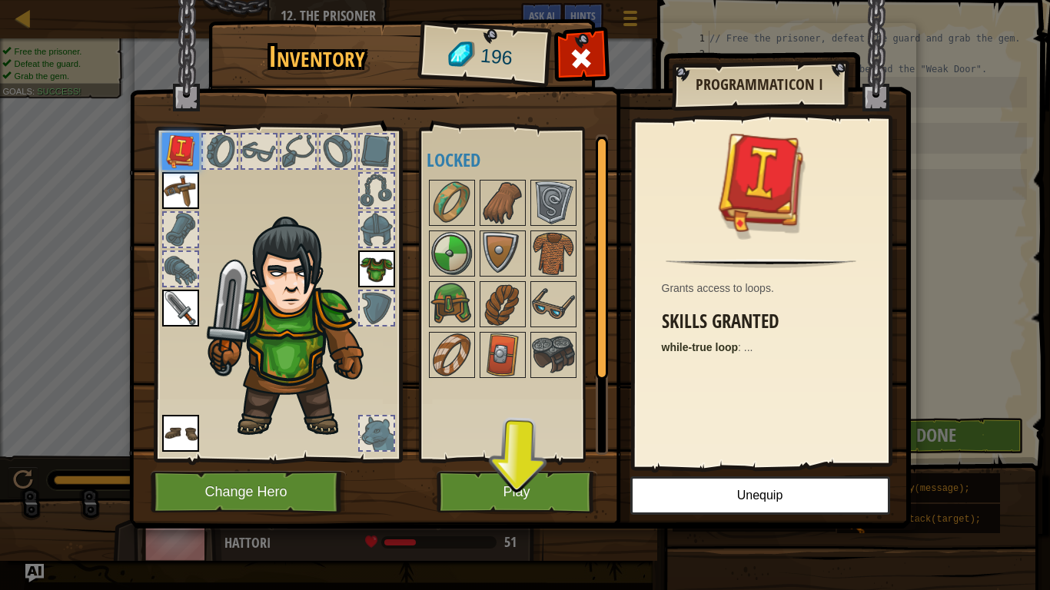
click at [599, 317] on div at bounding box center [602, 258] width 12 height 243
click at [462, 297] on img at bounding box center [451, 304] width 43 height 43
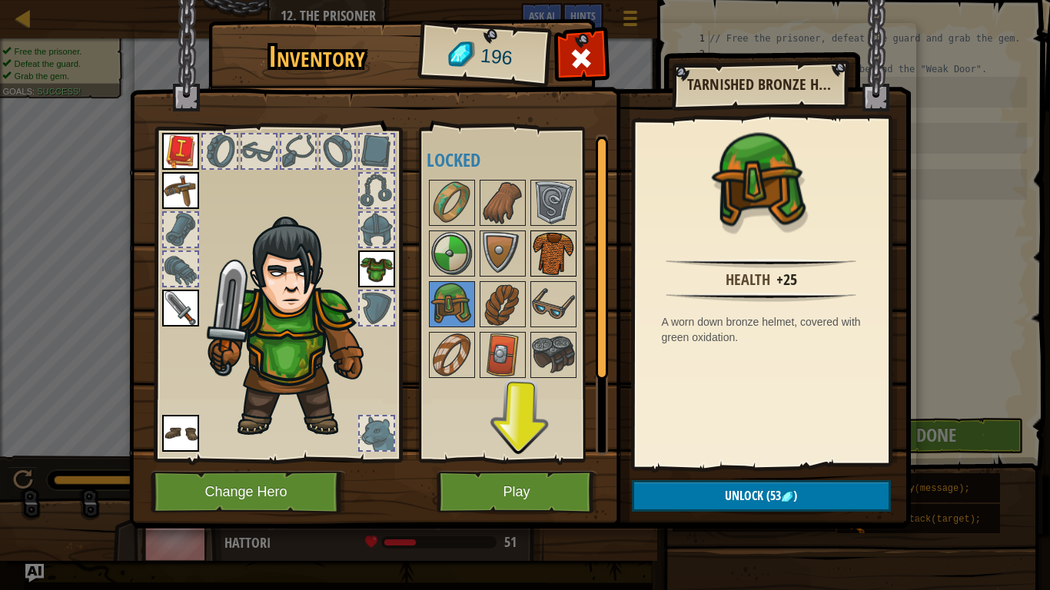
click at [540, 253] on img at bounding box center [553, 253] width 43 height 43
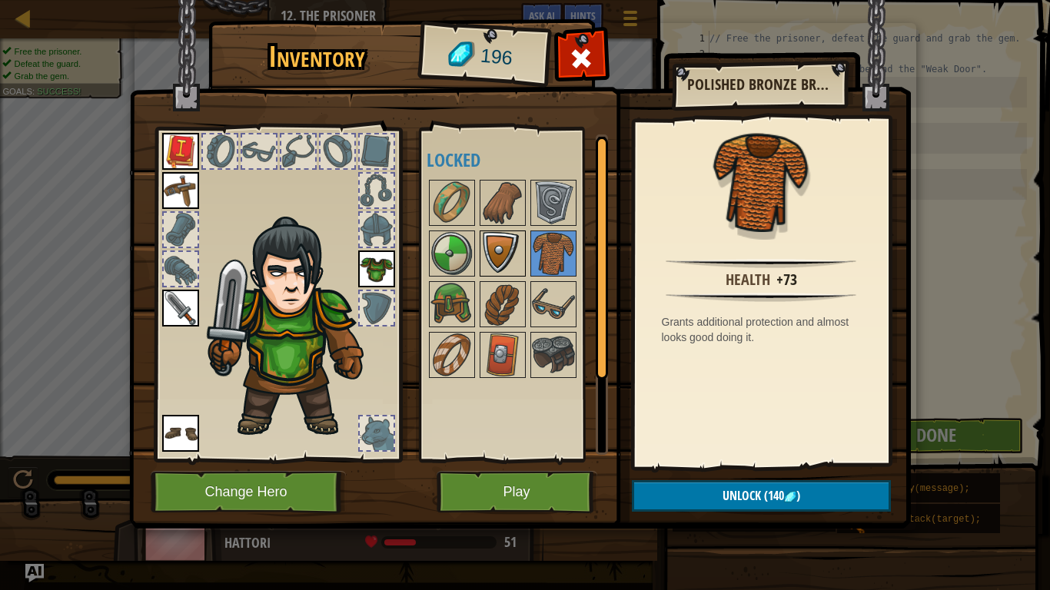
click at [505, 254] on img at bounding box center [502, 253] width 43 height 43
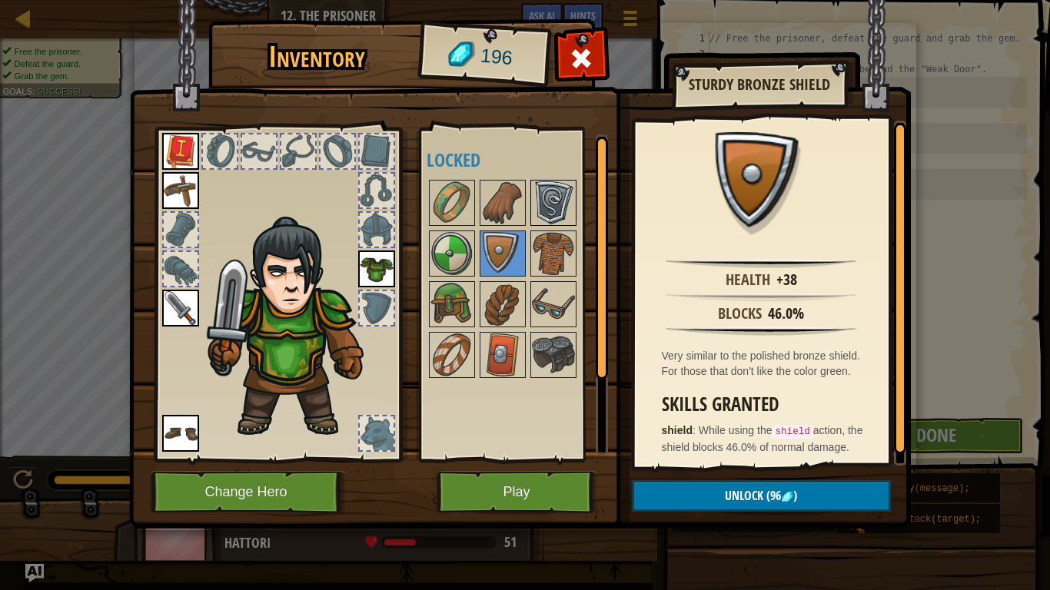
click at [544, 210] on img at bounding box center [553, 202] width 43 height 43
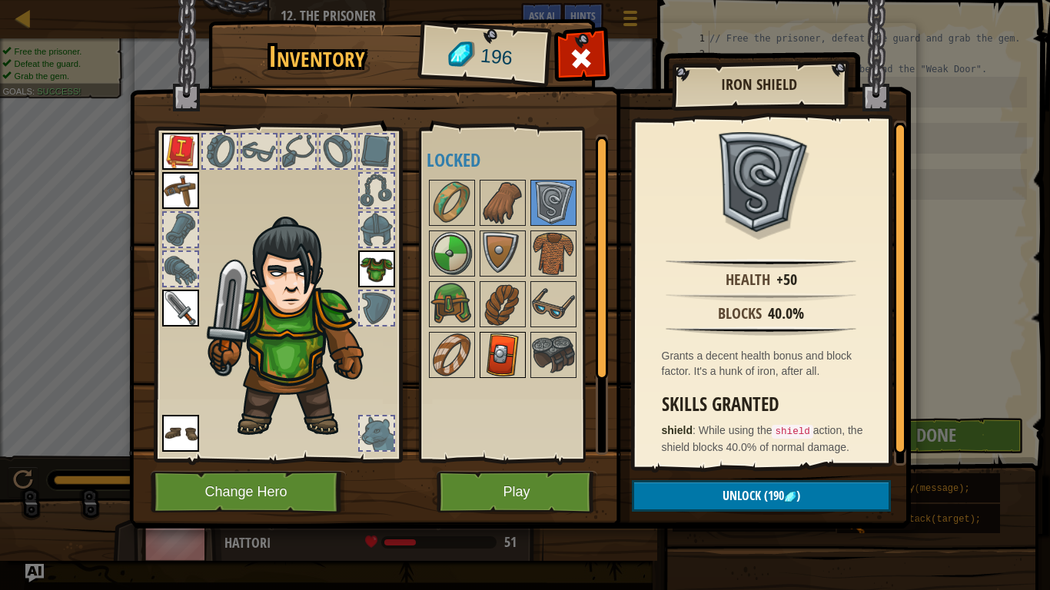
click at [508, 347] on img at bounding box center [502, 355] width 43 height 43
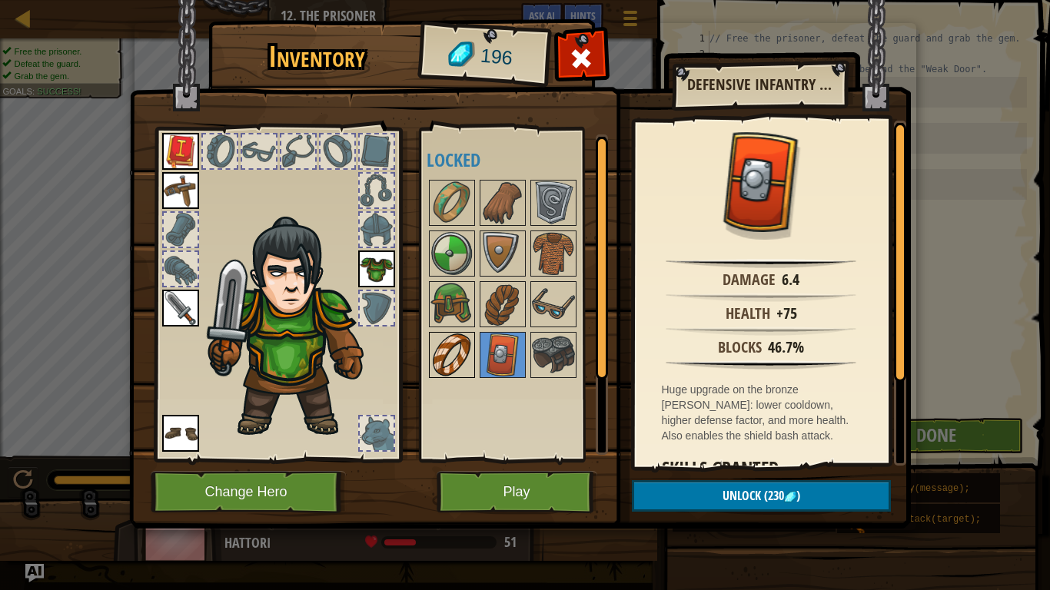
click at [447, 354] on img at bounding box center [451, 355] width 43 height 43
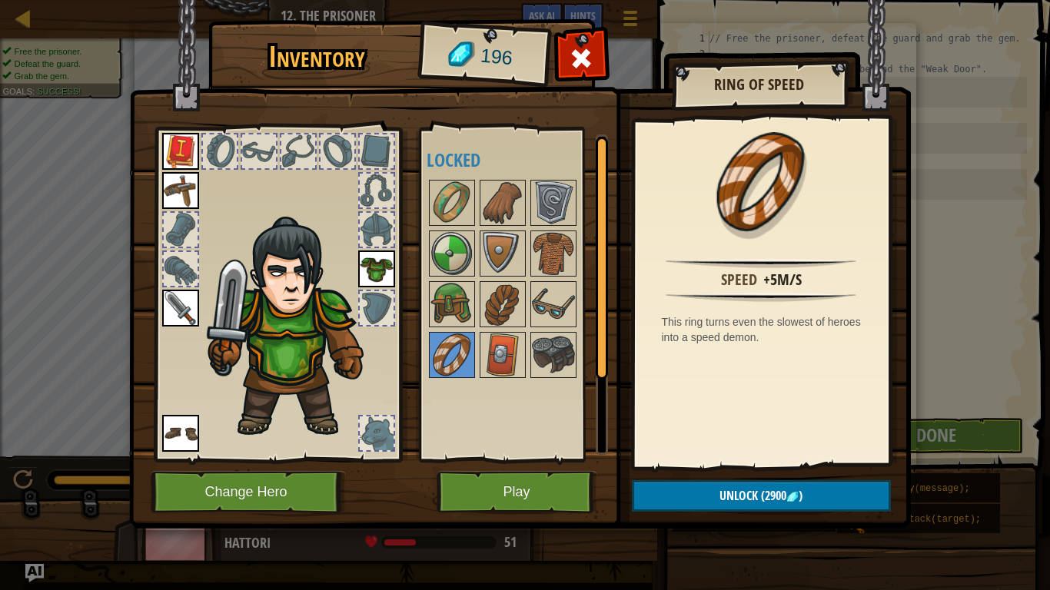
click at [527, 369] on div at bounding box center [517, 279] width 181 height 203
click at [505, 359] on img at bounding box center [502, 355] width 43 height 43
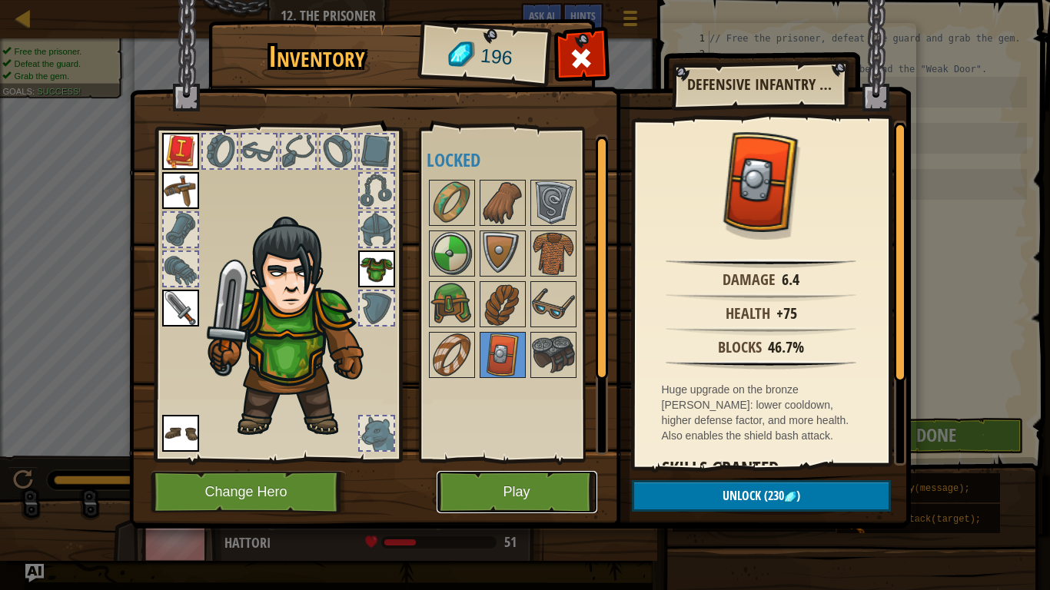
click at [517, 460] on button "Play" at bounding box center [517, 492] width 161 height 42
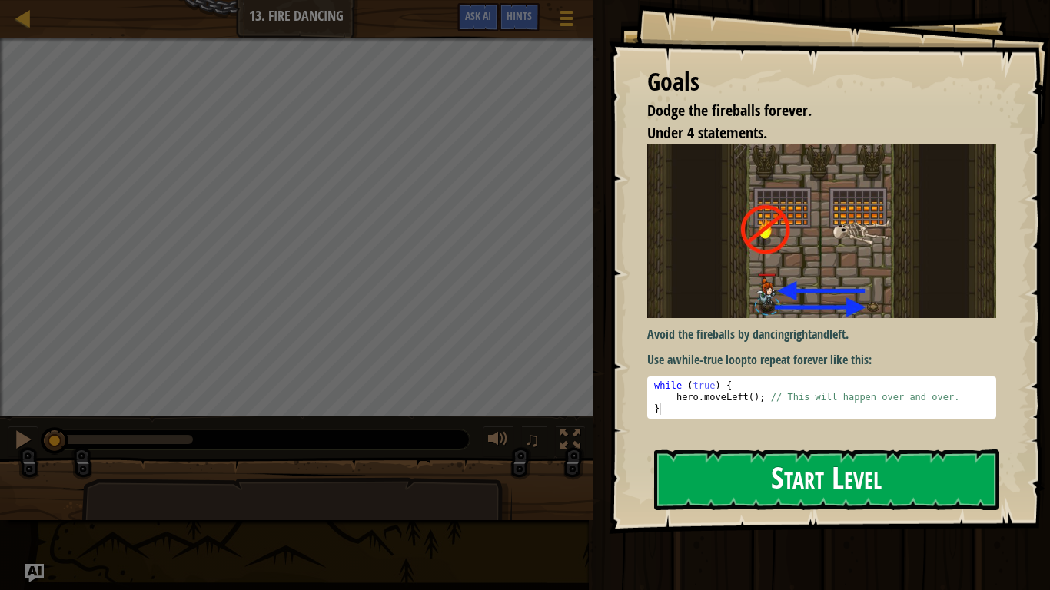
click at [729, 260] on img at bounding box center [821, 231] width 349 height 174
click at [701, 460] on button "Start Level" at bounding box center [826, 480] width 345 height 61
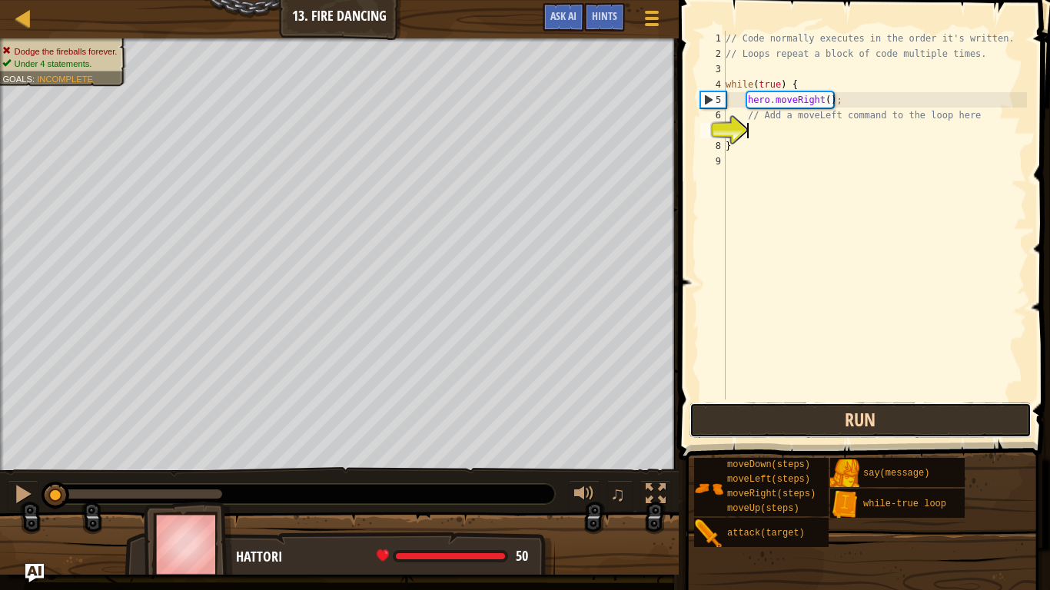
click at [773, 418] on button "Run" at bounding box center [860, 420] width 342 height 35
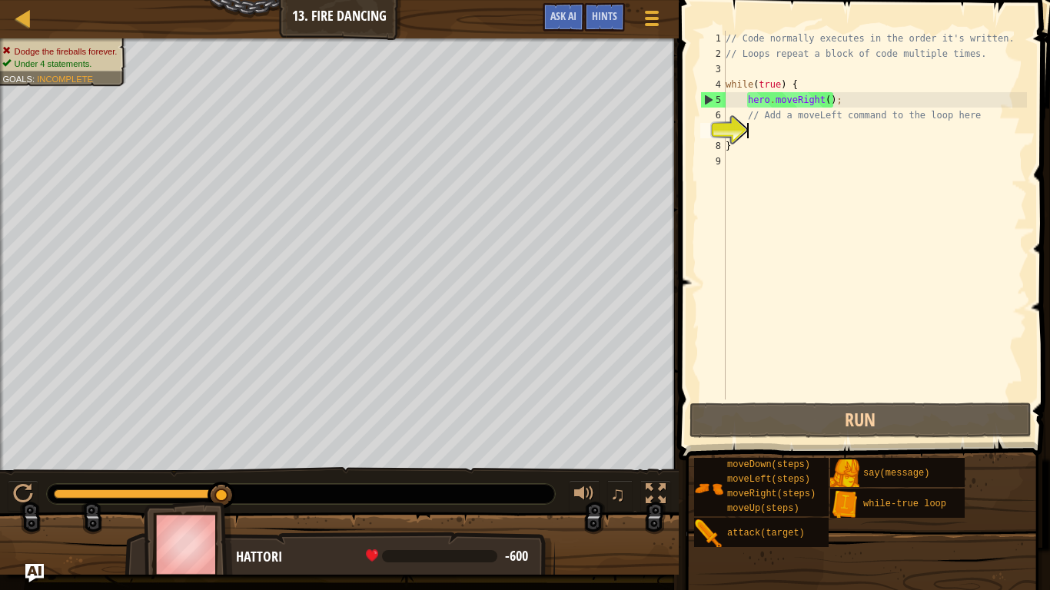
type textarea "up"
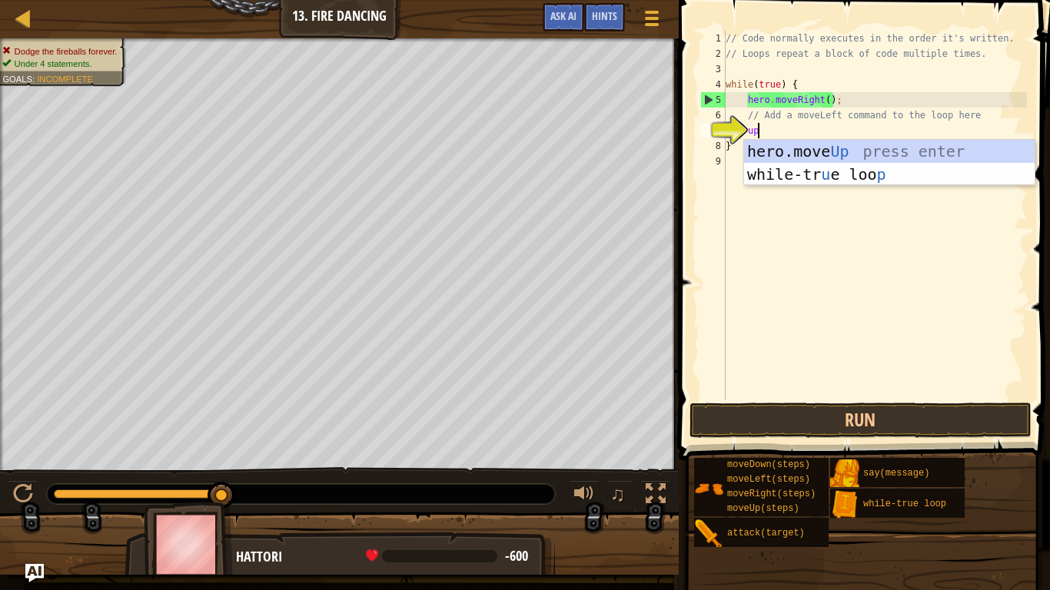
scroll to position [7, 4]
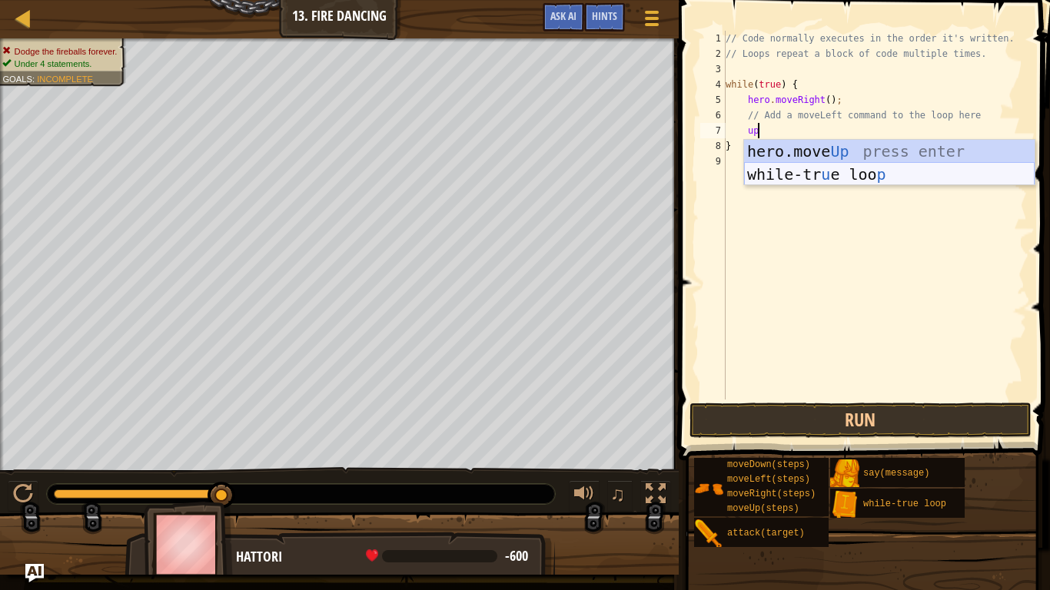
click at [915, 182] on div "hero.move Up press enter while-tr u e loo p press enter" at bounding box center [889, 186] width 291 height 92
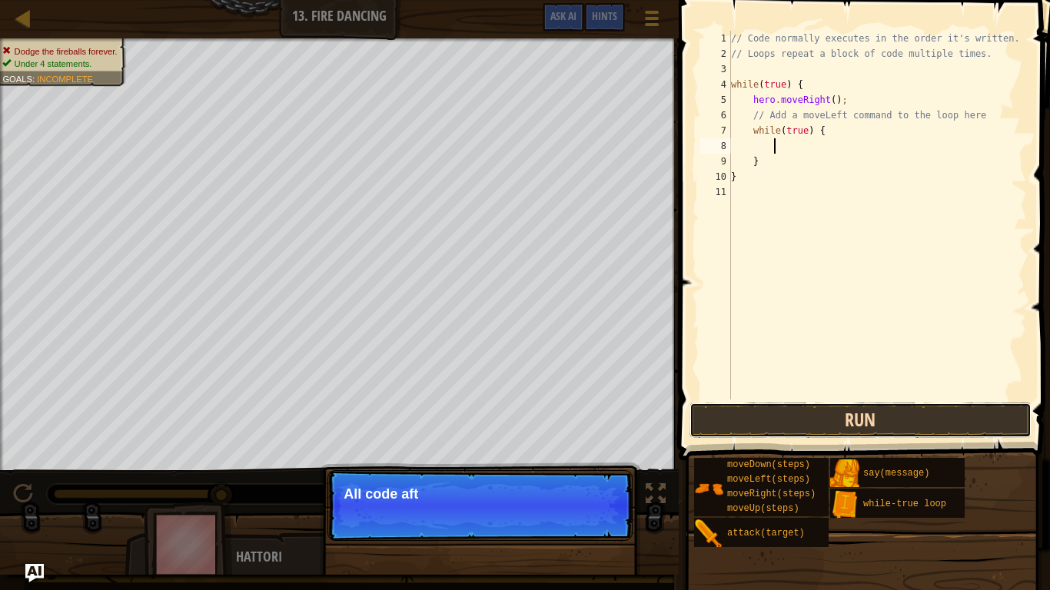
click at [761, 413] on button "Run" at bounding box center [860, 420] width 342 height 35
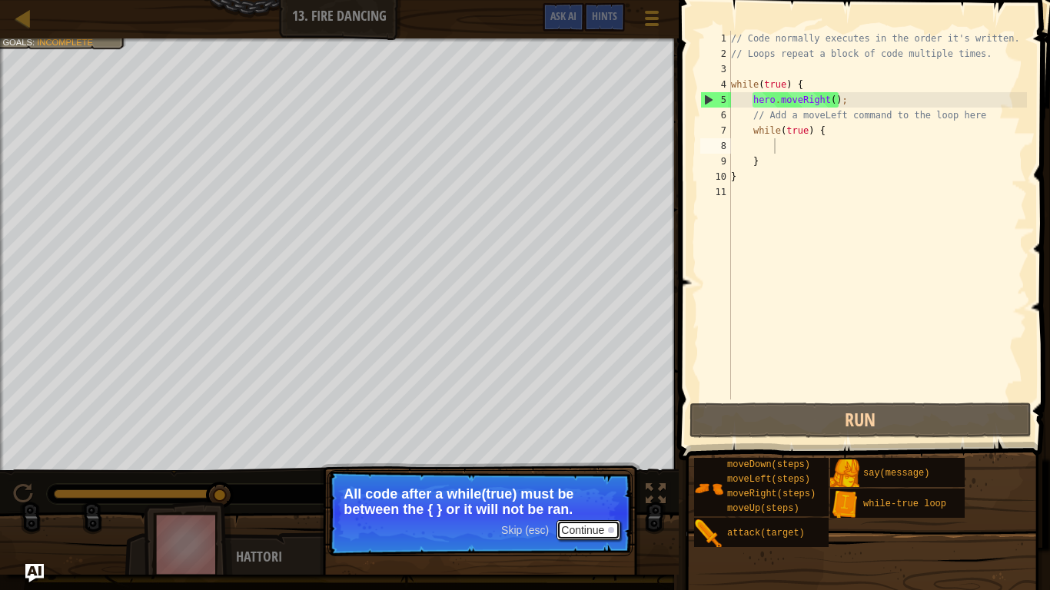
click at [596, 460] on button "Continue" at bounding box center [588, 530] width 64 height 20
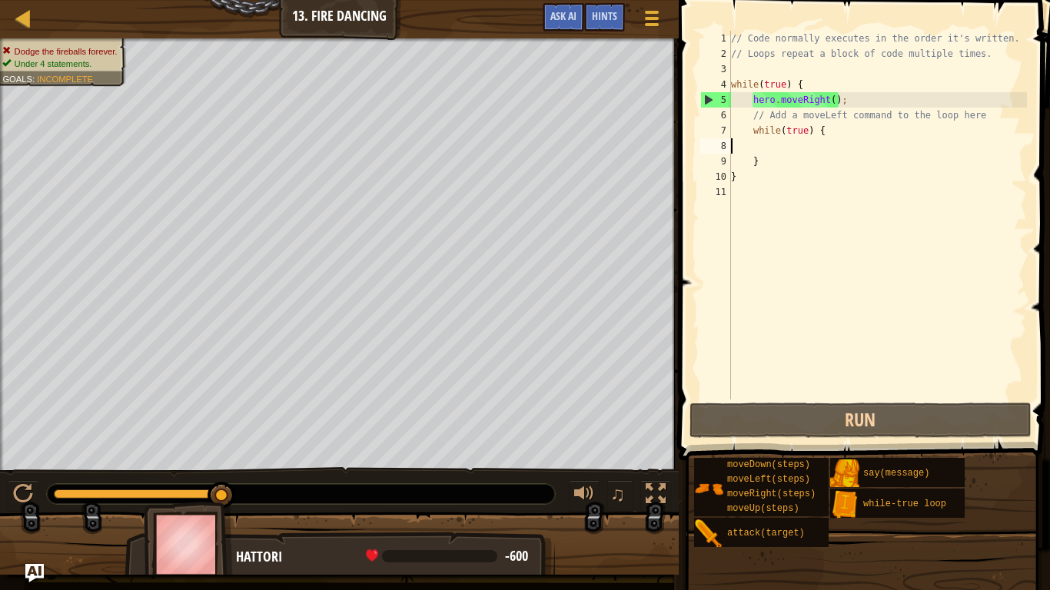
scroll to position [7, 0]
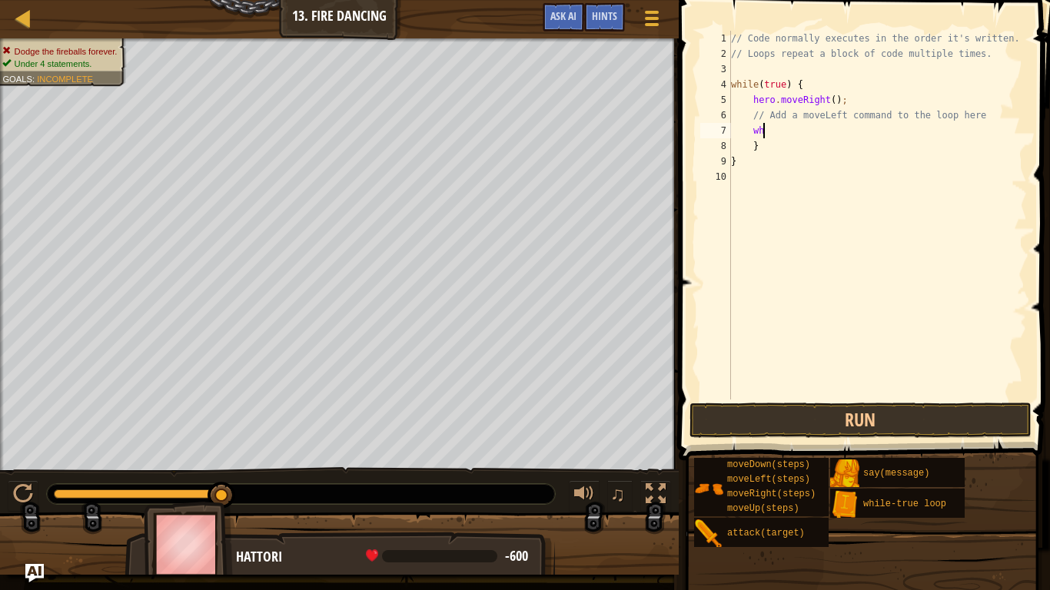
type textarea "w"
type textarea "}"
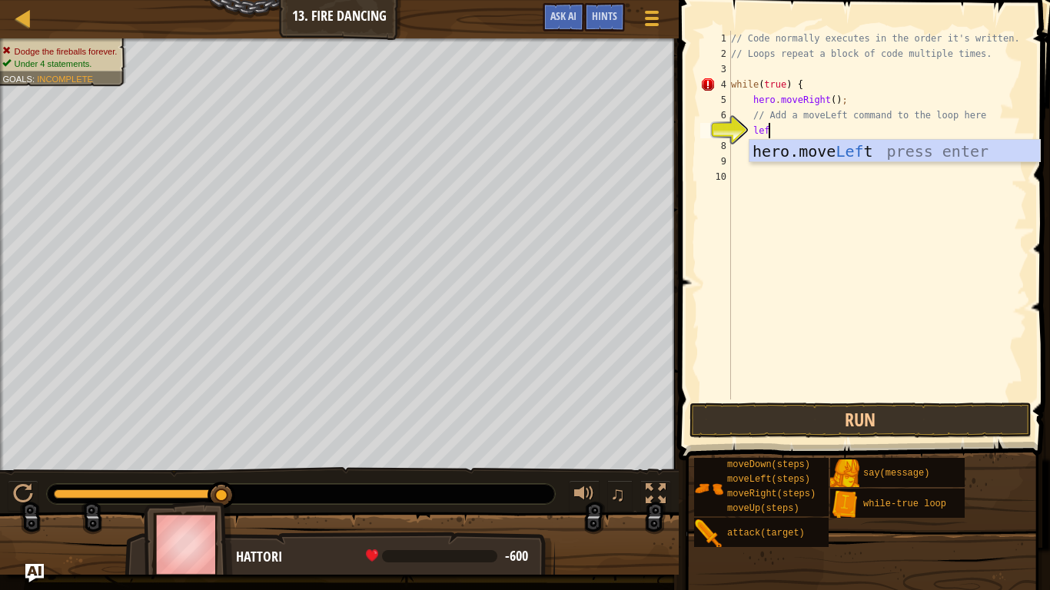
type textarea "left"
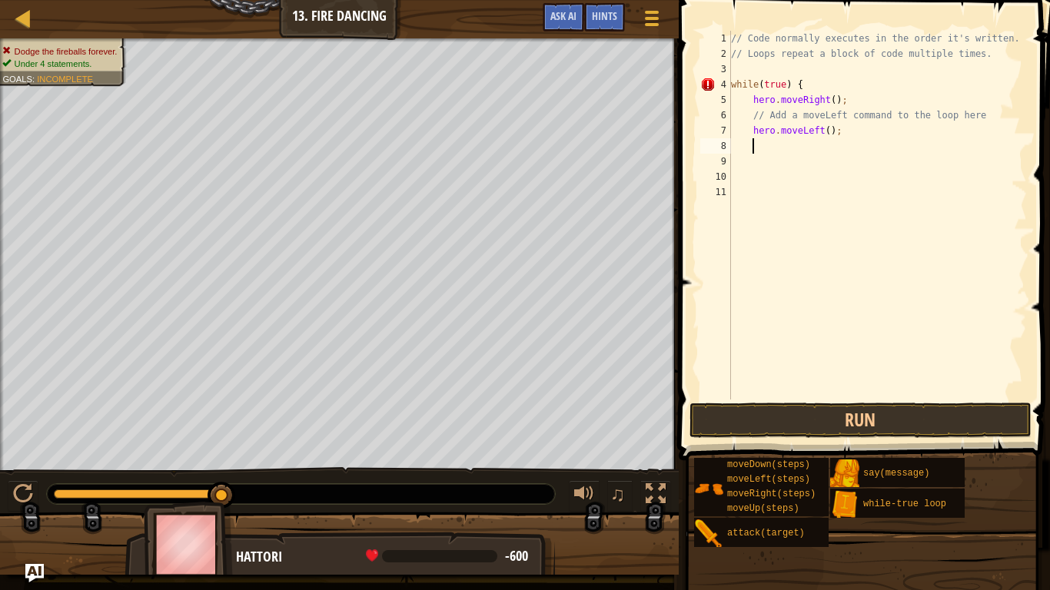
scroll to position [7, 2]
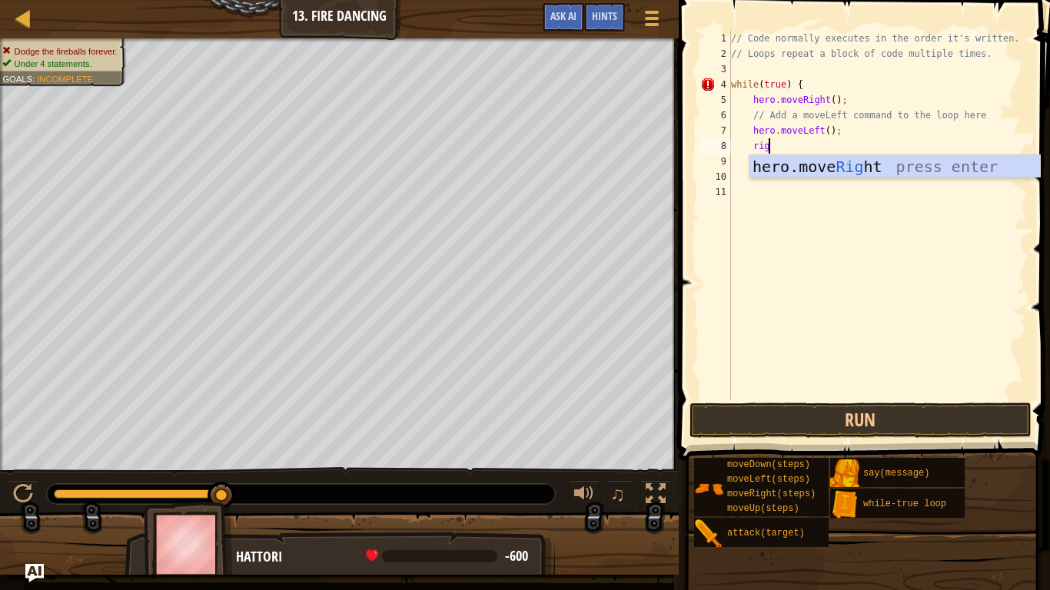
type textarea "right"
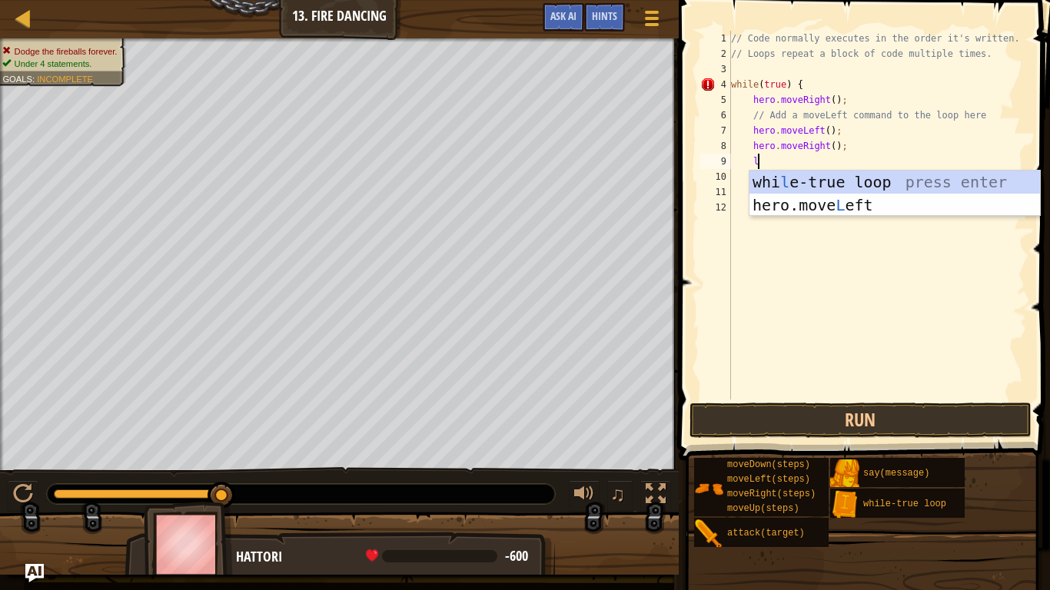
scroll to position [7, 4]
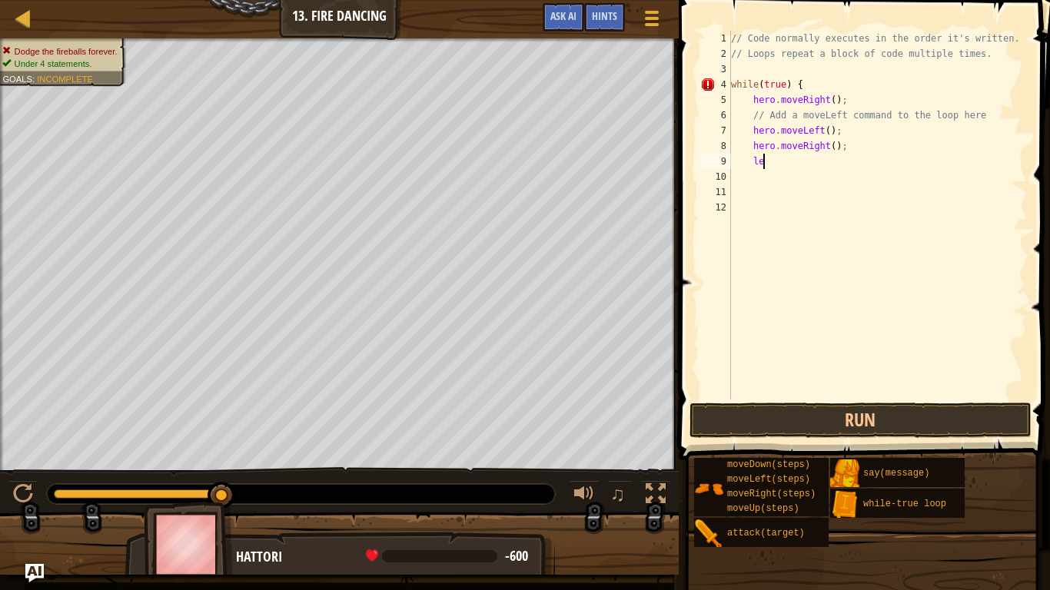
type textarea "l"
click at [832, 134] on div "// Code normally executes in the order it's written. // Loops repeat a block of…" at bounding box center [877, 231] width 299 height 400
type textarea "hero.moveLeft();"
click at [828, 134] on div "// Code normally executes in the order it's written. // Loops repeat a block of…" at bounding box center [877, 231] width 299 height 400
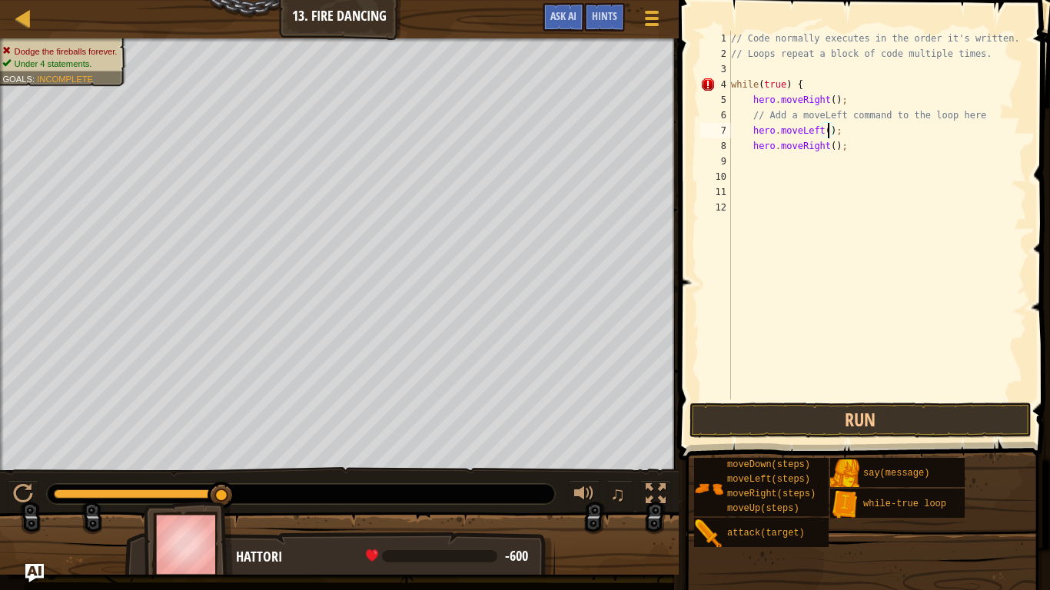
click at [796, 169] on div "// Code normally executes in the order it's written. // Loops repeat a block of…" at bounding box center [877, 231] width 299 height 400
click at [797, 160] on div "// Code normally executes in the order it's written. // Loops repeat a block of…" at bounding box center [877, 231] width 299 height 400
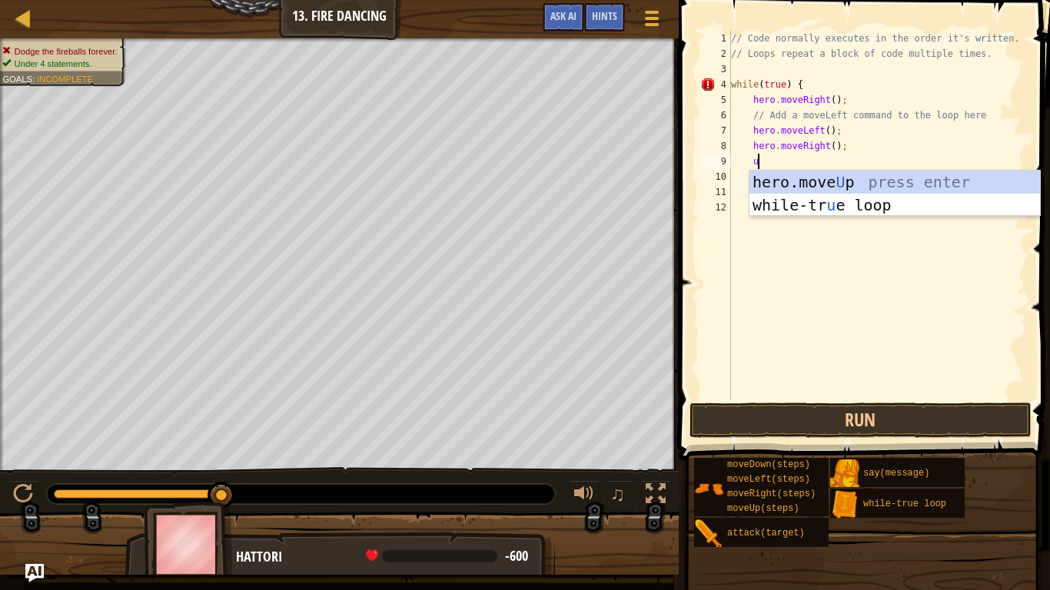
type textarea "up"
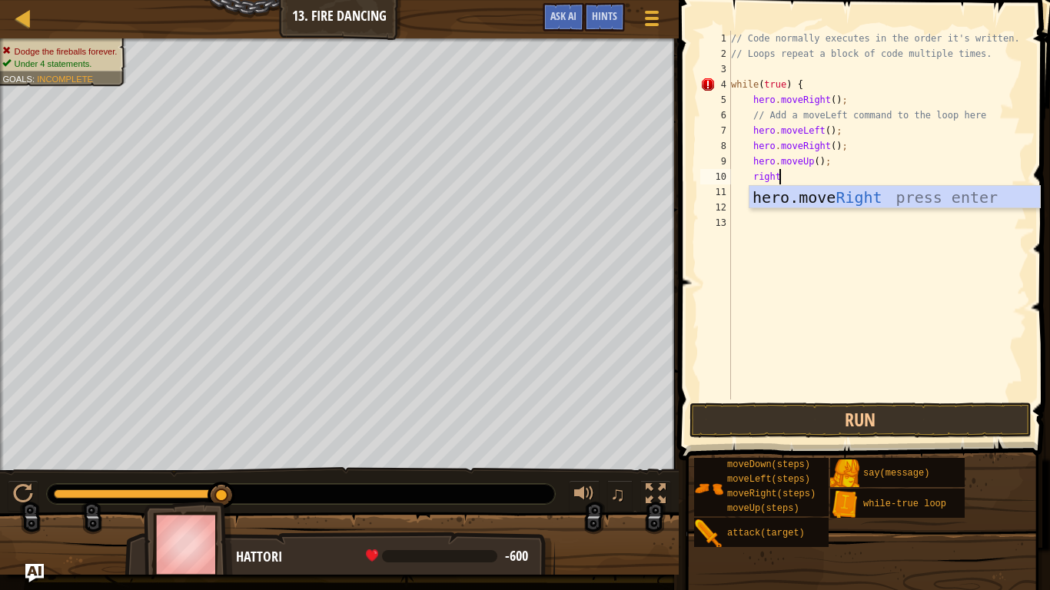
scroll to position [7, 6]
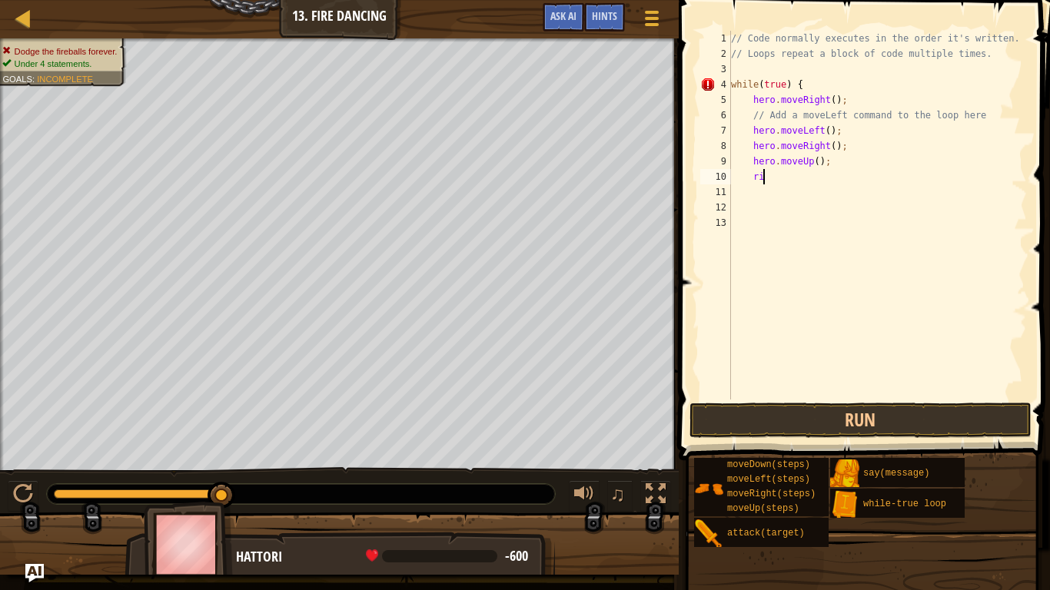
type textarea "r"
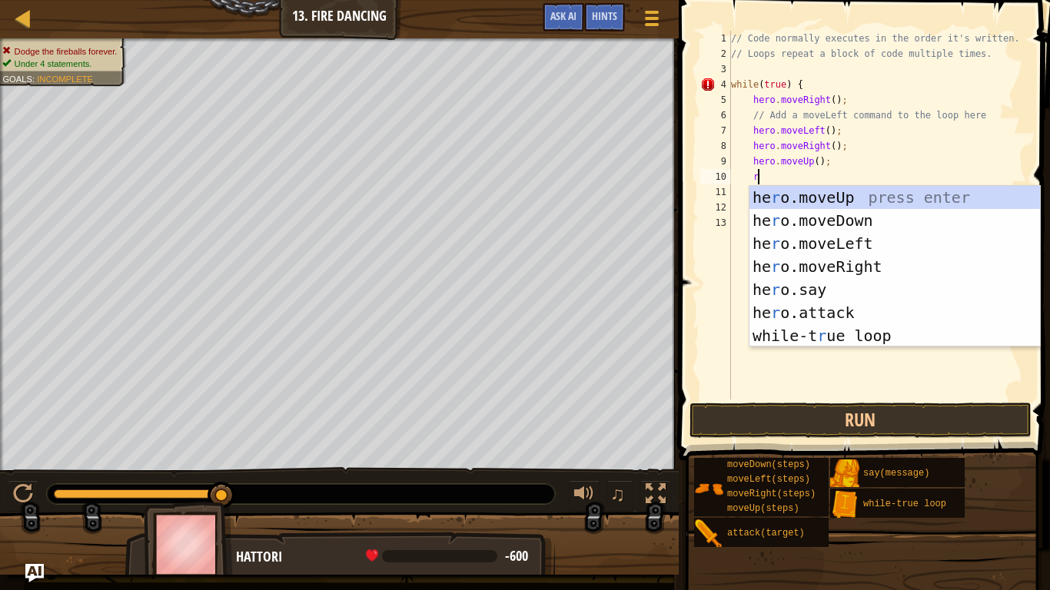
scroll to position [7, 3]
type textarea "ri"
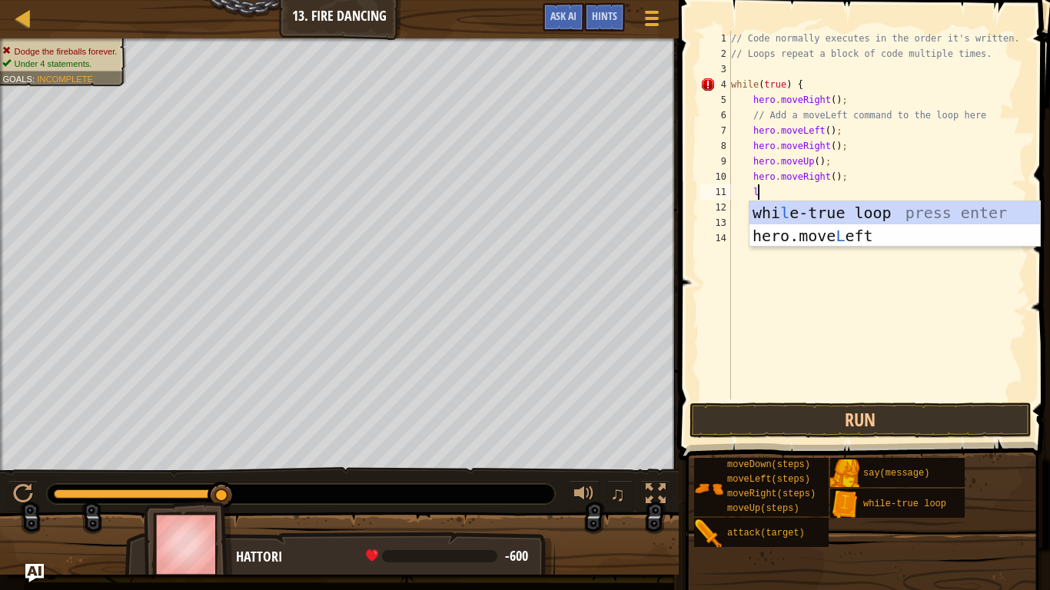
scroll to position [7, 4]
type textarea "lef"
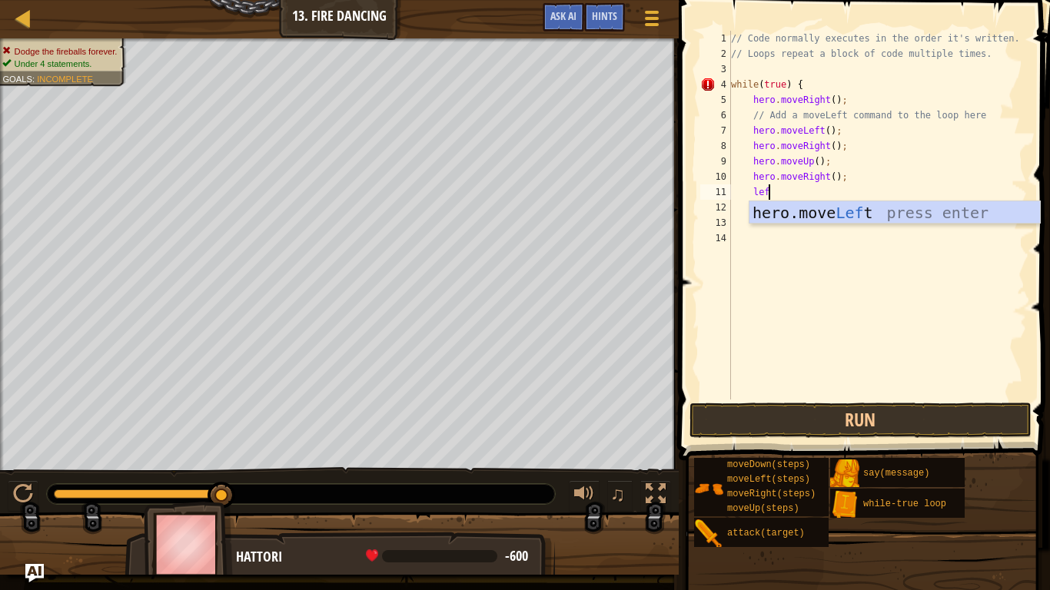
scroll to position [7, 2]
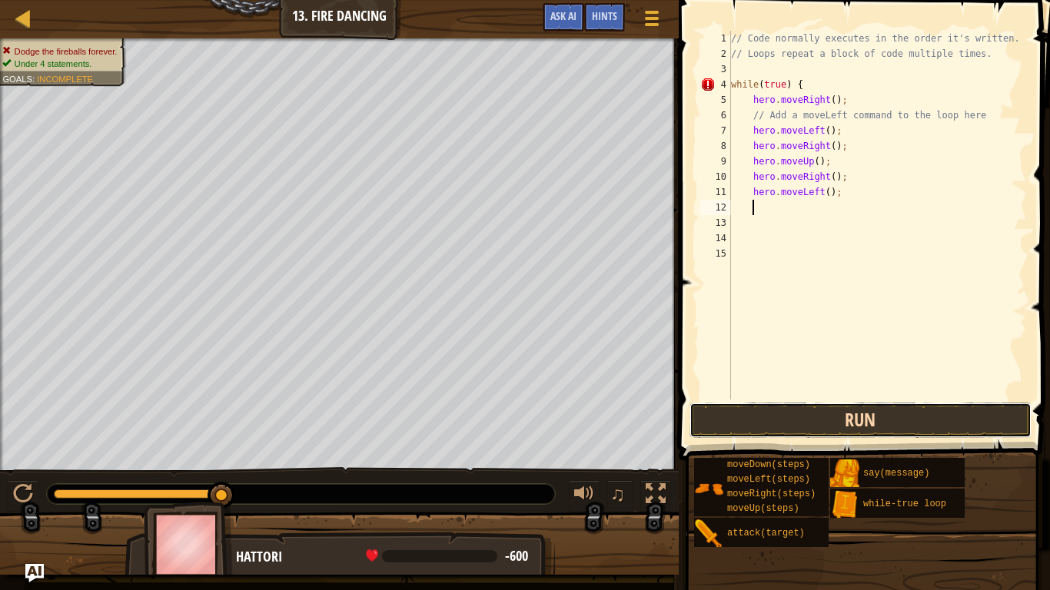
click at [785, 434] on button "Run" at bounding box center [860, 420] width 342 height 35
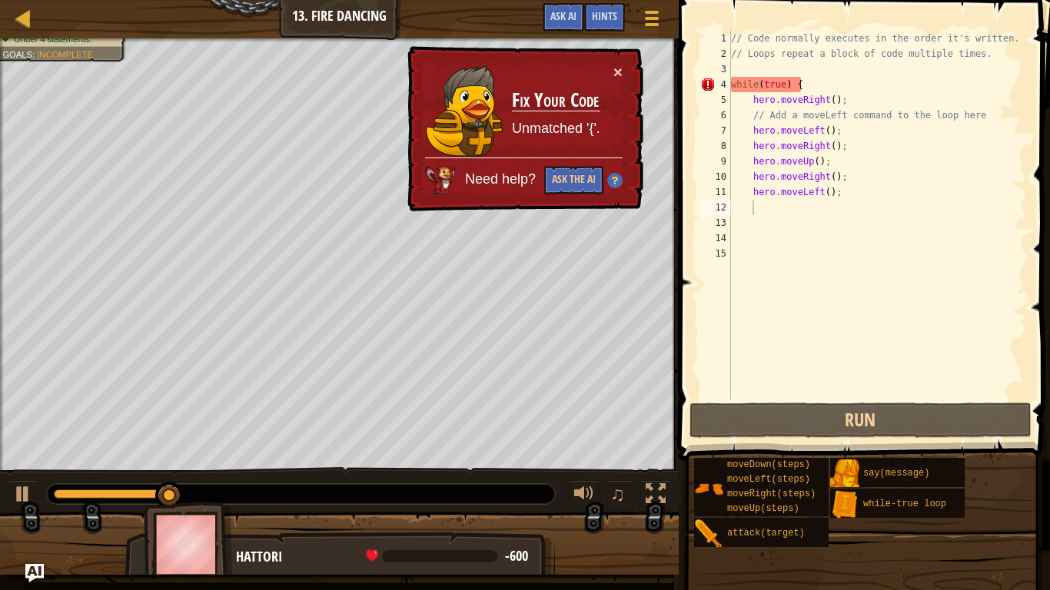
click at [623, 61] on div "× Fix Your Code Unmatched '{'. Need help? Ask the AI" at bounding box center [523, 129] width 239 height 166
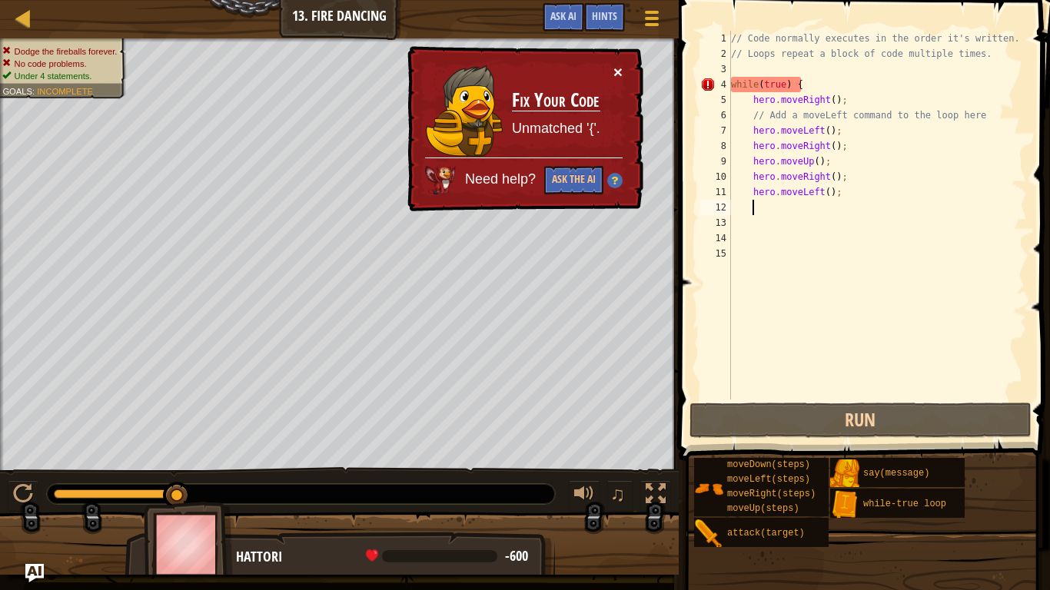
click at [619, 64] on button "×" at bounding box center [617, 72] width 9 height 16
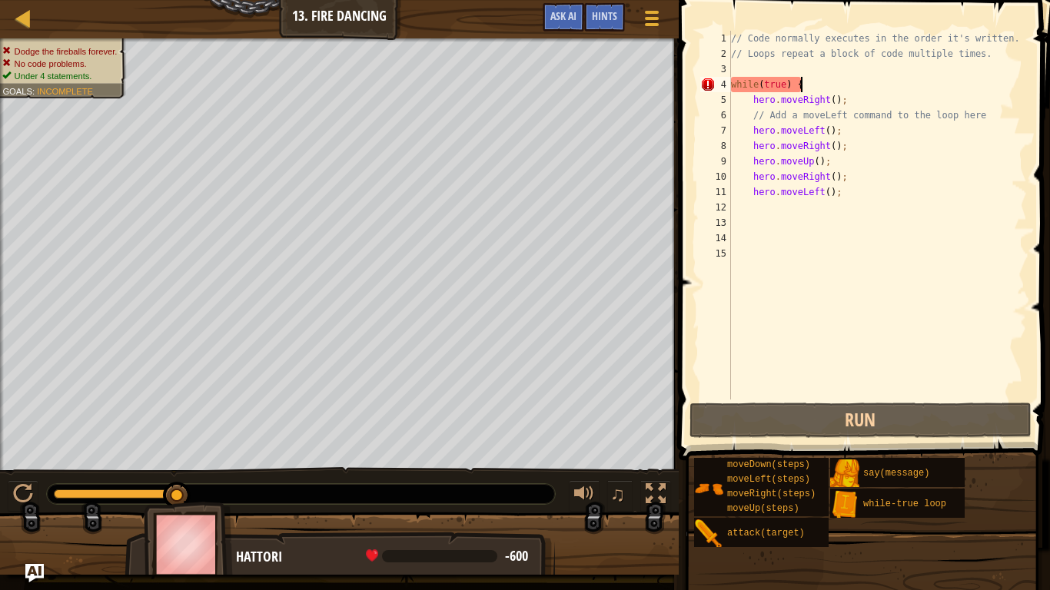
click at [821, 86] on div "// Code normally executes in the order it's written. // Loops repeat a block of…" at bounding box center [877, 231] width 299 height 400
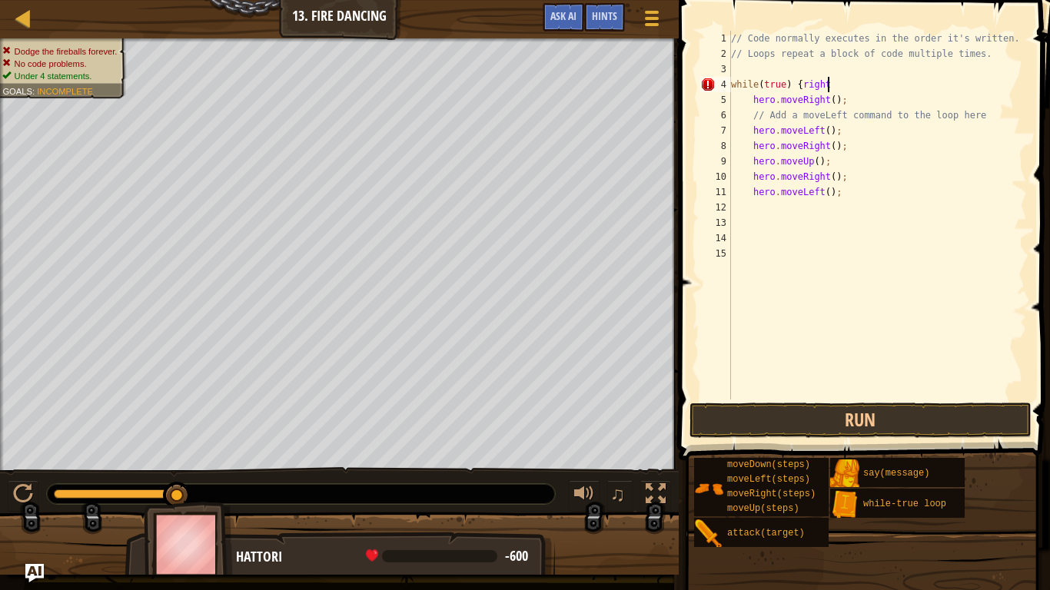
scroll to position [7, 13]
click at [785, 415] on button "Run" at bounding box center [860, 420] width 342 height 35
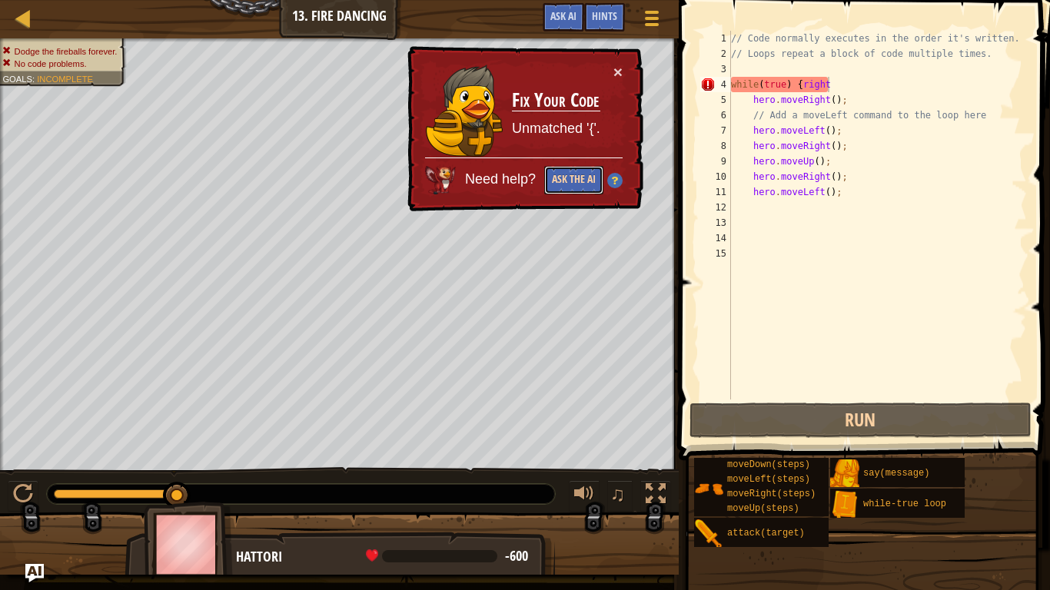
click at [563, 181] on button "Ask the AI" at bounding box center [573, 180] width 59 height 28
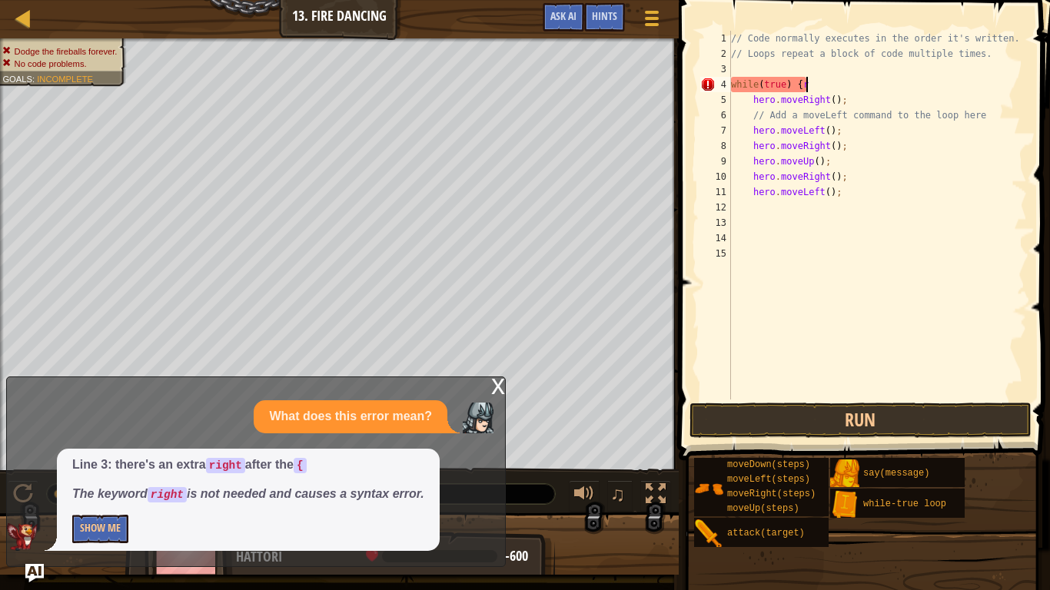
type textarea "while(true) {"
click at [105, 460] on button "Show Me" at bounding box center [100, 529] width 56 height 28
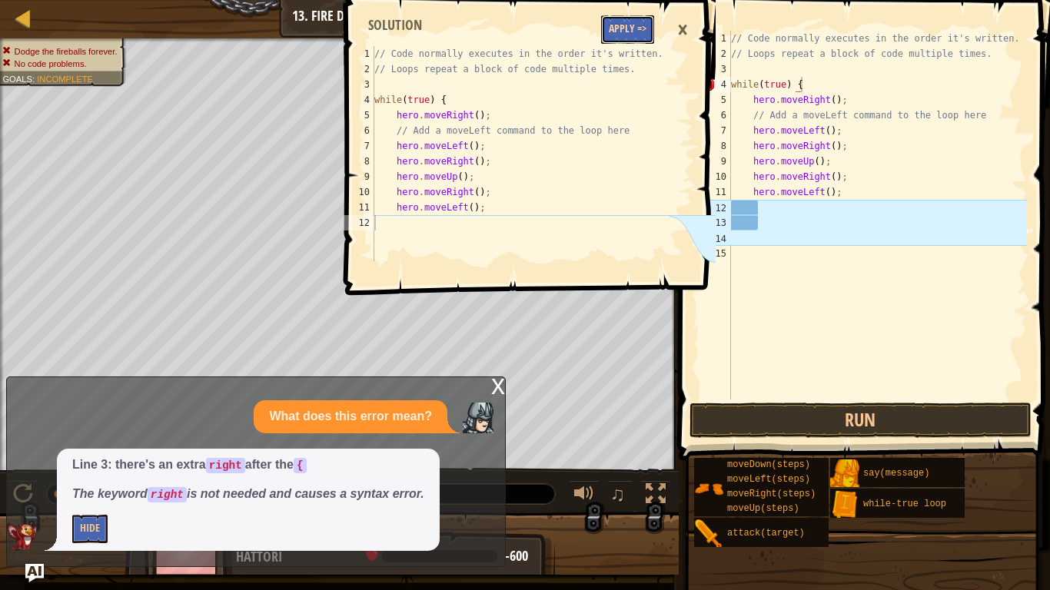
click at [641, 35] on button "Apply =>" at bounding box center [627, 29] width 53 height 28
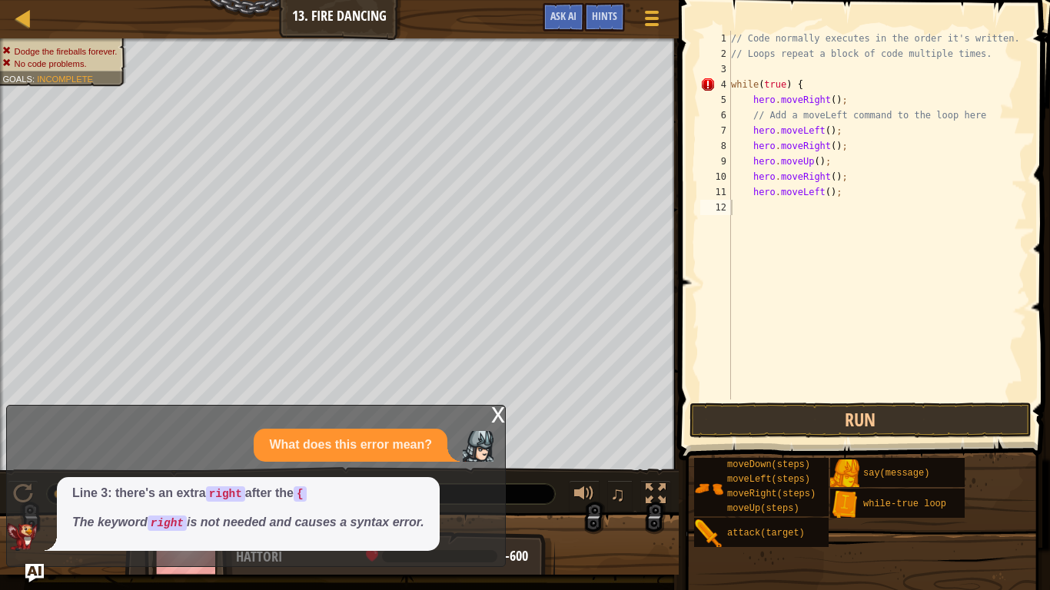
click at [772, 438] on span at bounding box center [866, 208] width 384 height 506
click at [782, 429] on button "Run" at bounding box center [860, 420] width 342 height 35
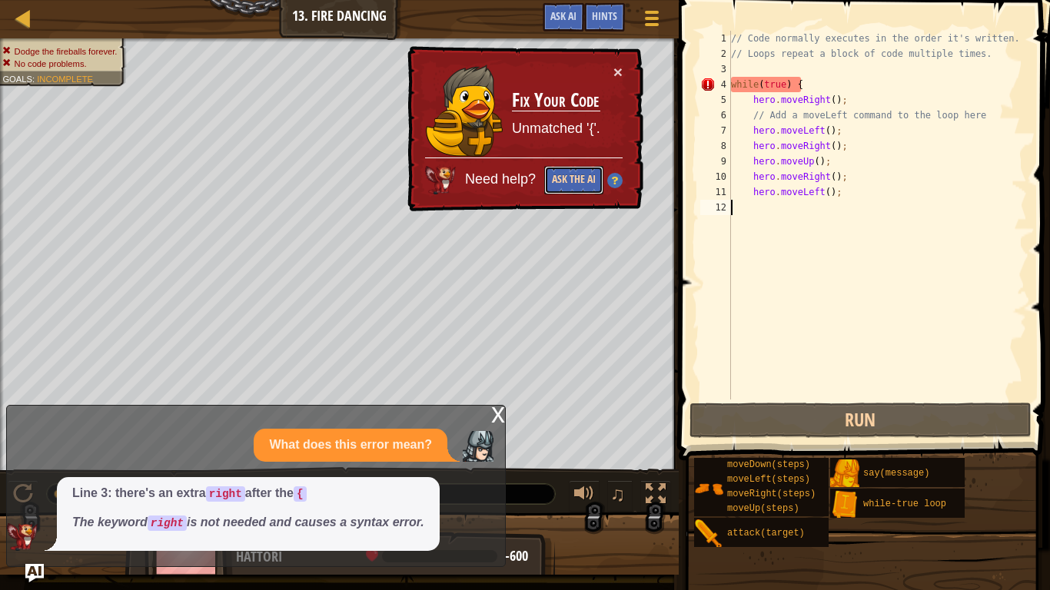
click at [570, 181] on button "Ask the AI" at bounding box center [573, 180] width 59 height 28
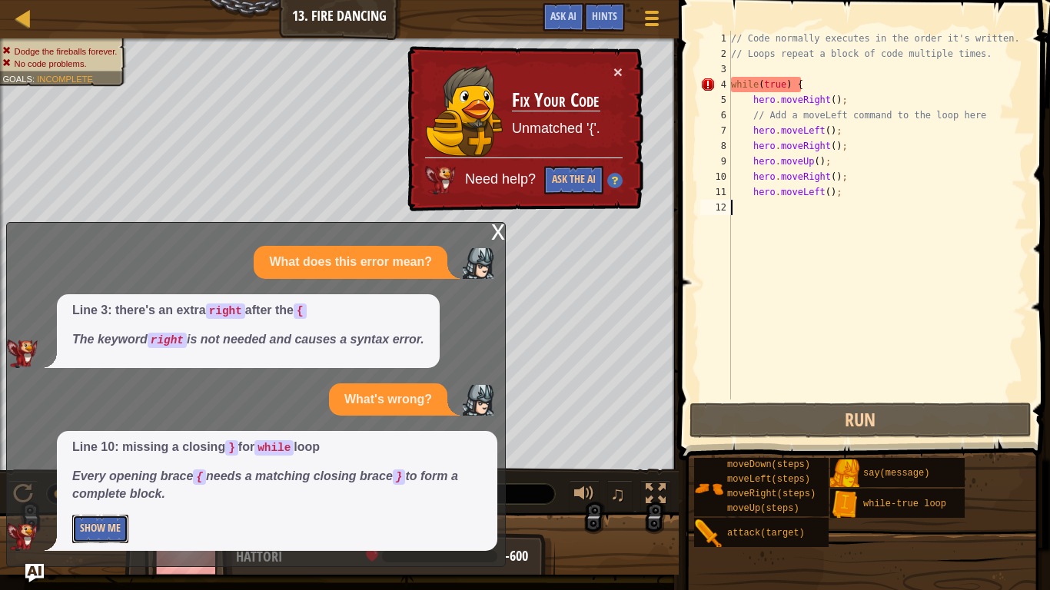
click at [116, 460] on button "Show Me" at bounding box center [100, 529] width 56 height 28
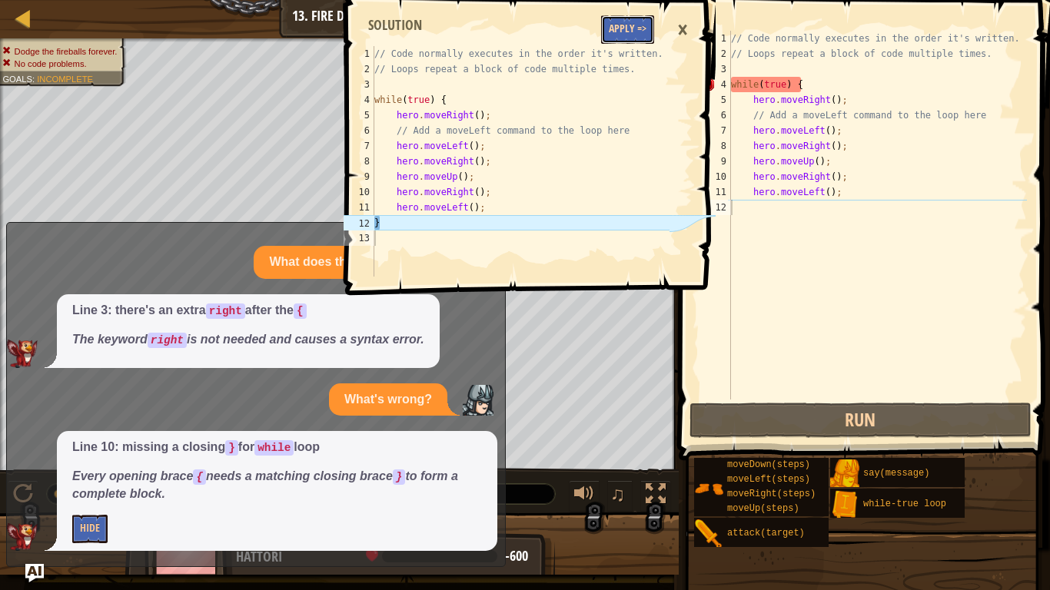
click at [629, 25] on button "Apply =>" at bounding box center [627, 29] width 53 height 28
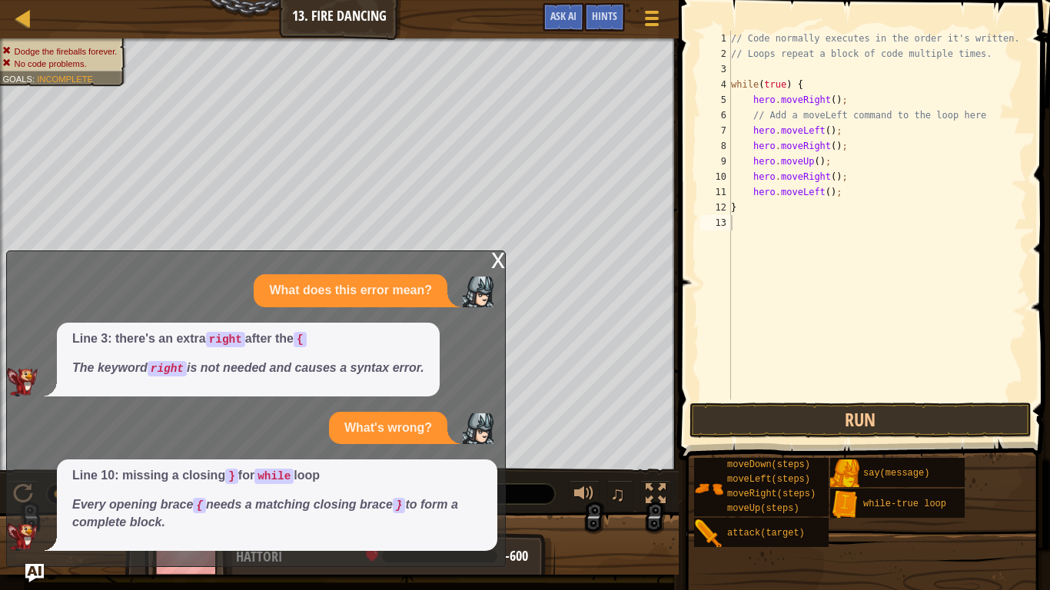
click at [823, 84] on div "// Code normally executes in the order it's written. // Loops repeat a block of…" at bounding box center [877, 231] width 299 height 400
click at [801, 427] on button "Run" at bounding box center [860, 420] width 342 height 35
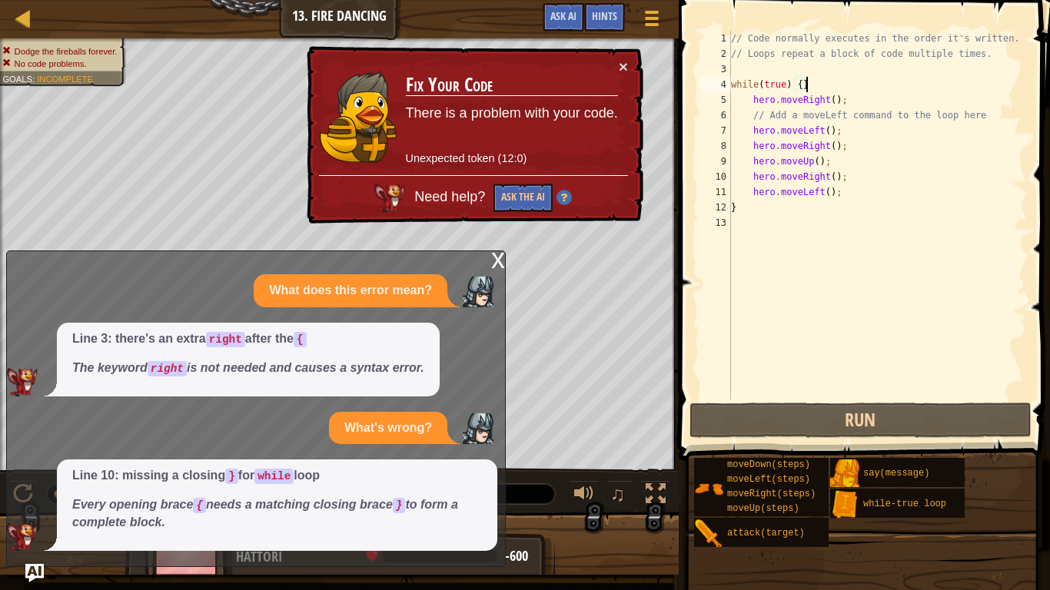
click at [821, 133] on div "// Code normally executes in the order it's written. // Loops repeat a block of…" at bounding box center [877, 231] width 299 height 400
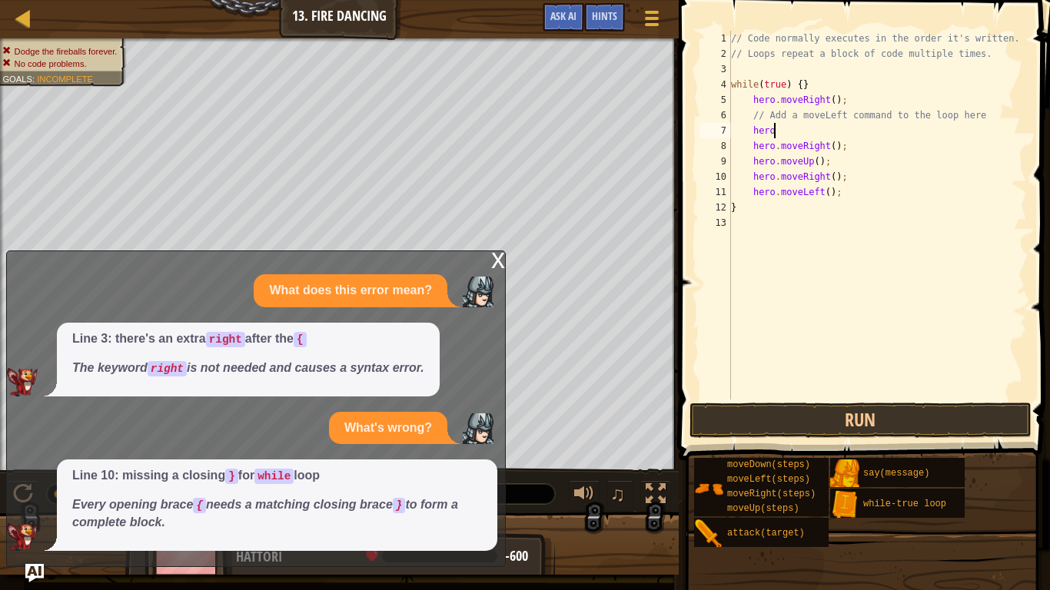
type textarea "h"
click at [785, 186] on div "// Code normally executes in the order it's written. // Loops repeat a block of…" at bounding box center [877, 231] width 299 height 400
type textarea "}"
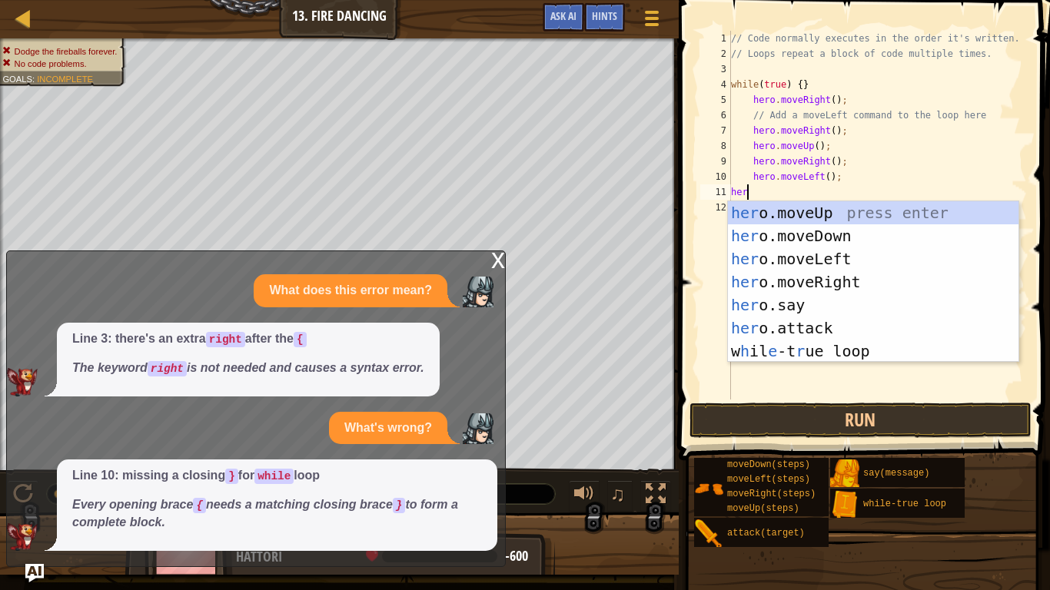
type textarea "hero"
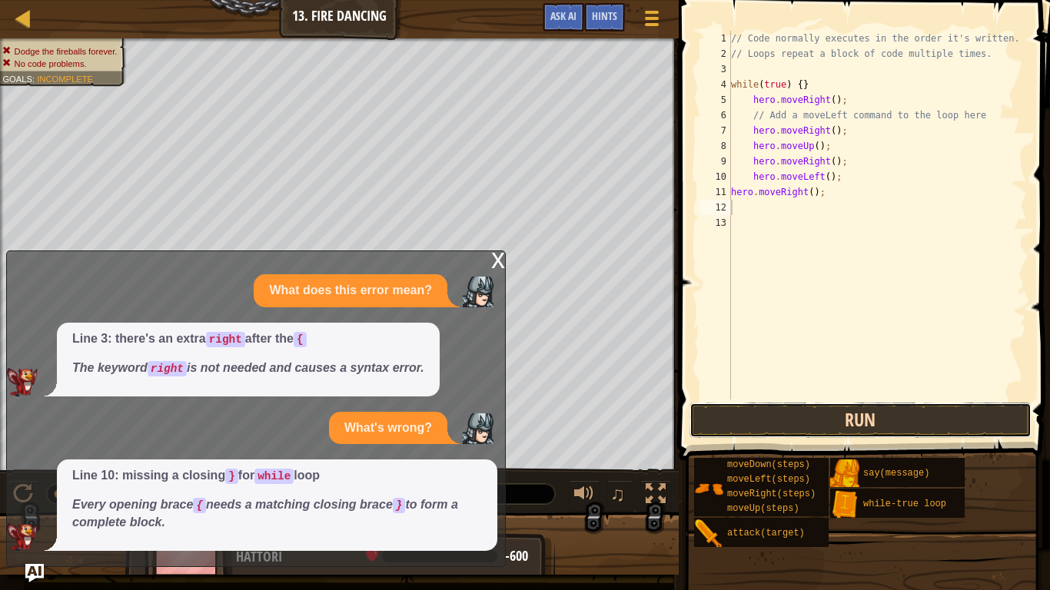
click at [753, 412] on button "Run" at bounding box center [860, 420] width 342 height 35
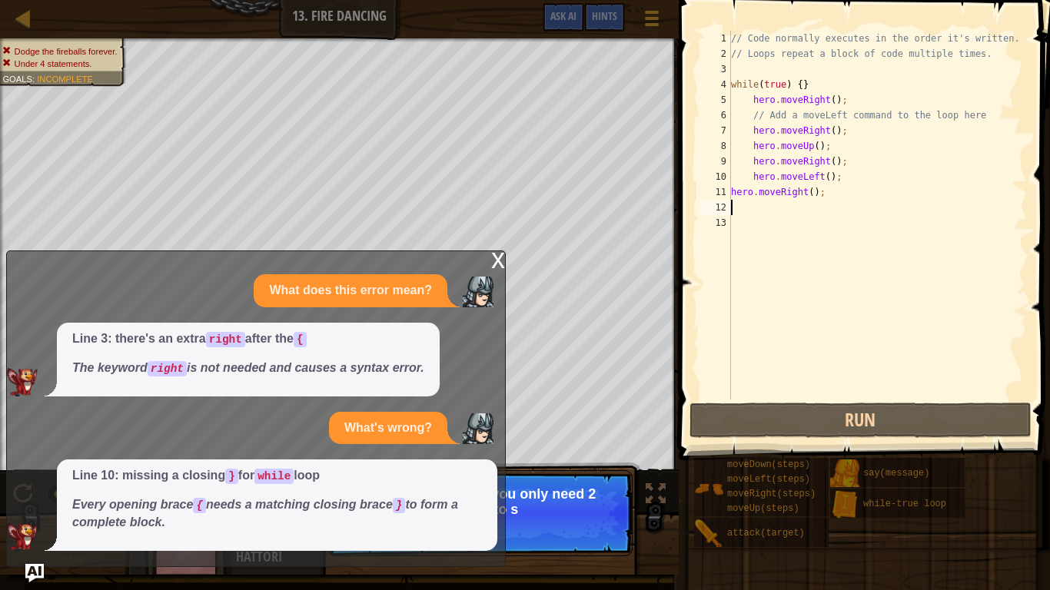
click at [491, 267] on div "x" at bounding box center [498, 258] width 14 height 15
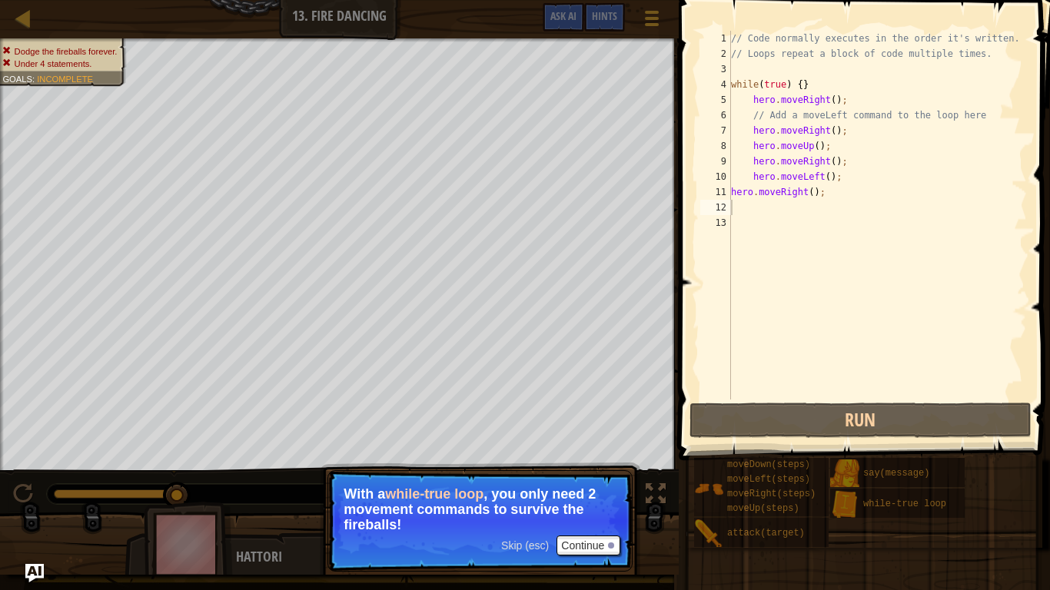
click at [571, 460] on p "With a while-true loop , you only need 2 movement commands to survive the fireb…" at bounding box center [480, 509] width 273 height 46
click at [573, 460] on button "Continue" at bounding box center [588, 546] width 64 height 20
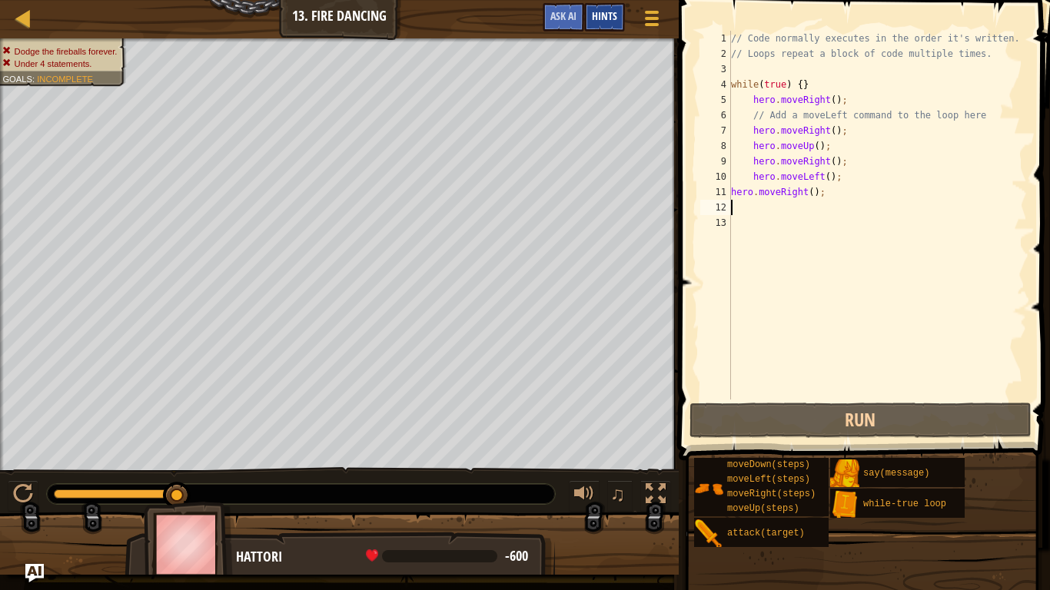
click at [593, 6] on div "Hints" at bounding box center [604, 17] width 41 height 28
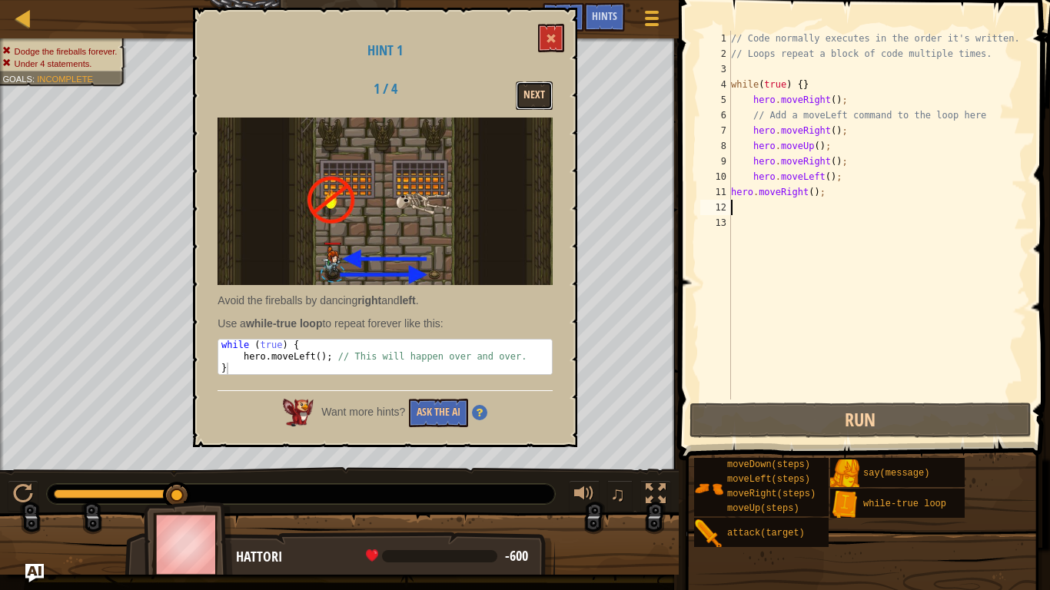
click at [528, 85] on button "Next" at bounding box center [534, 95] width 37 height 28
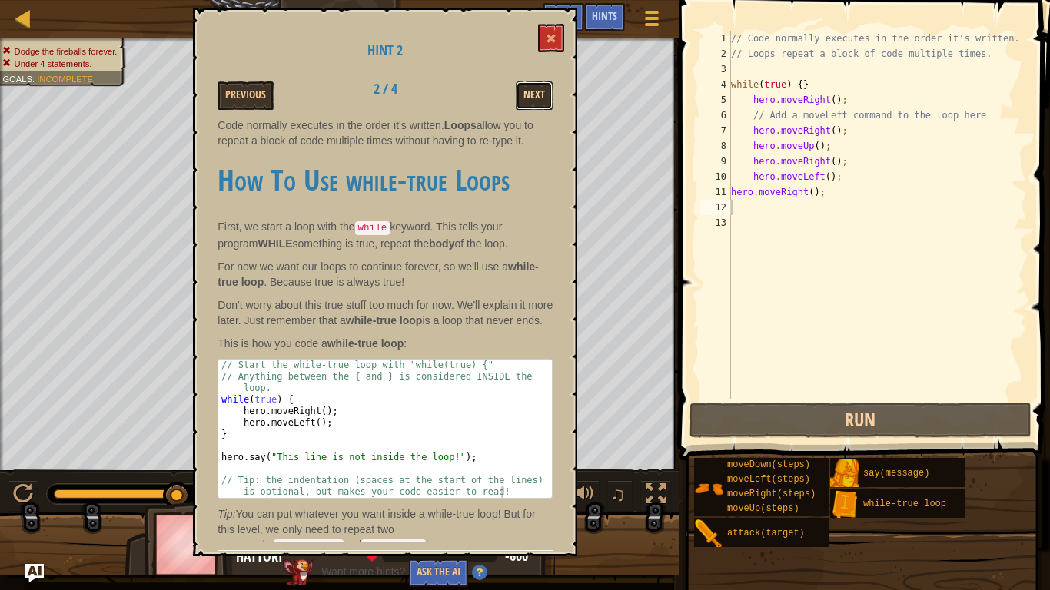
click at [529, 81] on button "Next" at bounding box center [534, 95] width 37 height 28
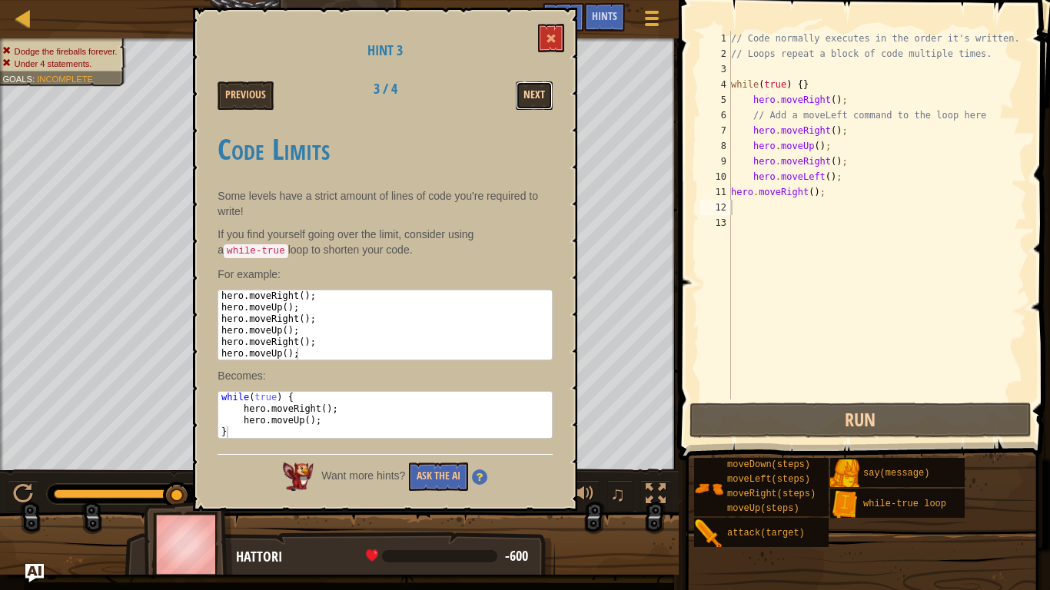
click at [529, 83] on button "Next" at bounding box center [534, 95] width 37 height 28
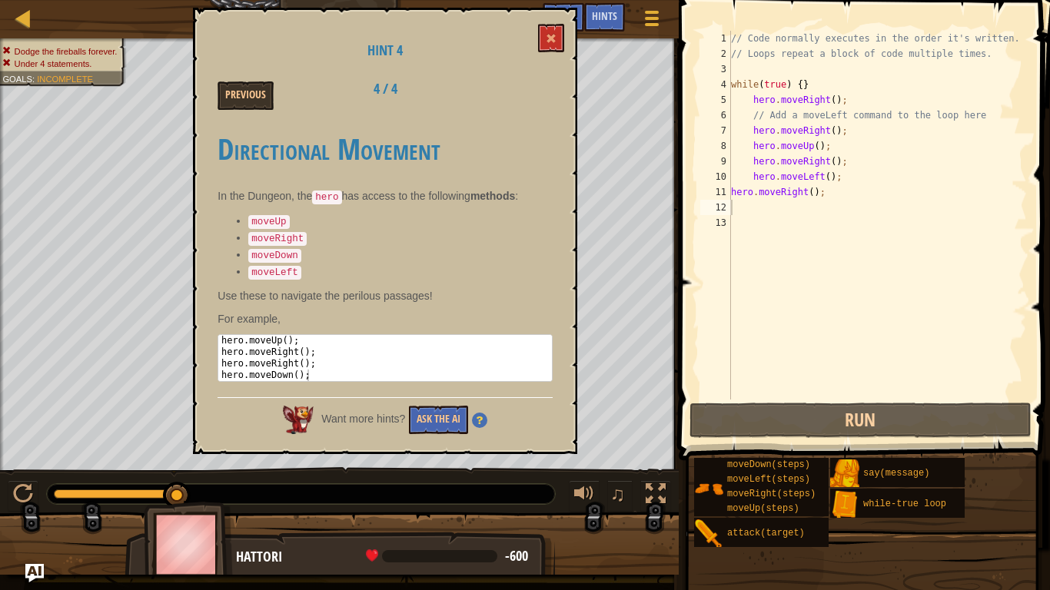
click at [530, 83] on div "Previous 4 / 4" at bounding box center [385, 95] width 358 height 28
click at [251, 95] on button "Previous" at bounding box center [245, 95] width 56 height 28
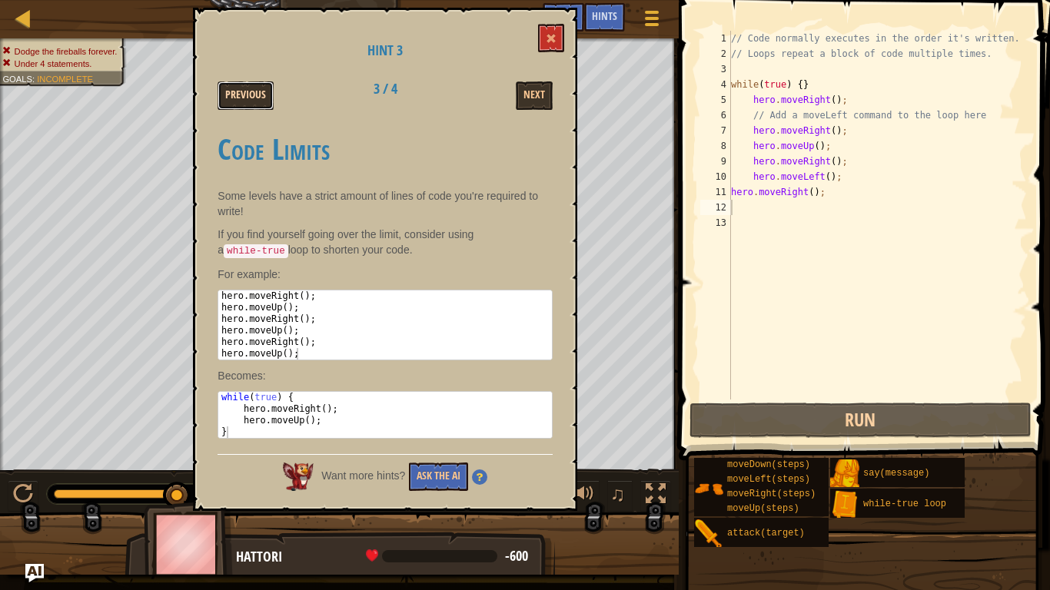
click at [249, 94] on button "Previous" at bounding box center [245, 95] width 56 height 28
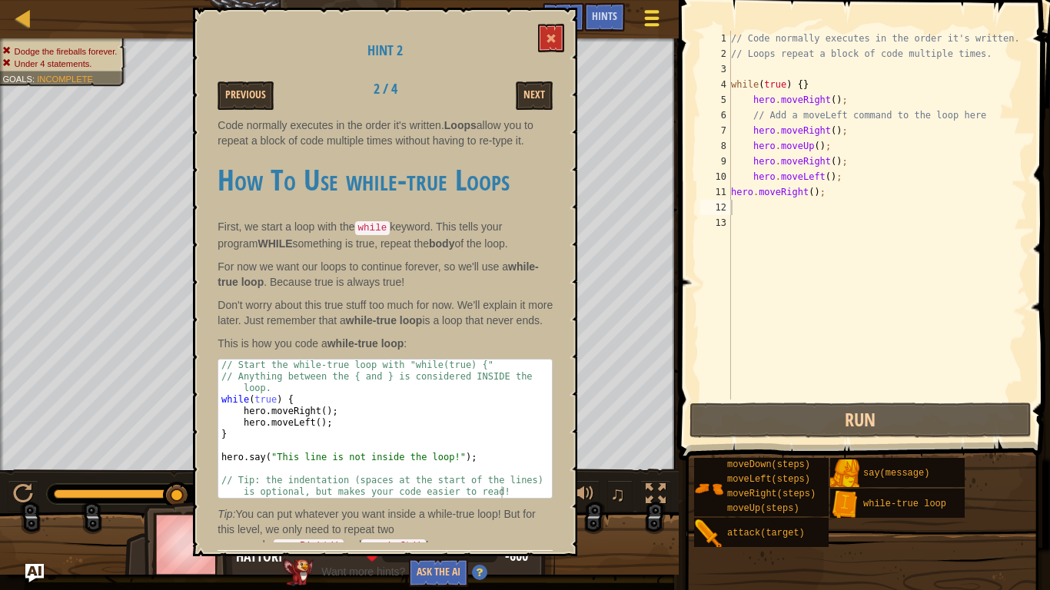
click at [646, 25] on span at bounding box center [652, 24] width 15 height 3
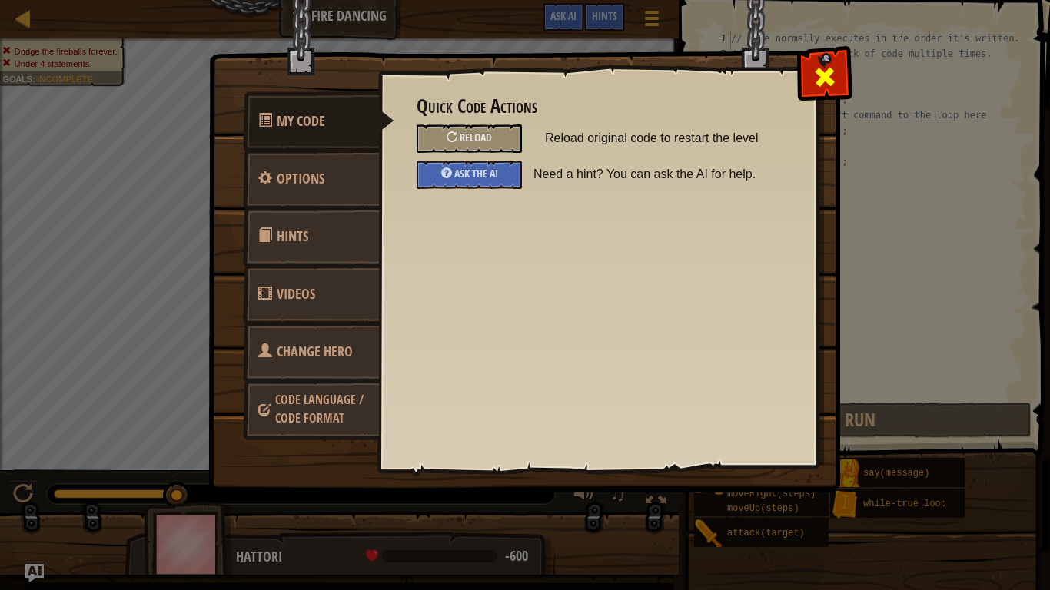
click at [828, 79] on span at bounding box center [824, 77] width 25 height 25
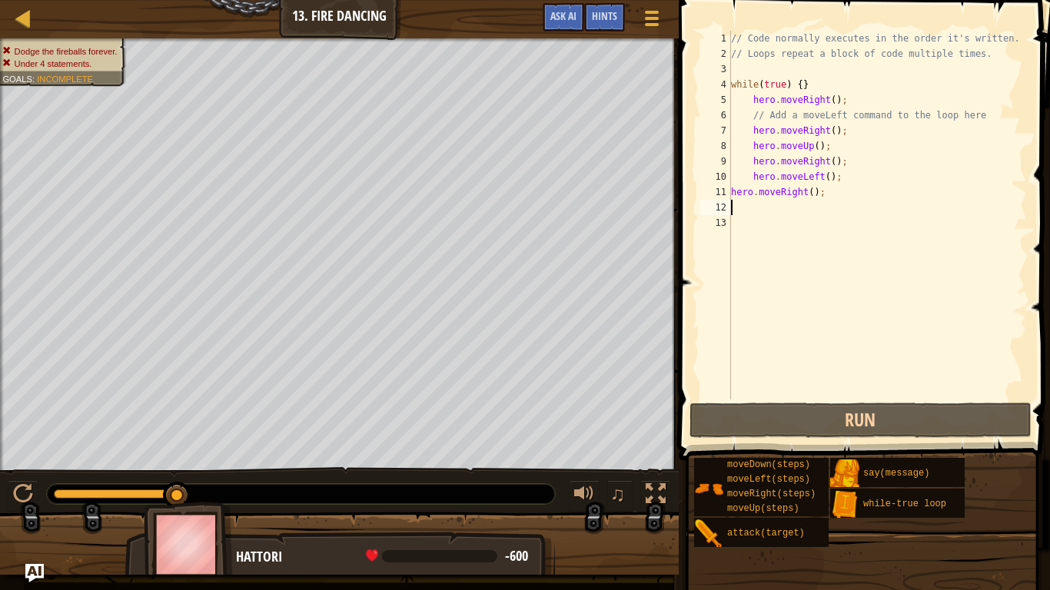
click at [807, 86] on div "// Code normally executes in the order it's written. // Loops repeat a block of…" at bounding box center [877, 231] width 299 height 400
type textarea "while(true) {"
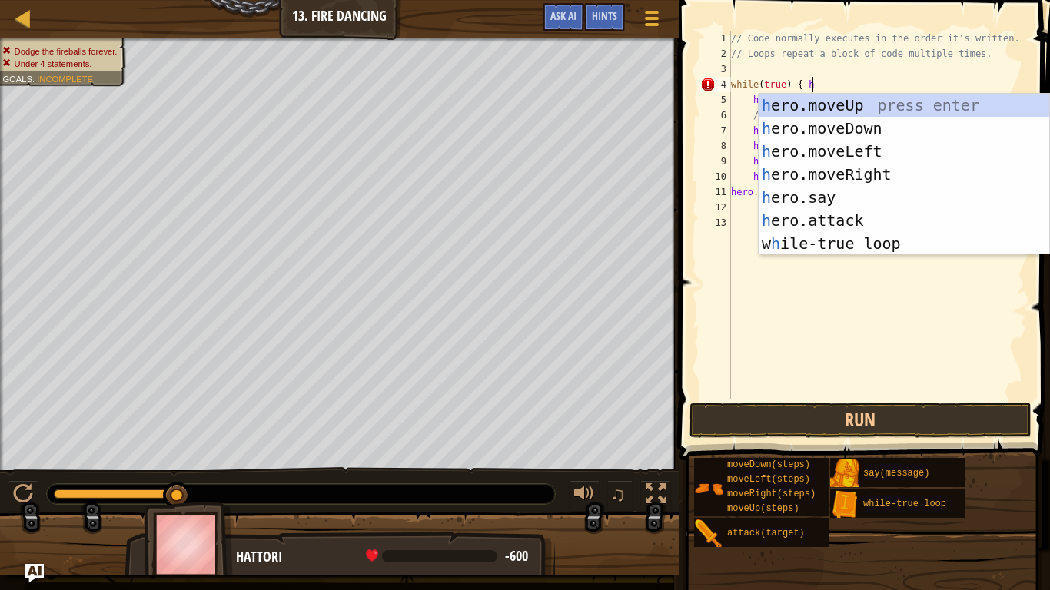
scroll to position [7, 12]
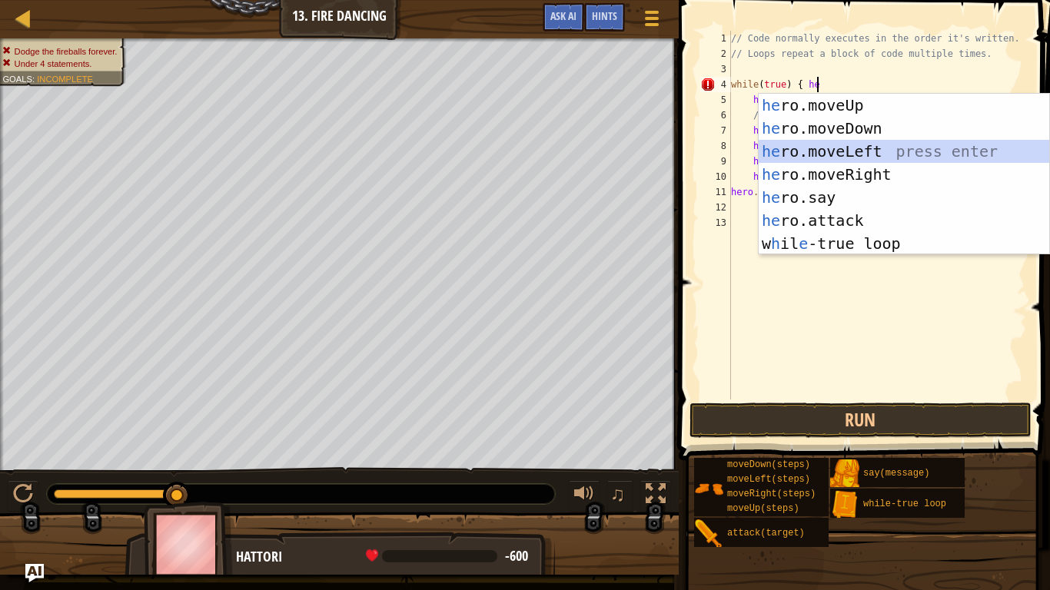
type textarea "while(true) { hero.moveLeft()"
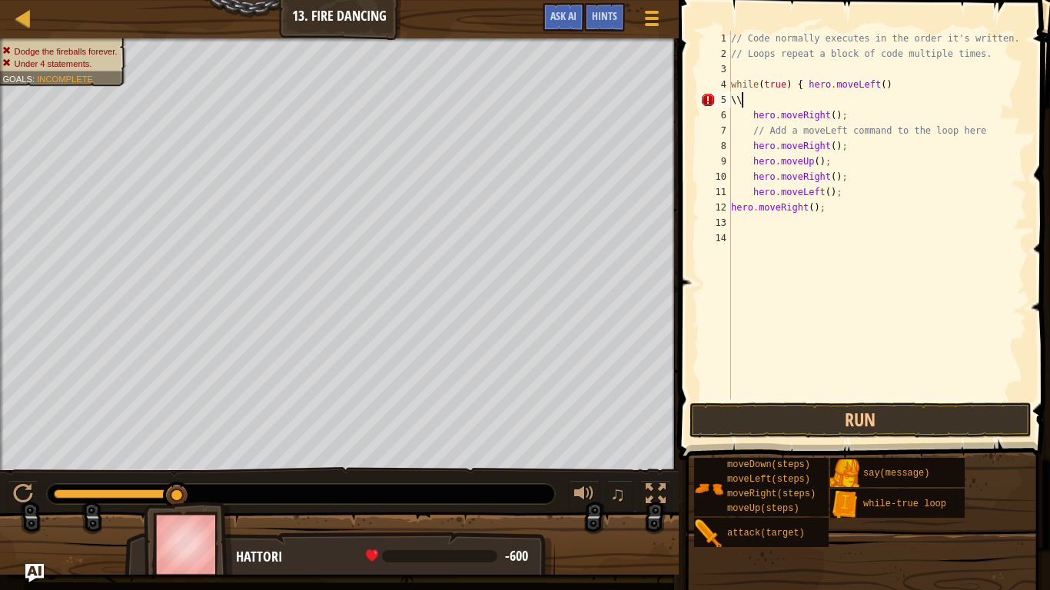
scroll to position [7, 1]
type textarea "\"
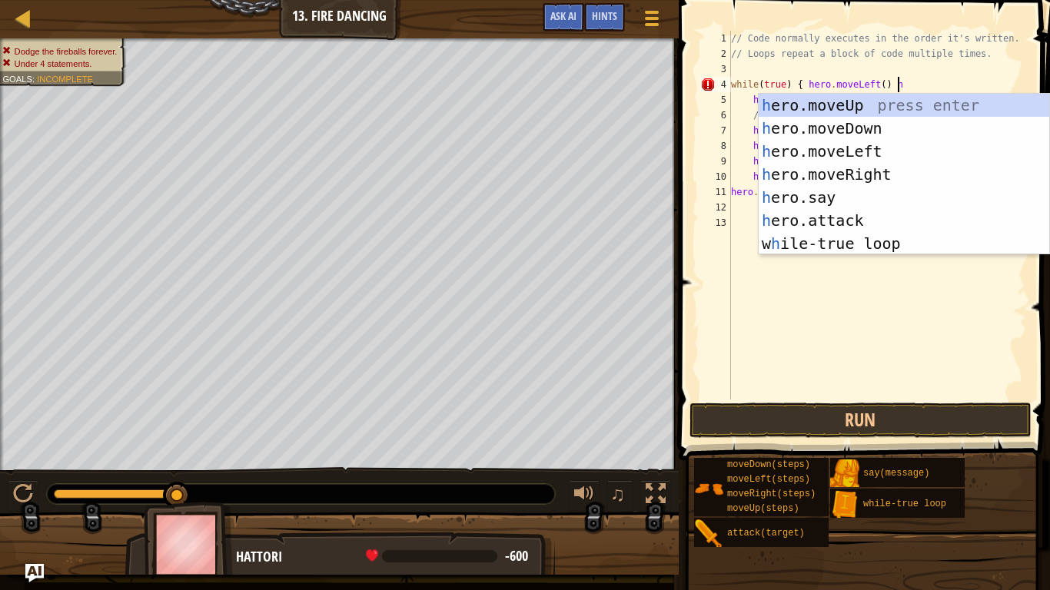
scroll to position [7, 23]
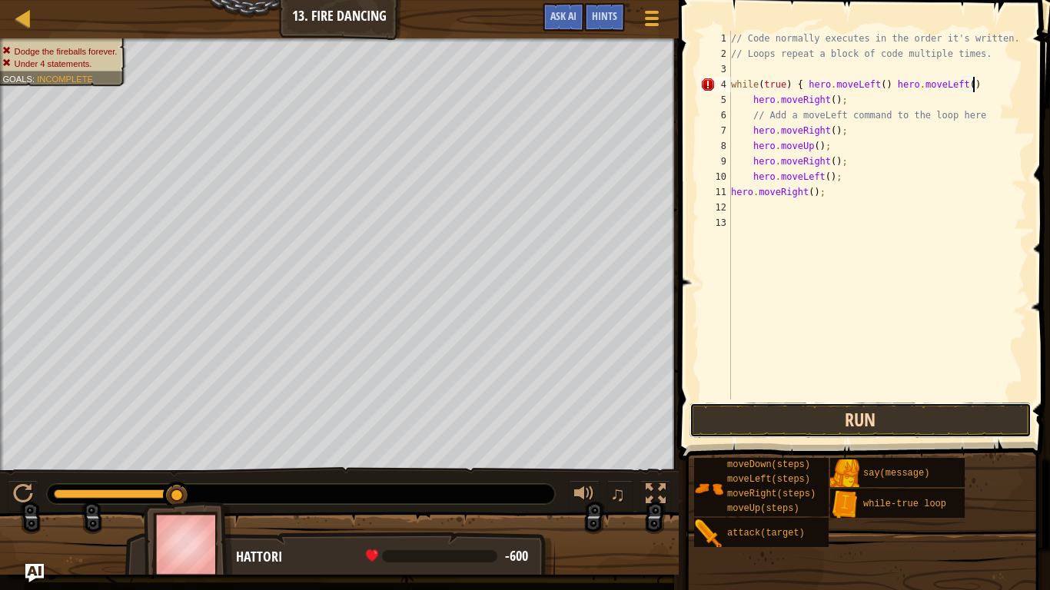
click at [815, 420] on button "Run" at bounding box center [860, 420] width 342 height 35
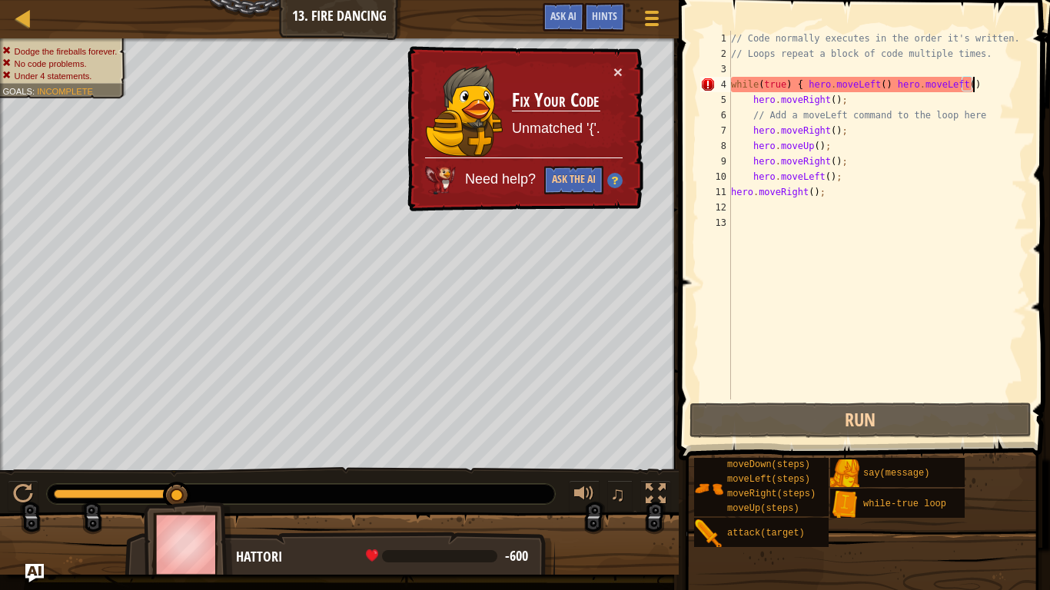
click at [977, 85] on div "// Code normally executes in the order it's written. // Loops repeat a block of…" at bounding box center [877, 231] width 299 height 400
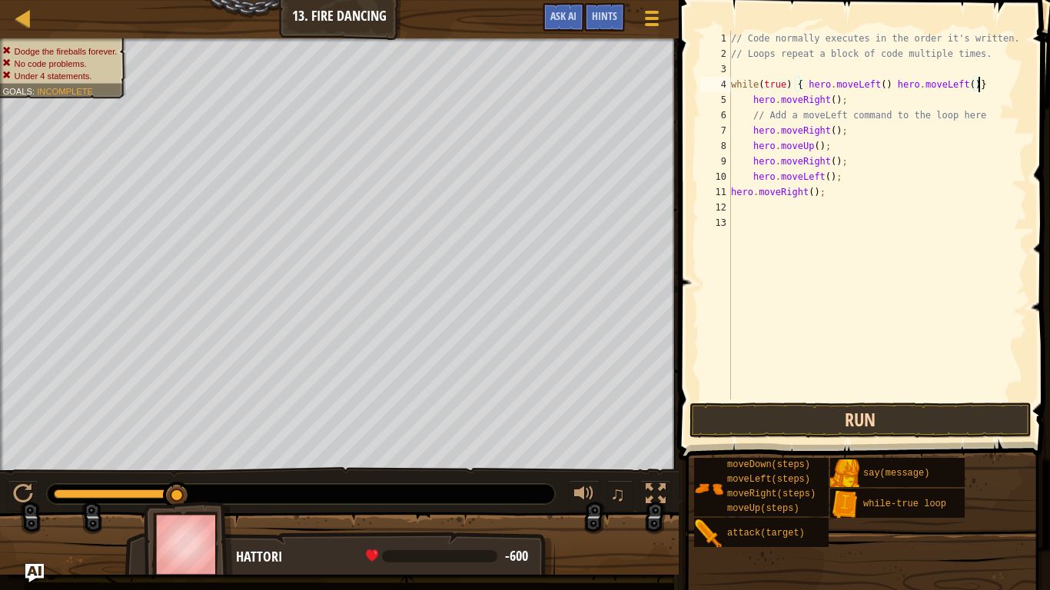
type textarea "while(true) { hero.moveLeft() hero.moveLeft()}"
click at [795, 410] on button "Run" at bounding box center [860, 420] width 342 height 35
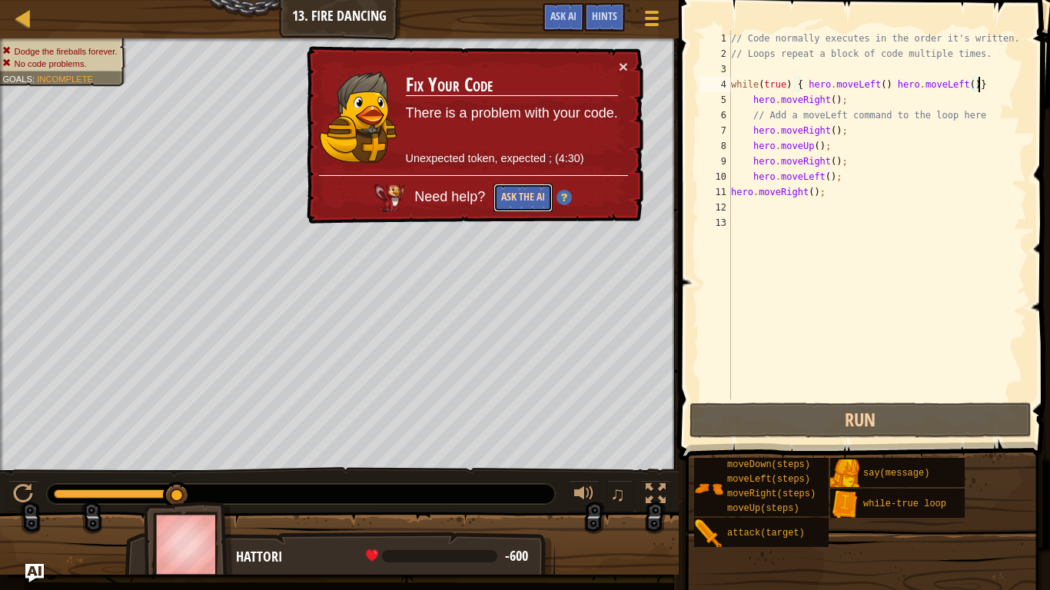
click at [525, 202] on button "Ask the AI" at bounding box center [522, 198] width 59 height 28
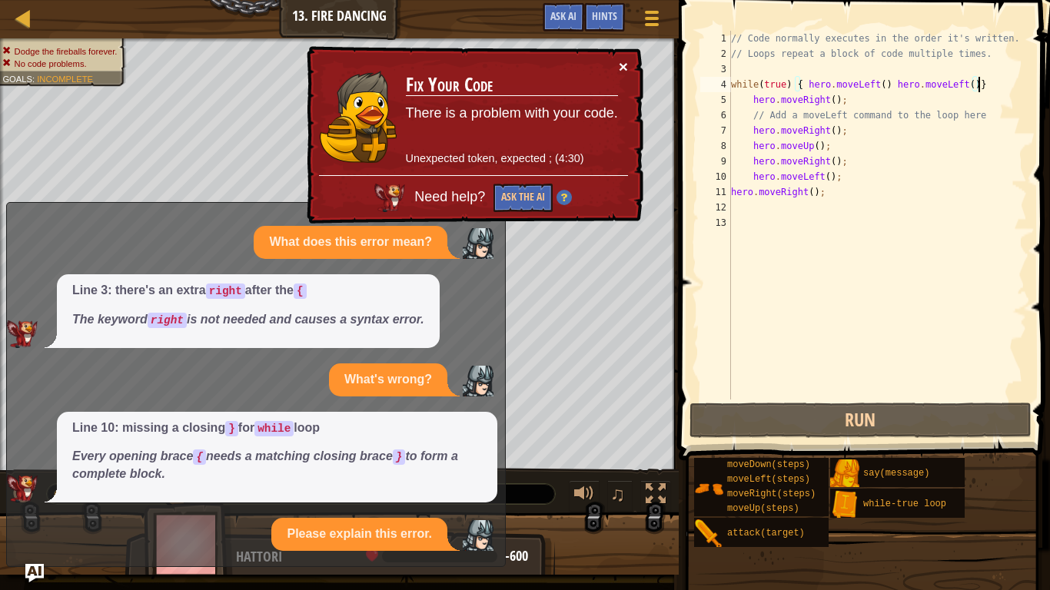
scroll to position [24, 0]
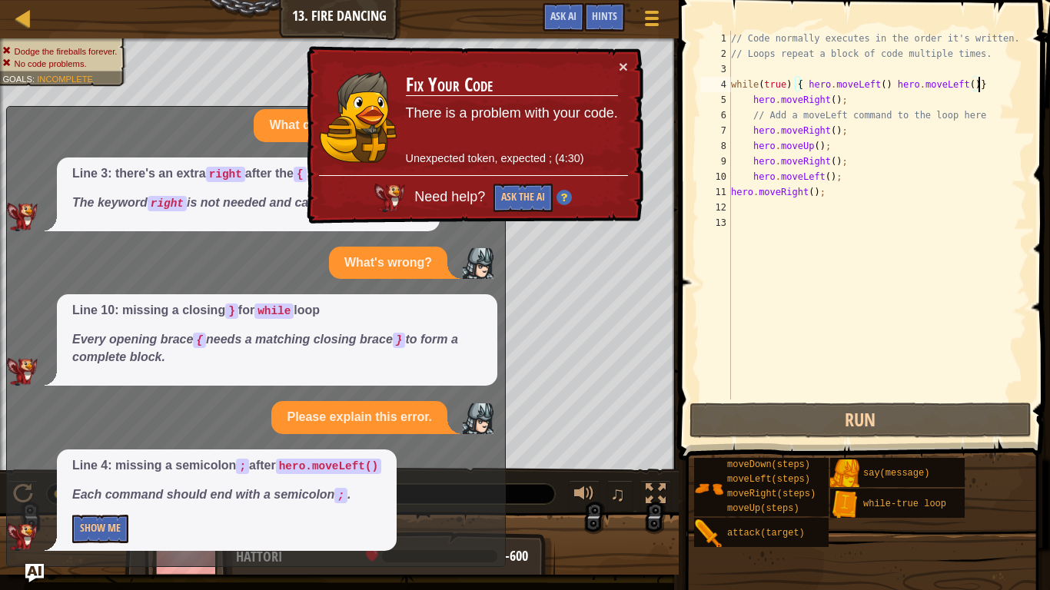
click at [617, 65] on td "Fix Your Code There is a problem with your code. Unexpected token, expected ; (…" at bounding box center [512, 116] width 214 height 117
click at [109, 460] on button "Show Me" at bounding box center [100, 529] width 56 height 28
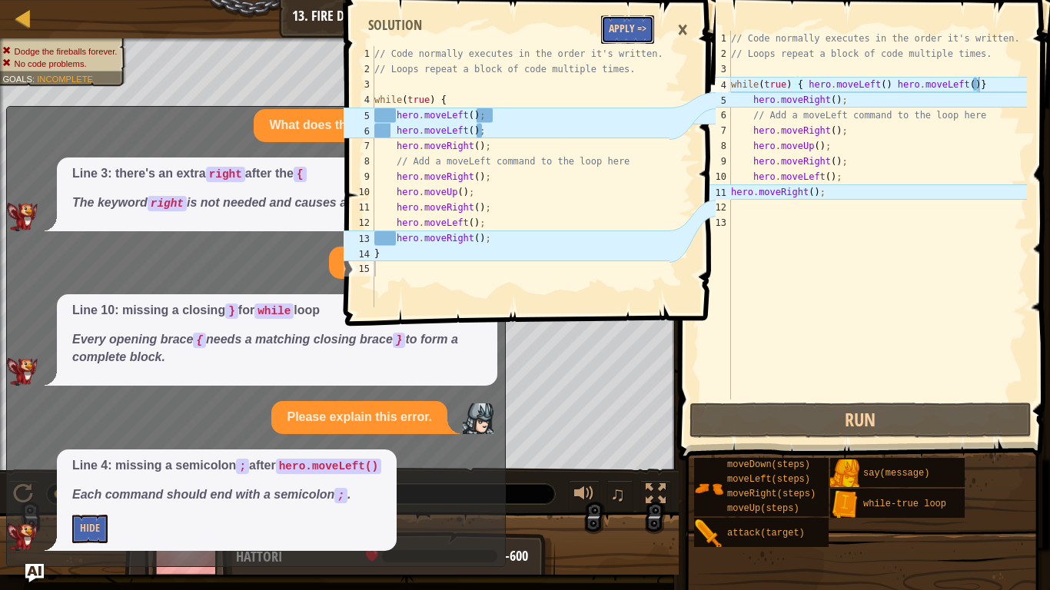
click at [629, 24] on button "Apply =>" at bounding box center [627, 29] width 53 height 28
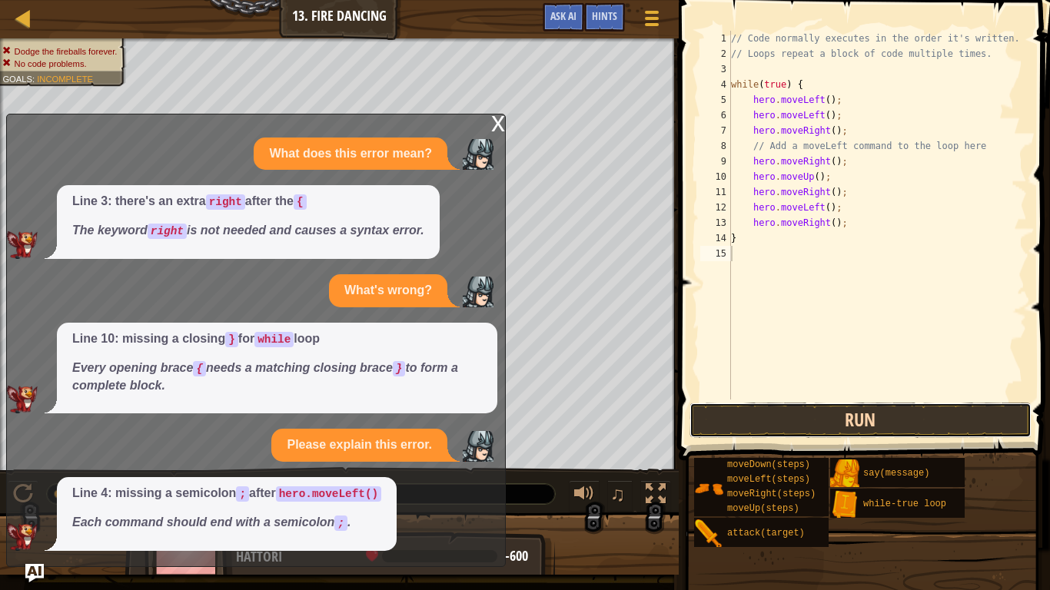
click at [749, 424] on button "Run" at bounding box center [860, 420] width 342 height 35
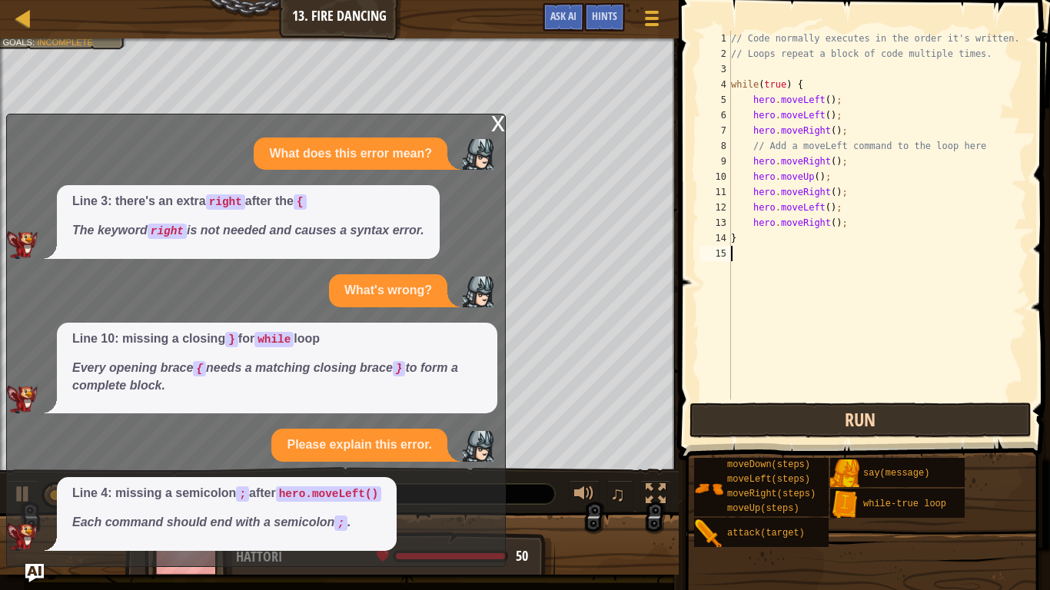
scroll to position [7, 0]
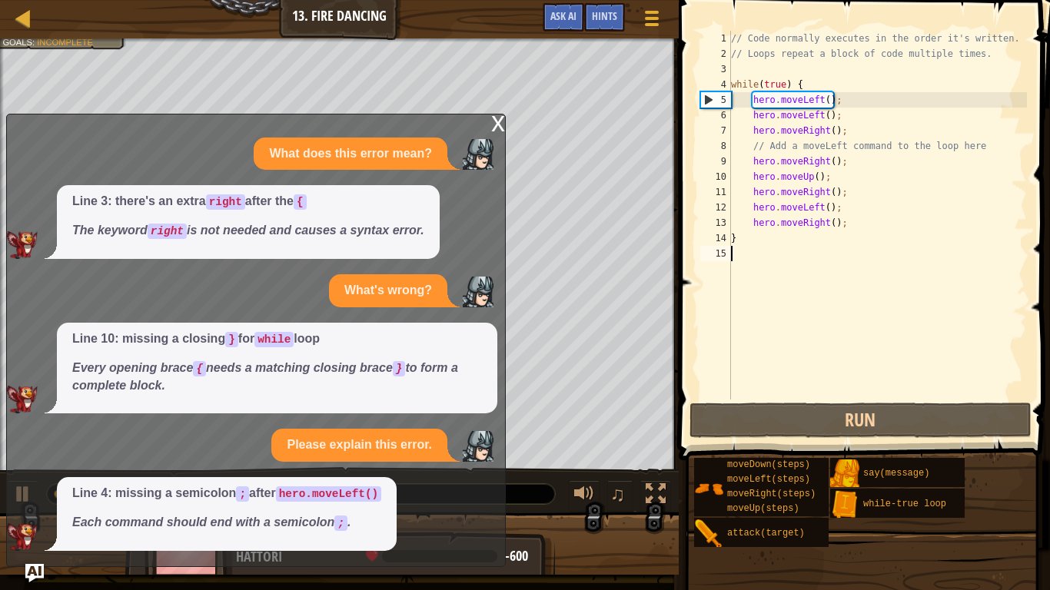
click at [501, 123] on div "x" at bounding box center [498, 122] width 14 height 15
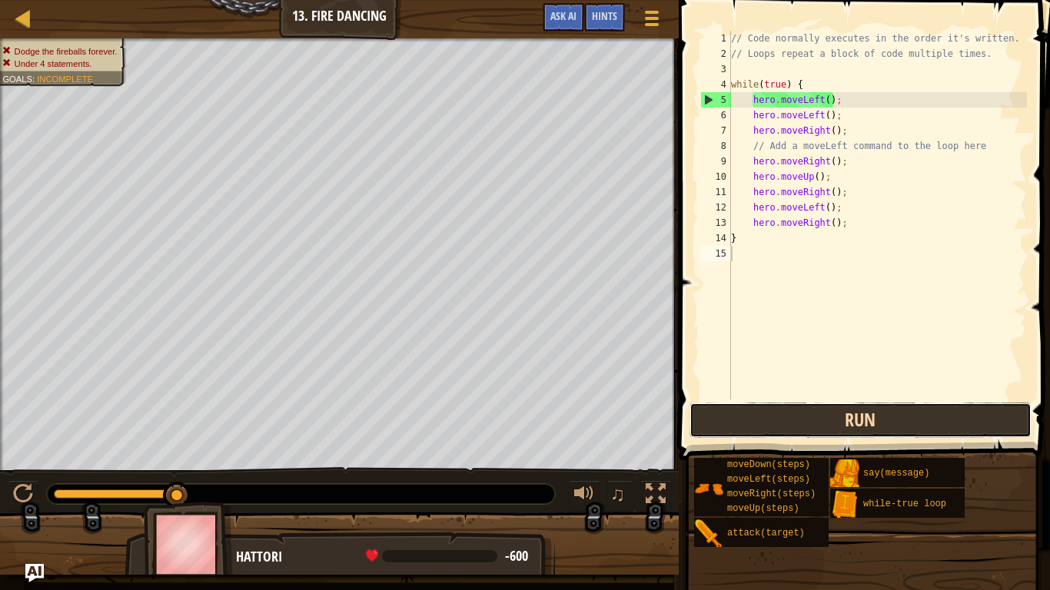
click at [739, 415] on button "Run" at bounding box center [860, 420] width 342 height 35
click at [741, 414] on button "Run" at bounding box center [860, 420] width 342 height 35
